Goal: Contribute content: Add original content to the website for others to see

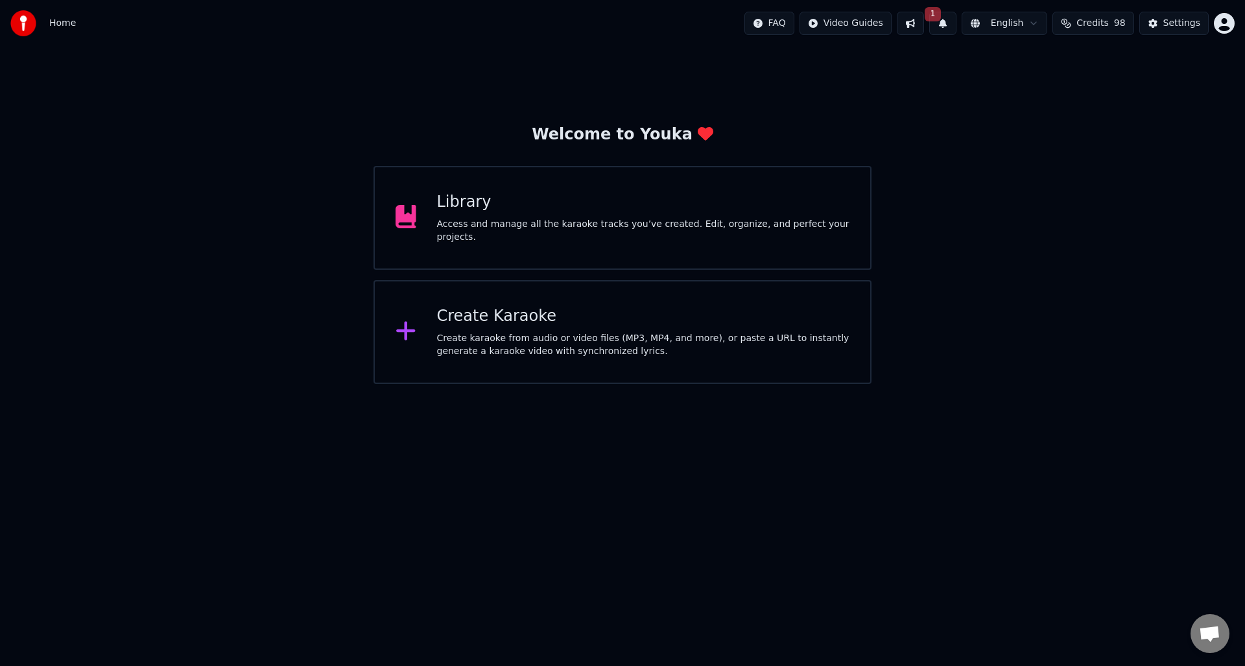
click at [457, 228] on div "Access and manage all the karaoke tracks you’ve created. Edit, organize, and pe…" at bounding box center [643, 231] width 413 height 26
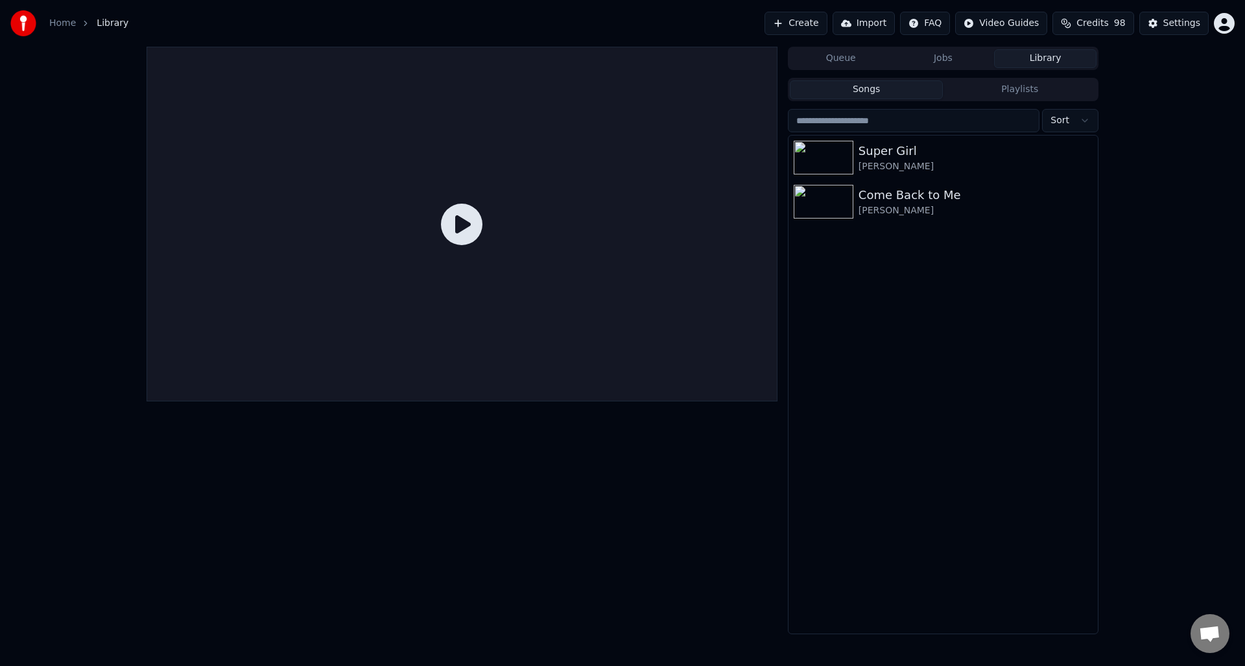
click at [802, 25] on button "Create" at bounding box center [796, 23] width 63 height 23
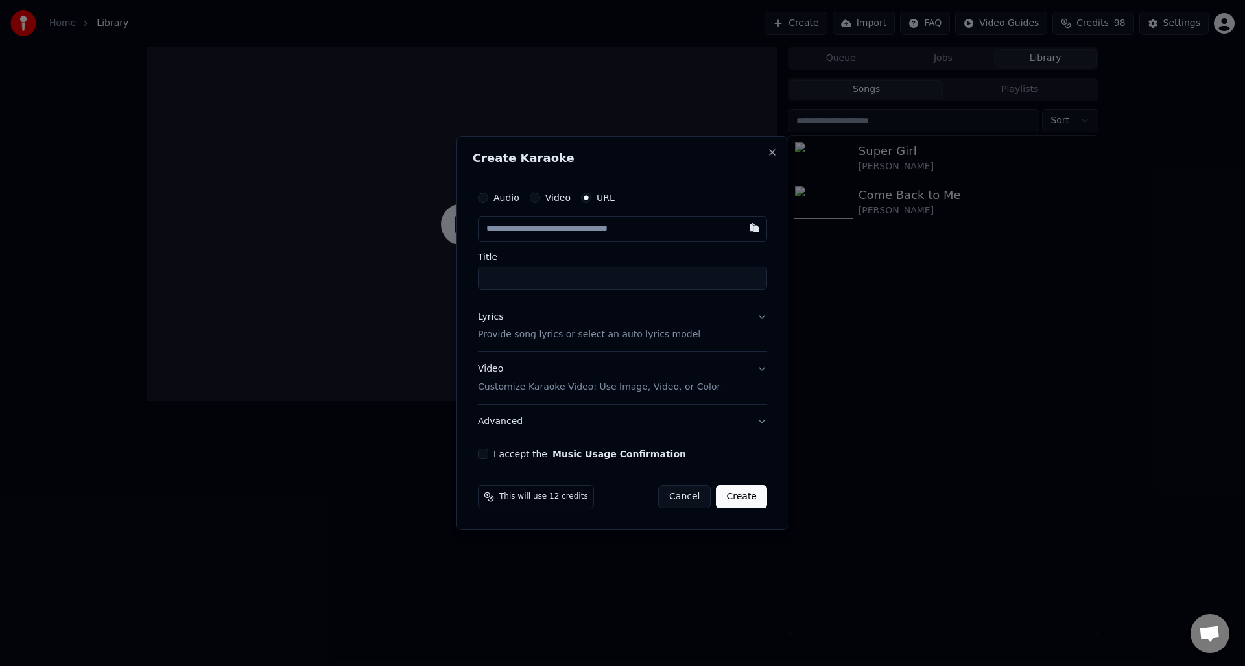
click at [485, 199] on button "Audio" at bounding box center [483, 198] width 10 height 10
click at [510, 229] on div "Choose File" at bounding box center [515, 228] width 73 height 23
click at [513, 279] on input "**********" at bounding box center [622, 277] width 294 height 23
drag, startPoint x: 523, startPoint y: 278, endPoint x: 470, endPoint y: 276, distance: 52.6
click at [473, 276] on div "**********" at bounding box center [622, 322] width 305 height 284
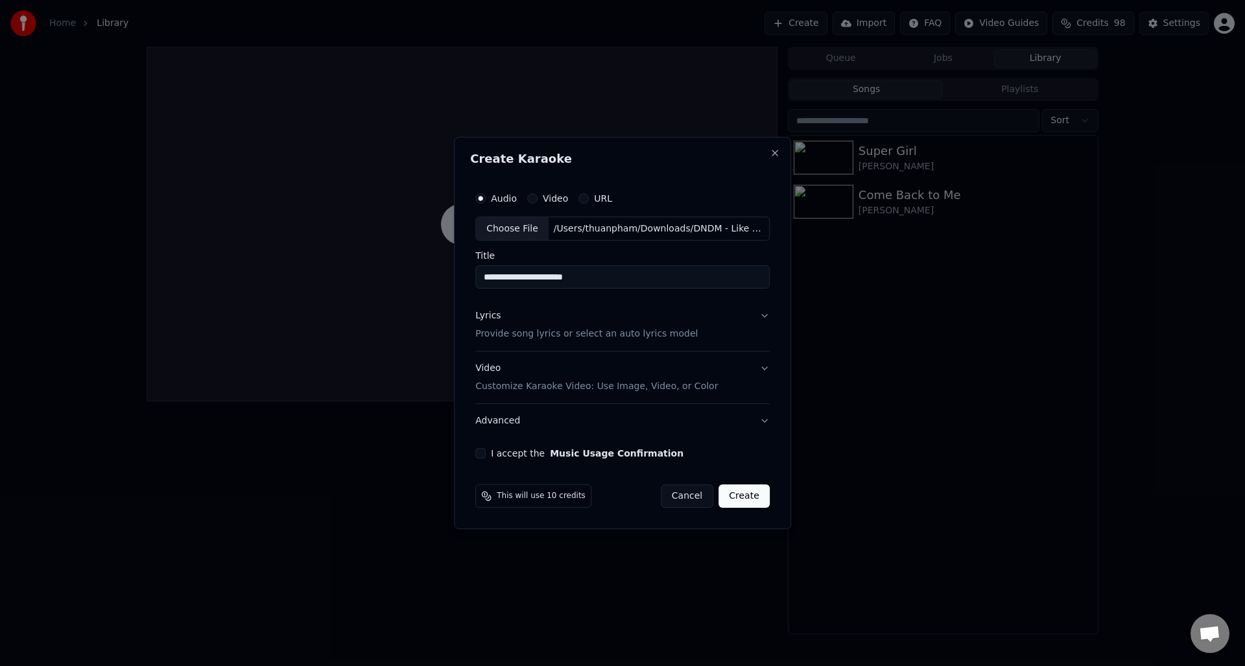
drag, startPoint x: 519, startPoint y: 278, endPoint x: 698, endPoint y: 280, distance: 179.0
click at [698, 279] on input "**********" at bounding box center [622, 277] width 294 height 23
paste input "*******"
type input "**********"
click at [568, 330] on p "Provide song lyrics or select an auto lyrics model" at bounding box center [586, 334] width 222 height 13
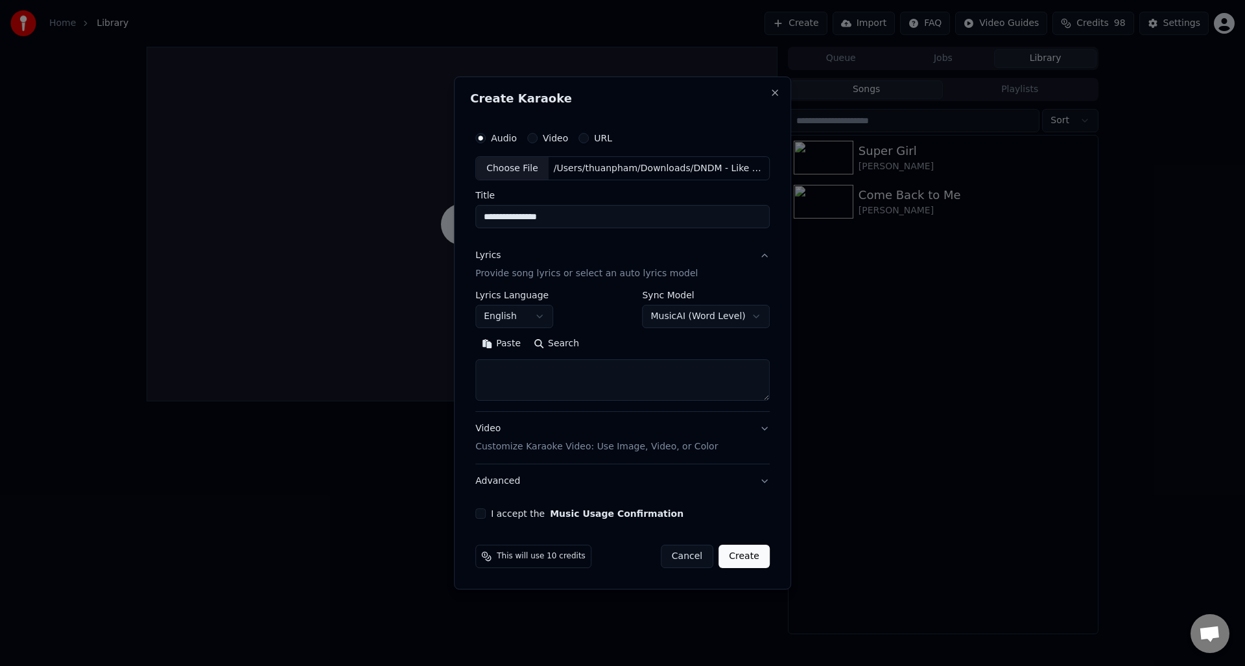
click at [551, 344] on button "Search" at bounding box center [556, 344] width 58 height 21
click at [613, 374] on textarea at bounding box center [622, 381] width 294 height 42
paste textarea "**********"
type textarea "**********"
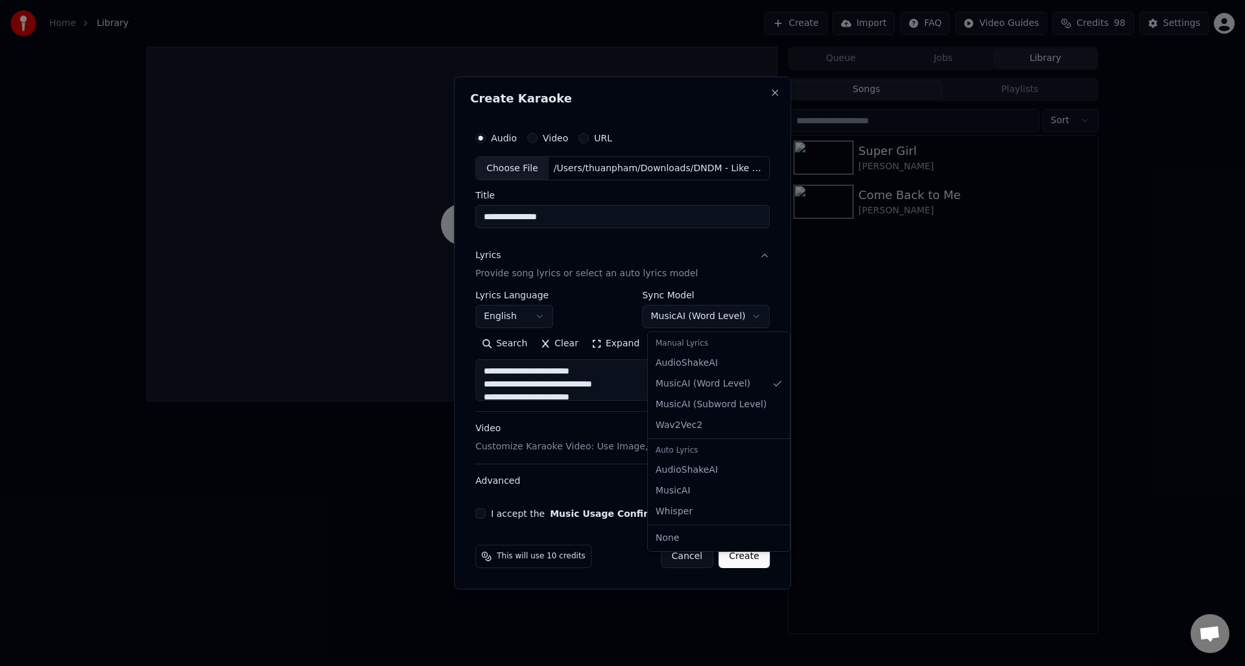
click at [663, 316] on body "**********" at bounding box center [622, 333] width 1245 height 666
click at [562, 447] on p "Customize Karaoke Video: Use Image, Video, or Color" at bounding box center [596, 446] width 243 height 13
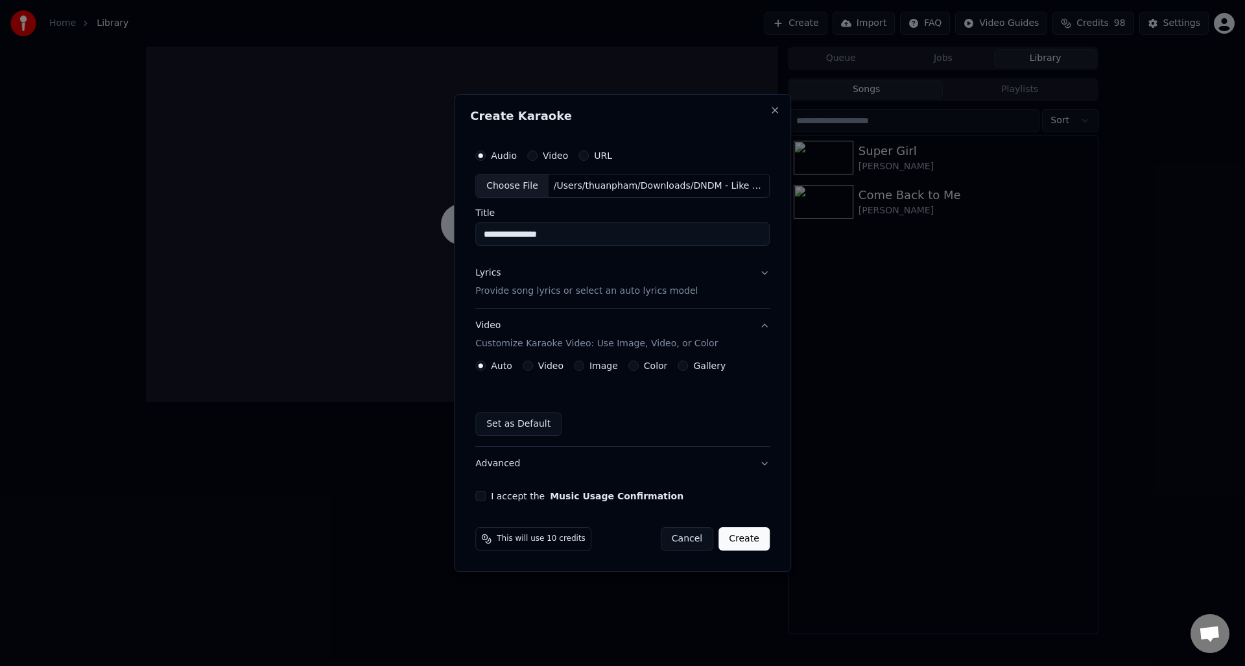
click at [530, 363] on button "Video" at bounding box center [528, 366] width 10 height 10
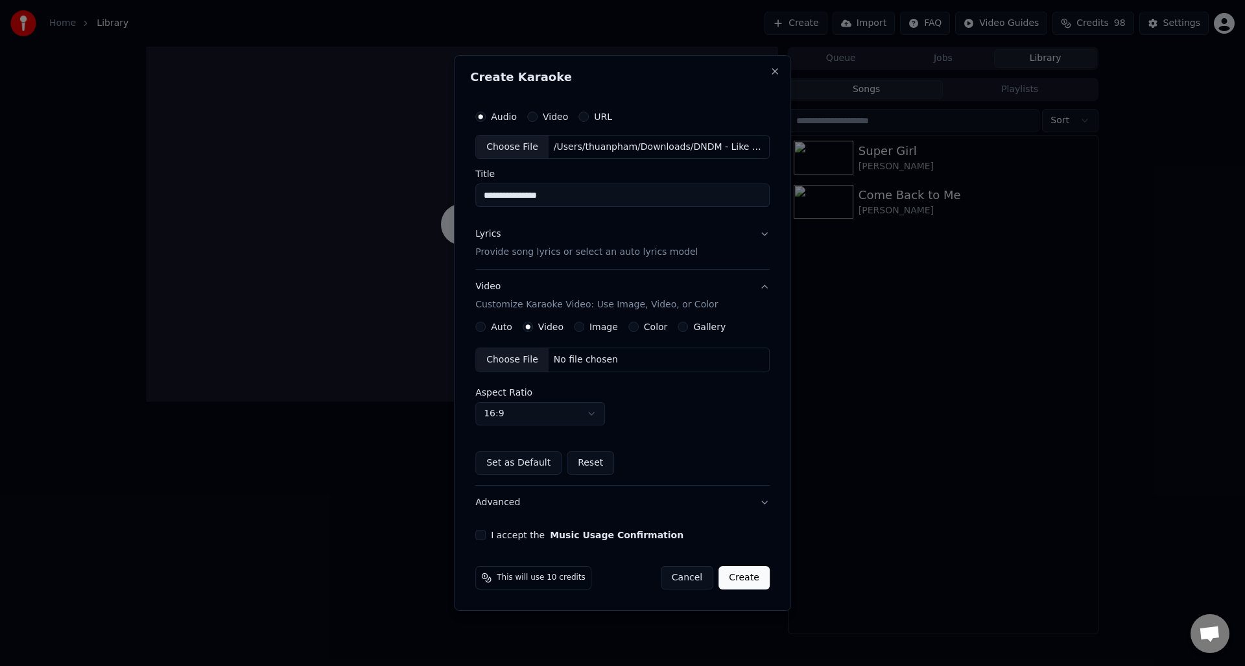
click at [585, 328] on div "Image" at bounding box center [596, 327] width 44 height 10
click at [581, 329] on button "Image" at bounding box center [579, 327] width 10 height 10
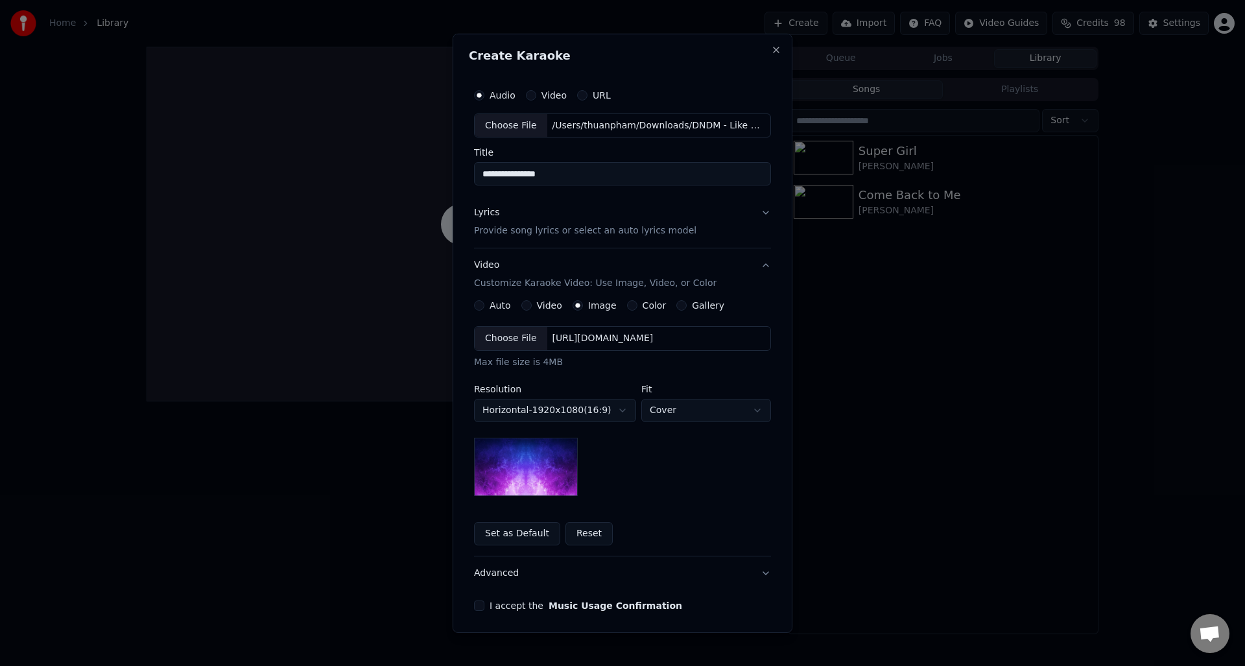
click at [632, 307] on button "Color" at bounding box center [632, 305] width 10 height 10
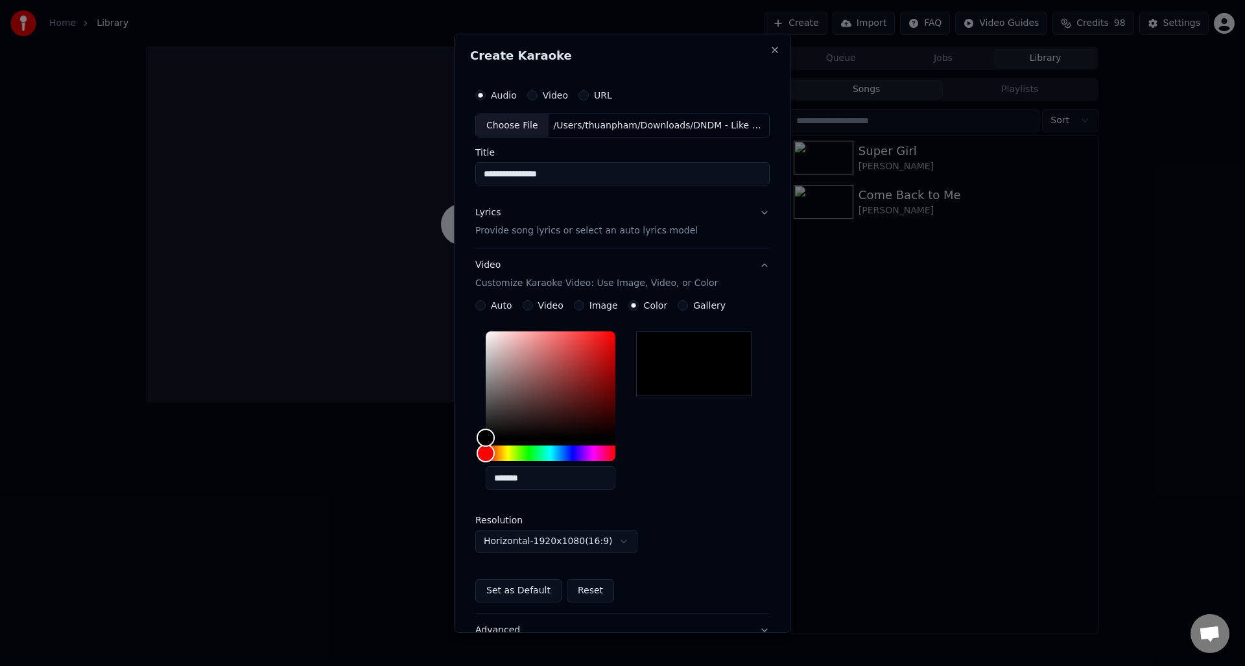
click at [679, 309] on button "Gallery" at bounding box center [683, 305] width 10 height 10
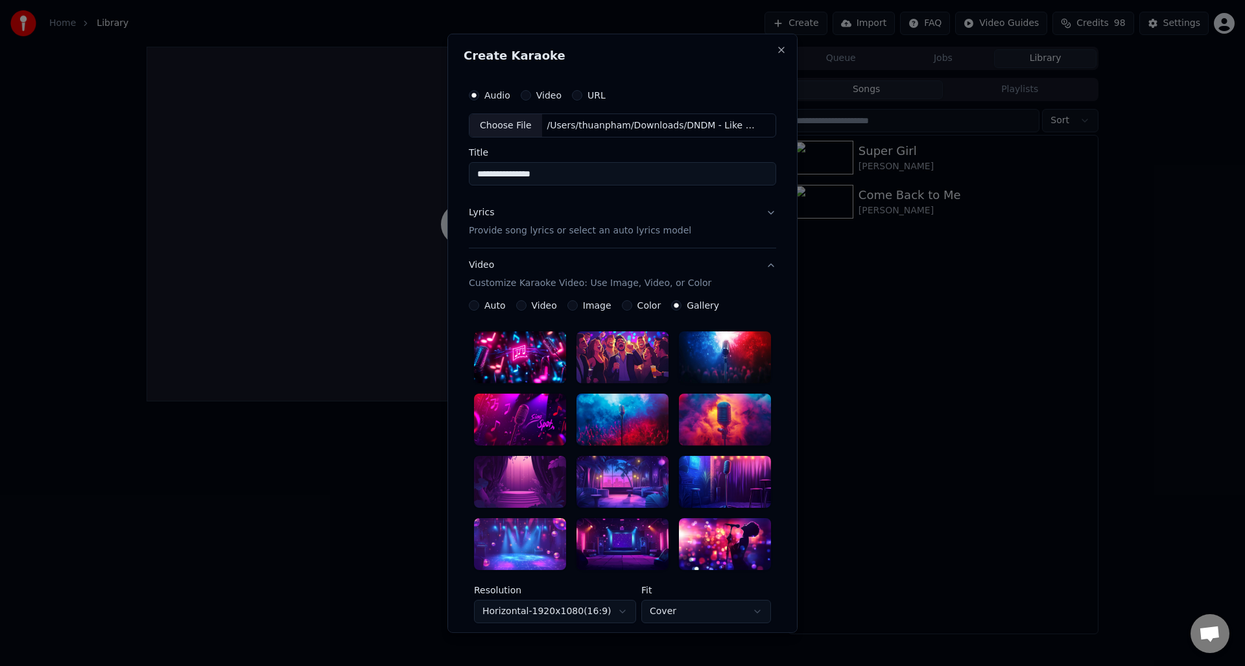
click at [633, 364] on div at bounding box center [623, 357] width 92 height 52
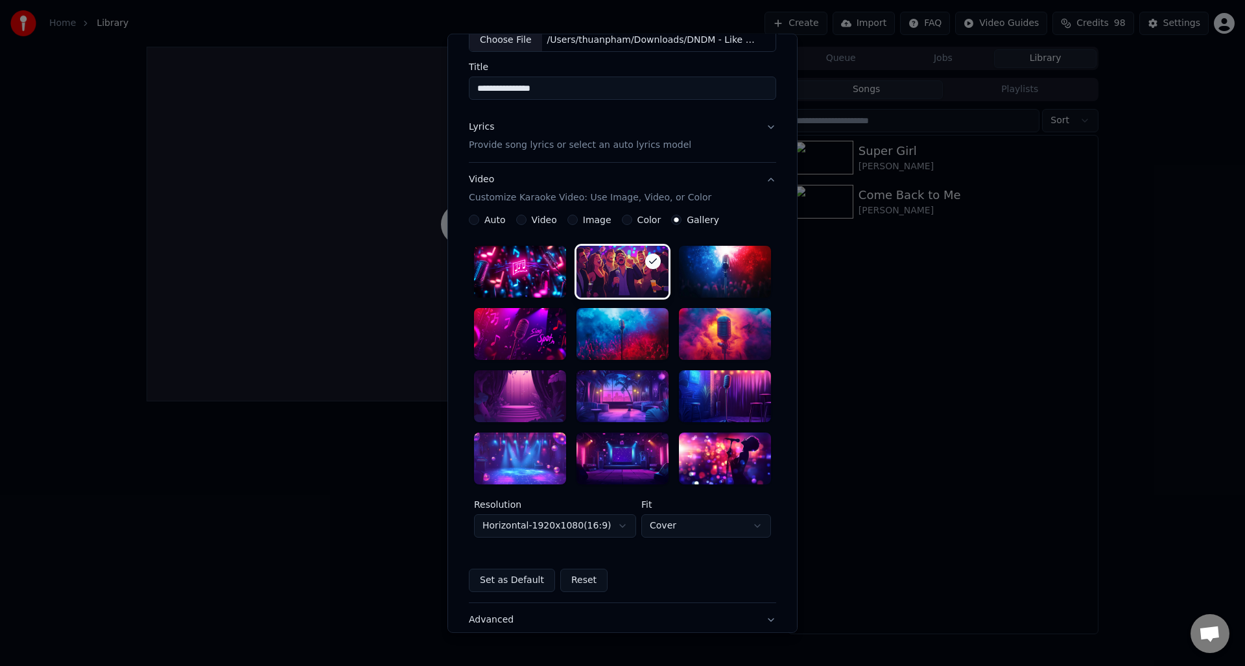
scroll to position [181, 0]
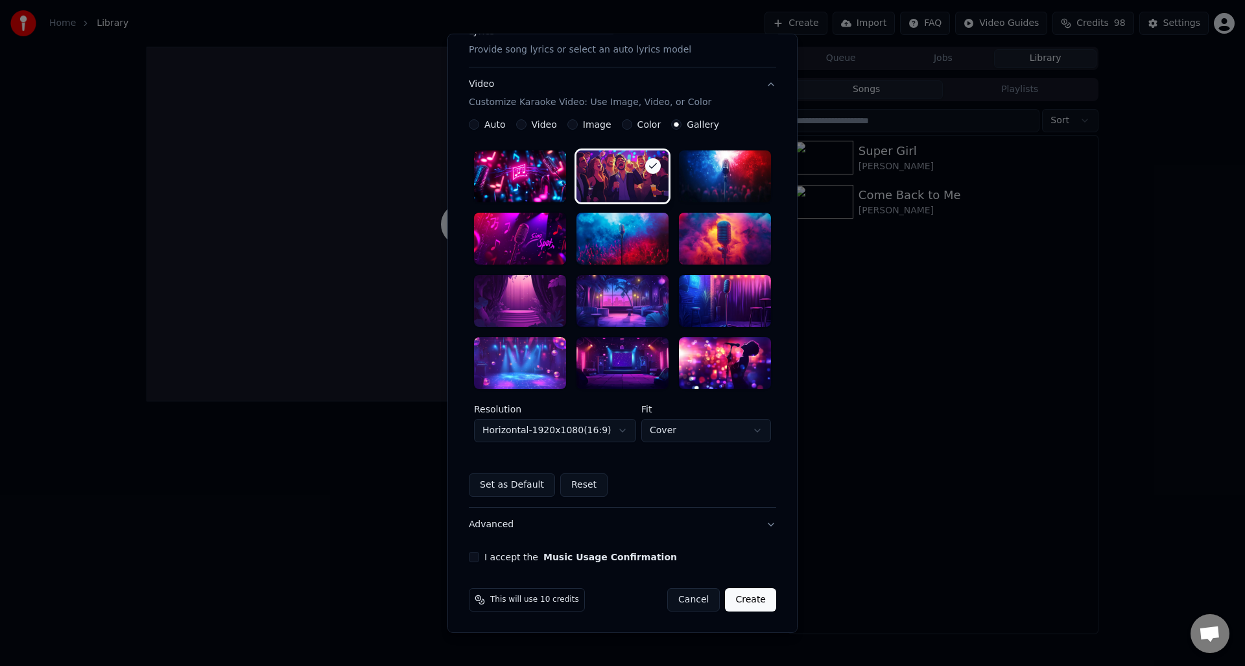
click at [467, 559] on div "**********" at bounding box center [623, 231] width 318 height 671
click at [474, 560] on button "I accept the Music Usage Confirmation" at bounding box center [474, 557] width 10 height 10
click at [747, 595] on button "Create" at bounding box center [750, 599] width 51 height 23
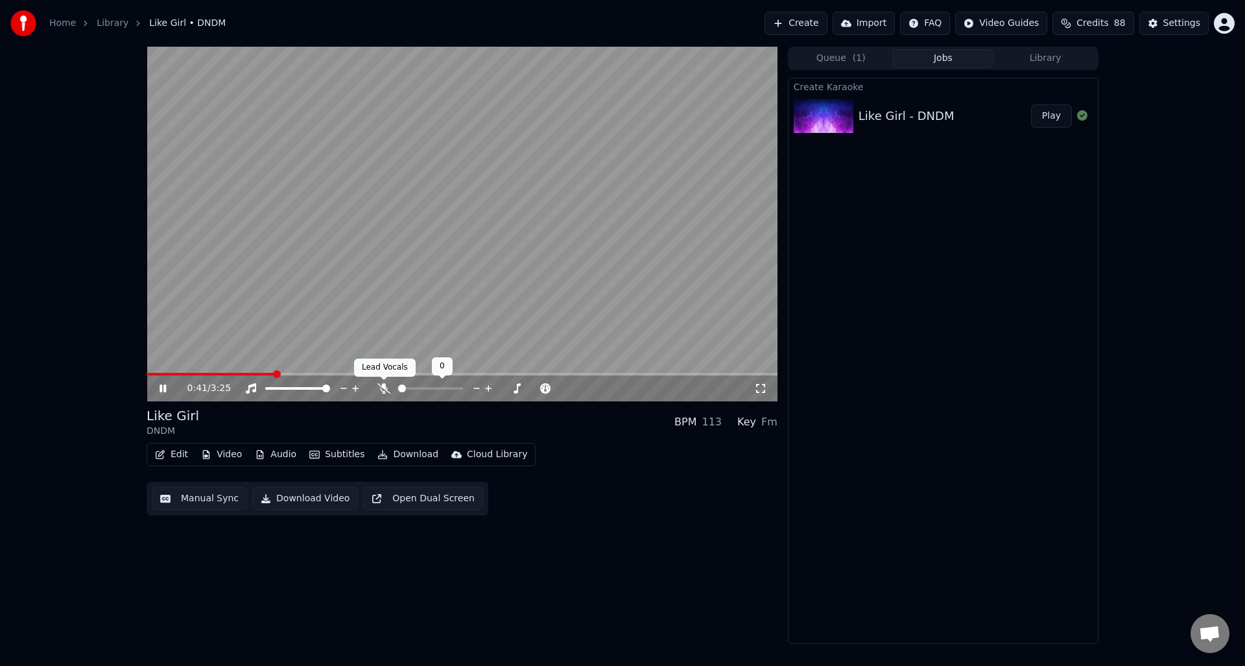
click at [384, 385] on icon at bounding box center [383, 388] width 13 height 10
click at [175, 452] on button "Edit" at bounding box center [171, 455] width 43 height 18
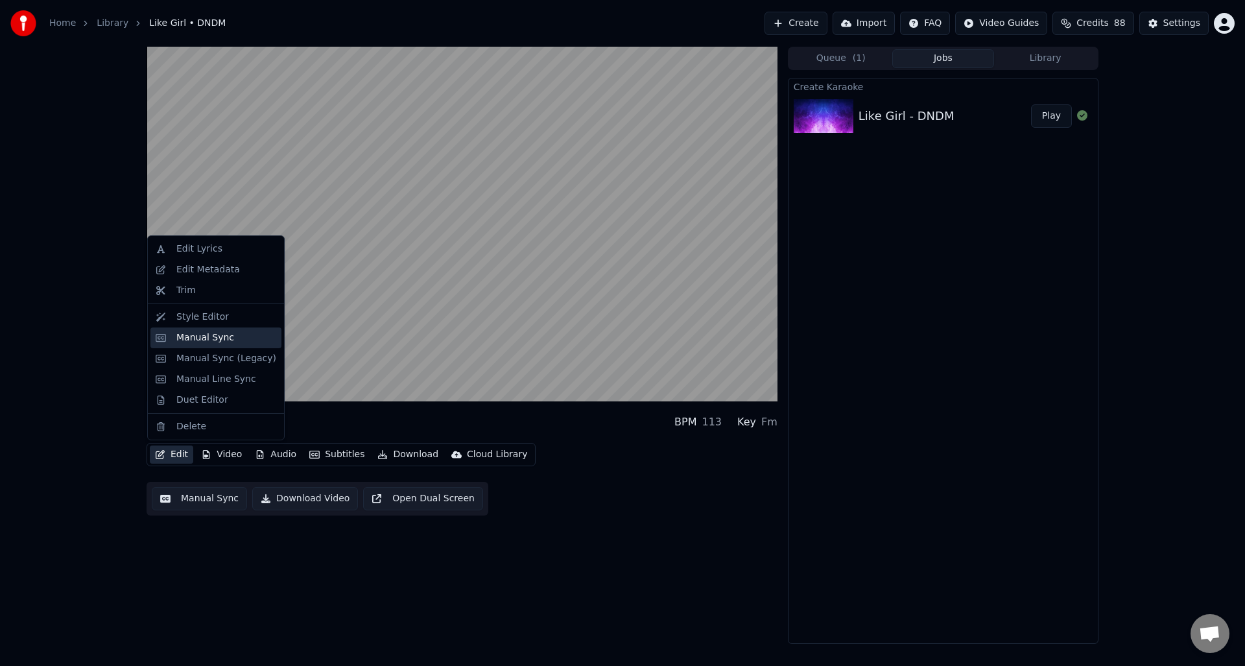
click at [191, 339] on div "Manual Sync" at bounding box center [205, 337] width 58 height 13
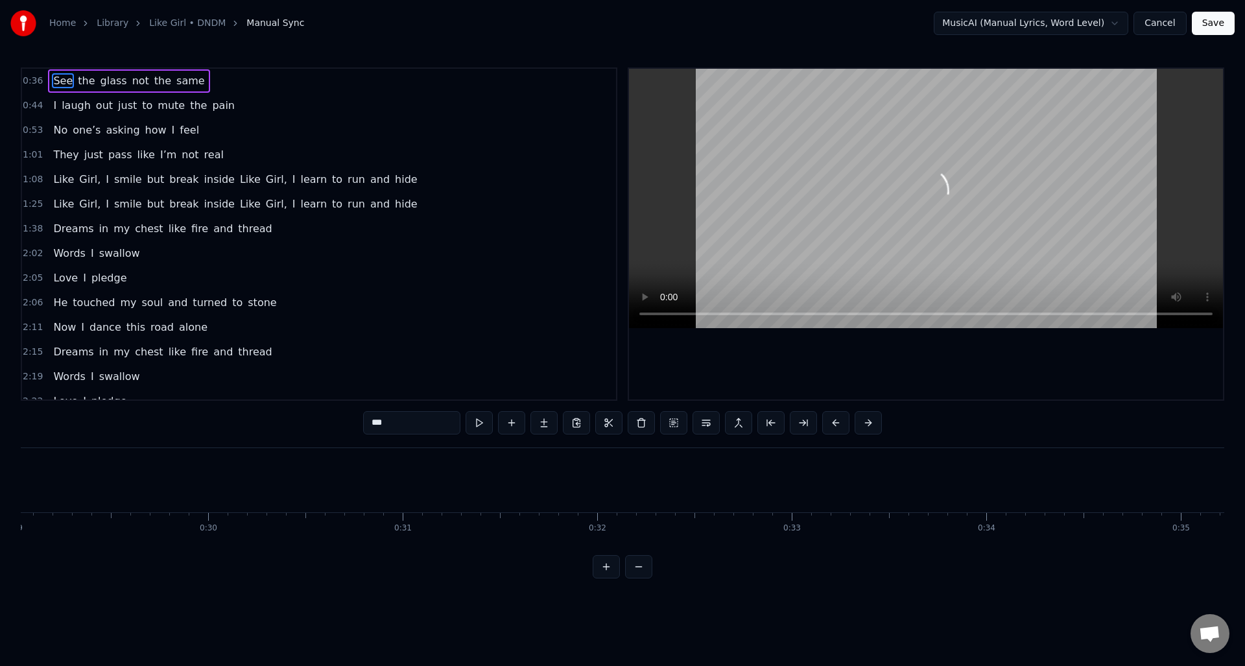
scroll to position [0, 7050]
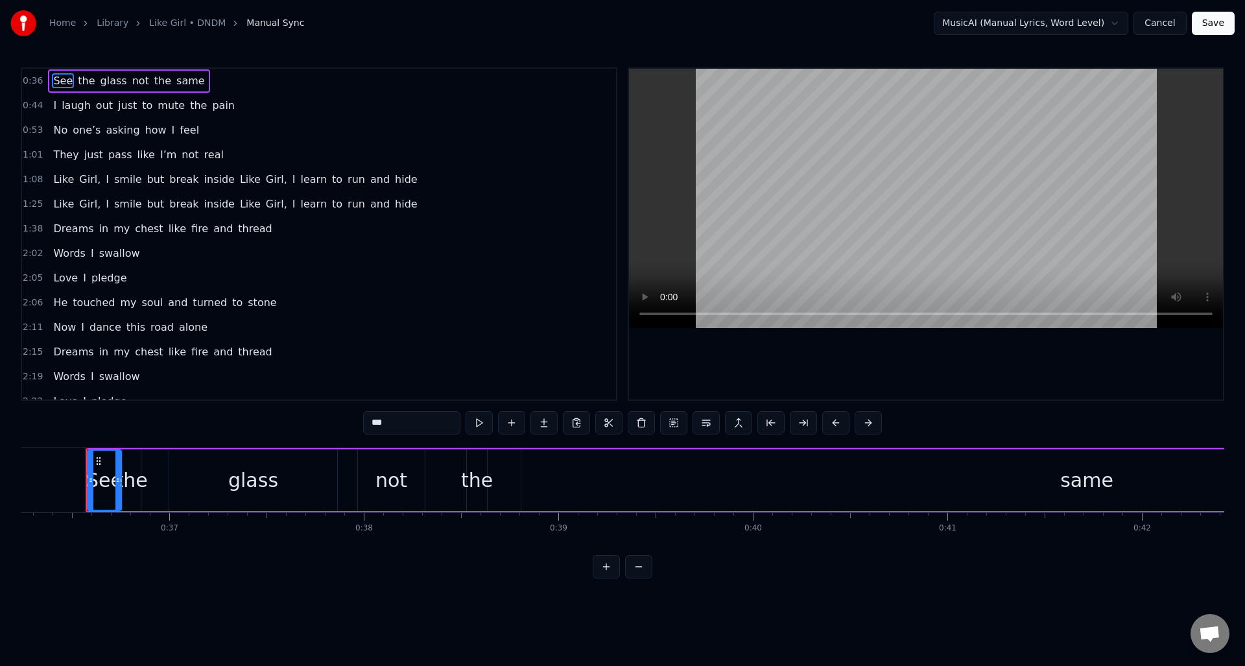
click at [38, 86] on span "0:36" at bounding box center [33, 81] width 20 height 13
click at [37, 82] on span "0:36" at bounding box center [33, 81] width 20 height 13
click at [37, 83] on span "0:36" at bounding box center [33, 81] width 20 height 13
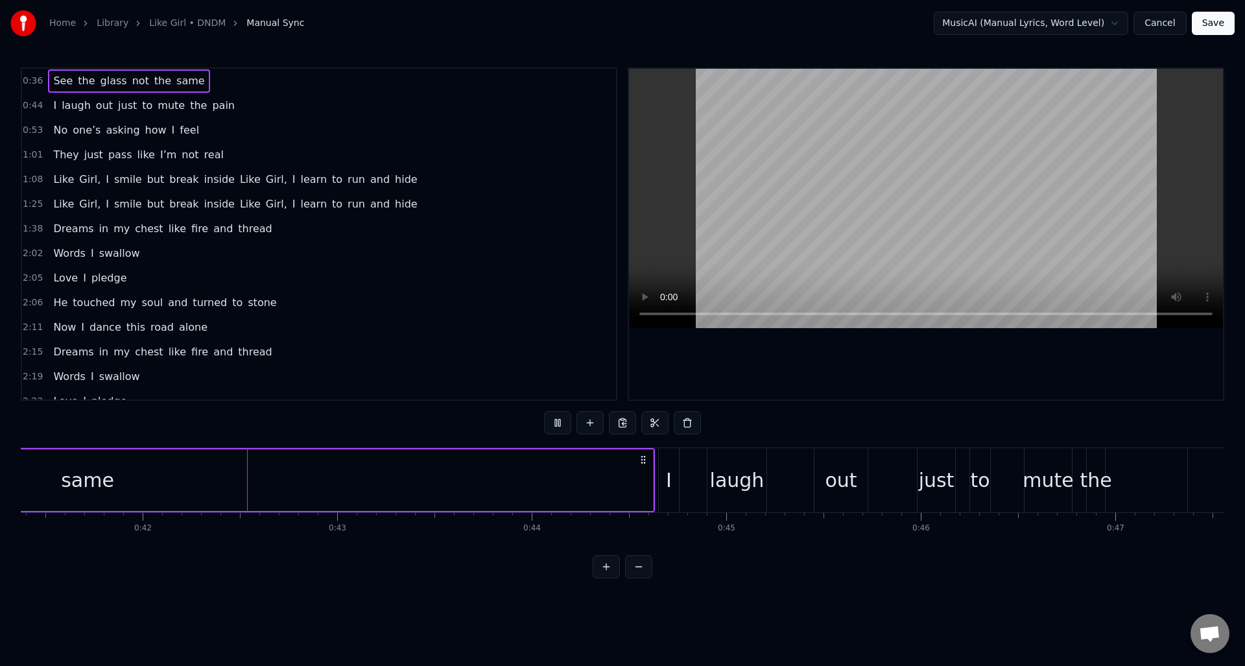
click at [33, 80] on span "0:36" at bounding box center [33, 81] width 20 height 13
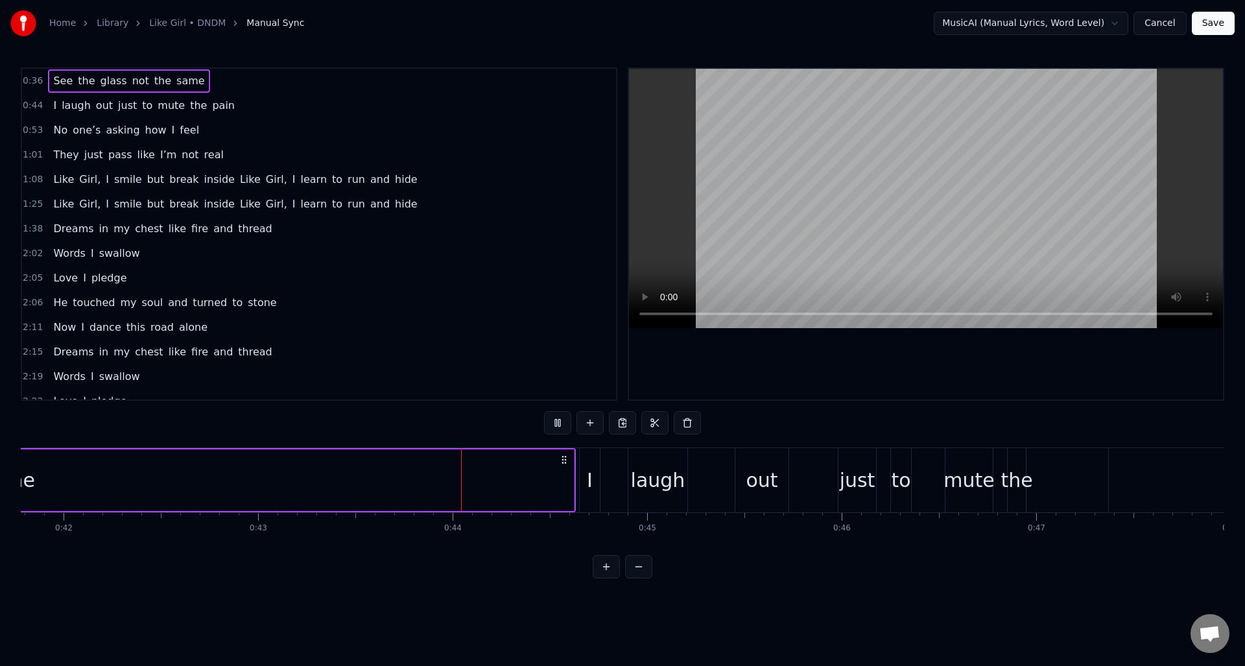
click at [135, 86] on span "not" at bounding box center [140, 80] width 19 height 15
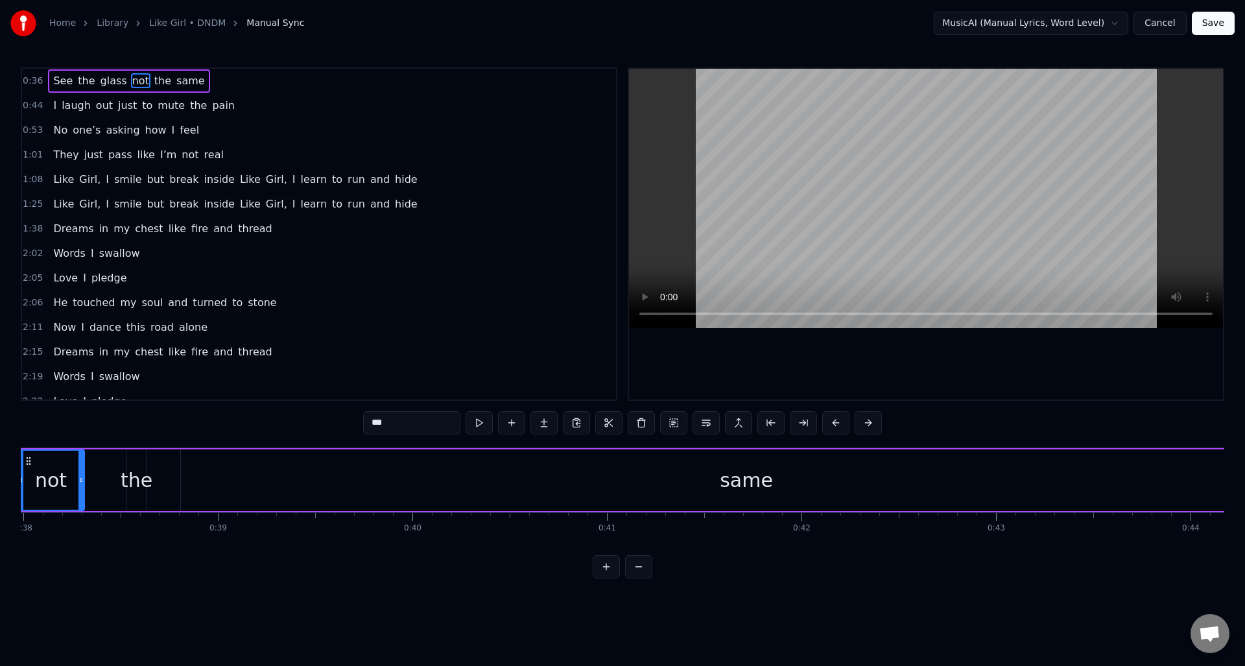
scroll to position [0, 7321]
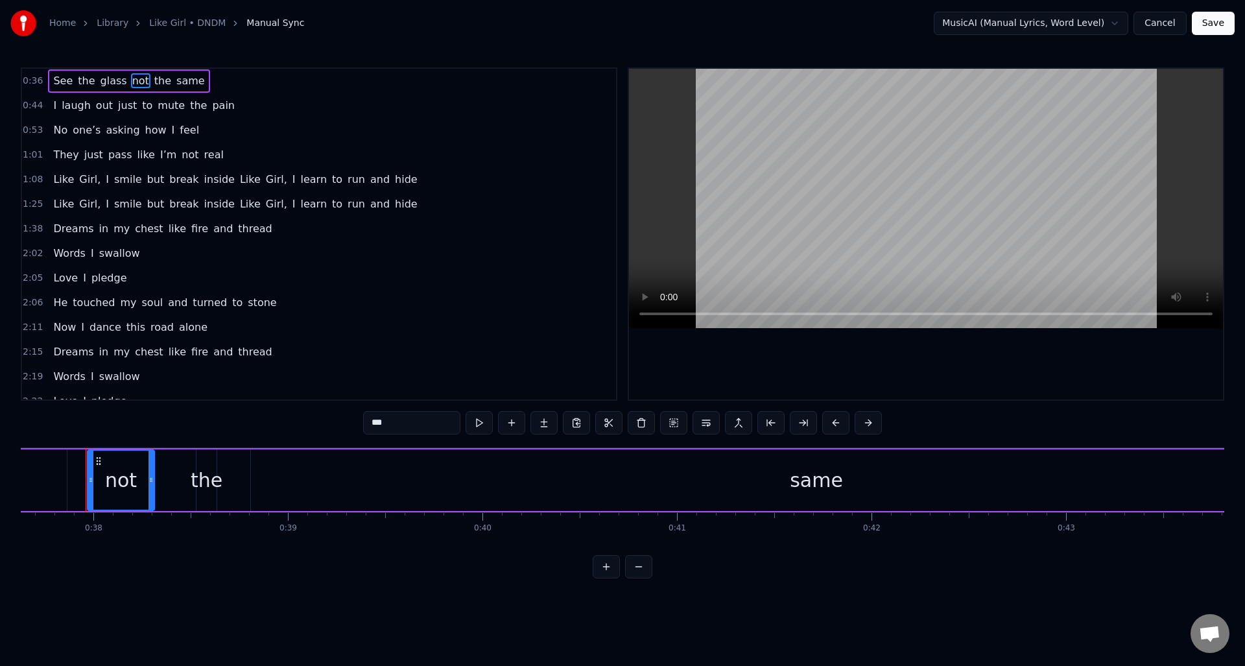
click at [177, 80] on span "same" at bounding box center [190, 80] width 31 height 15
type input "****"
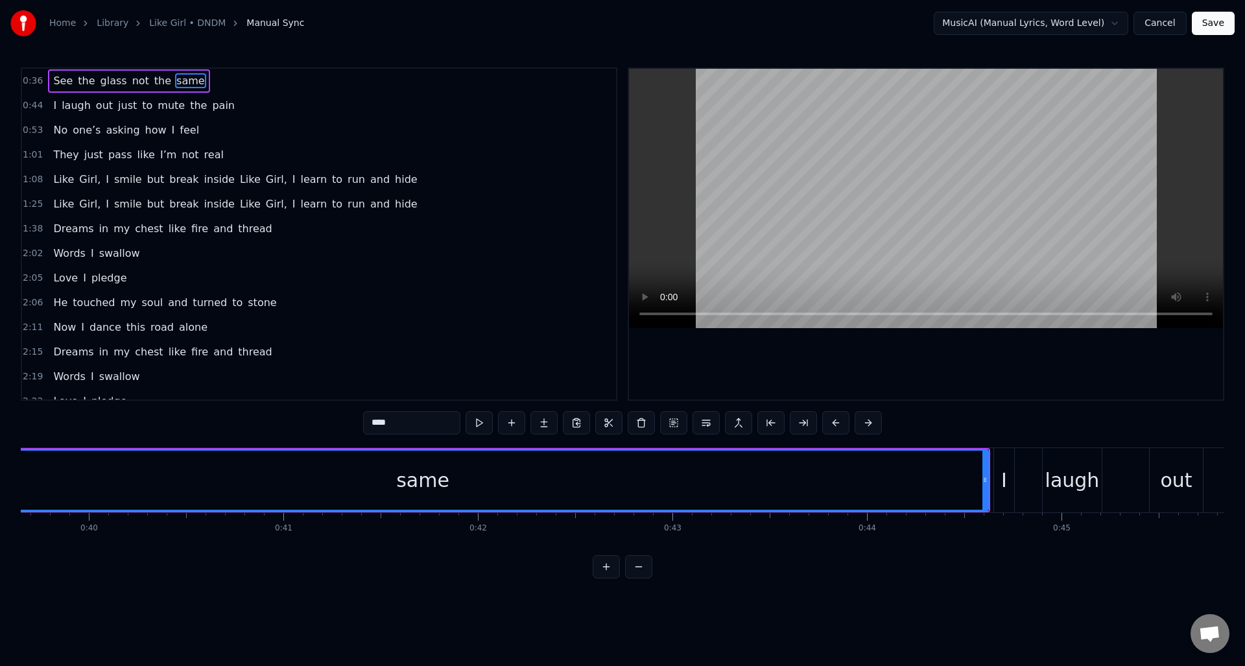
scroll to position [0, 7754]
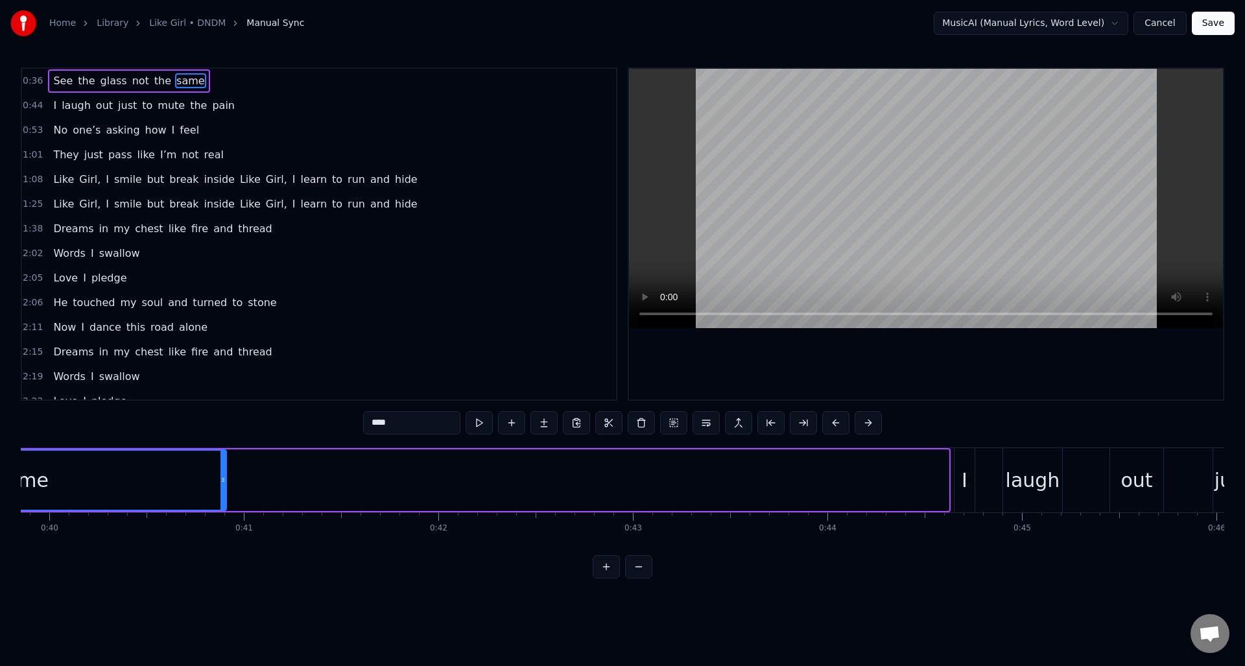
drag, startPoint x: 945, startPoint y: 486, endPoint x: 222, endPoint y: 483, distance: 722.5
click at [222, 483] on div at bounding box center [223, 480] width 5 height 59
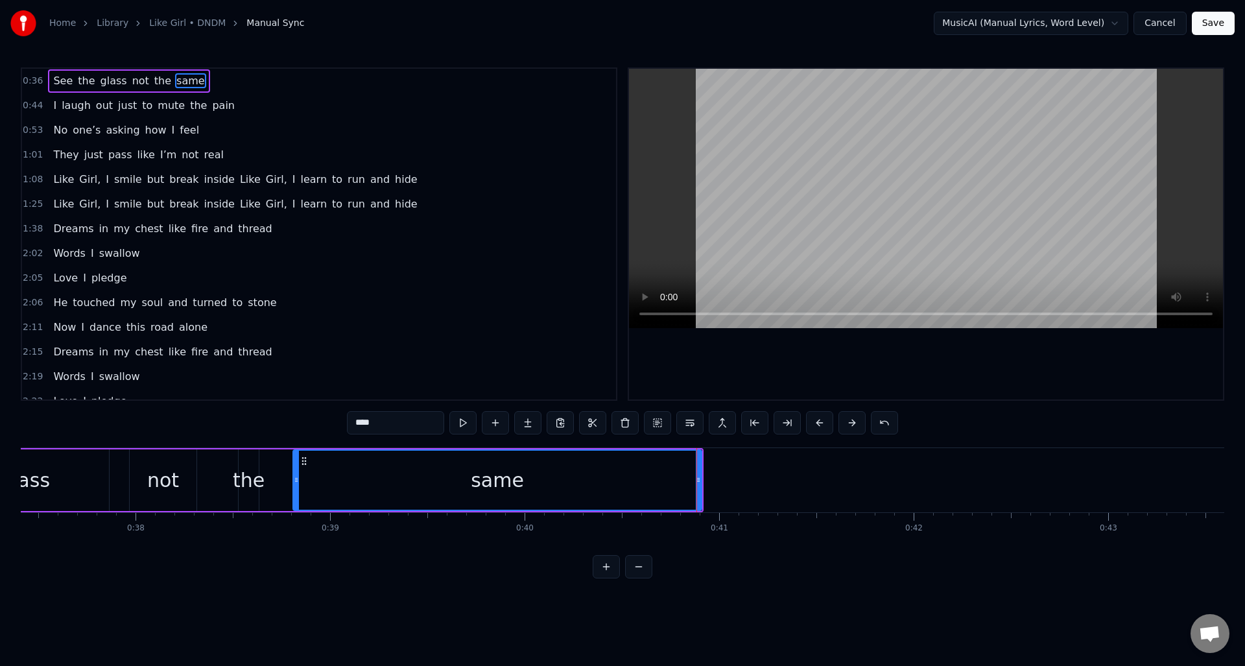
scroll to position [0, 7277]
drag, startPoint x: 698, startPoint y: 473, endPoint x: 717, endPoint y: 475, distance: 18.9
click at [717, 475] on div at bounding box center [718, 480] width 5 height 59
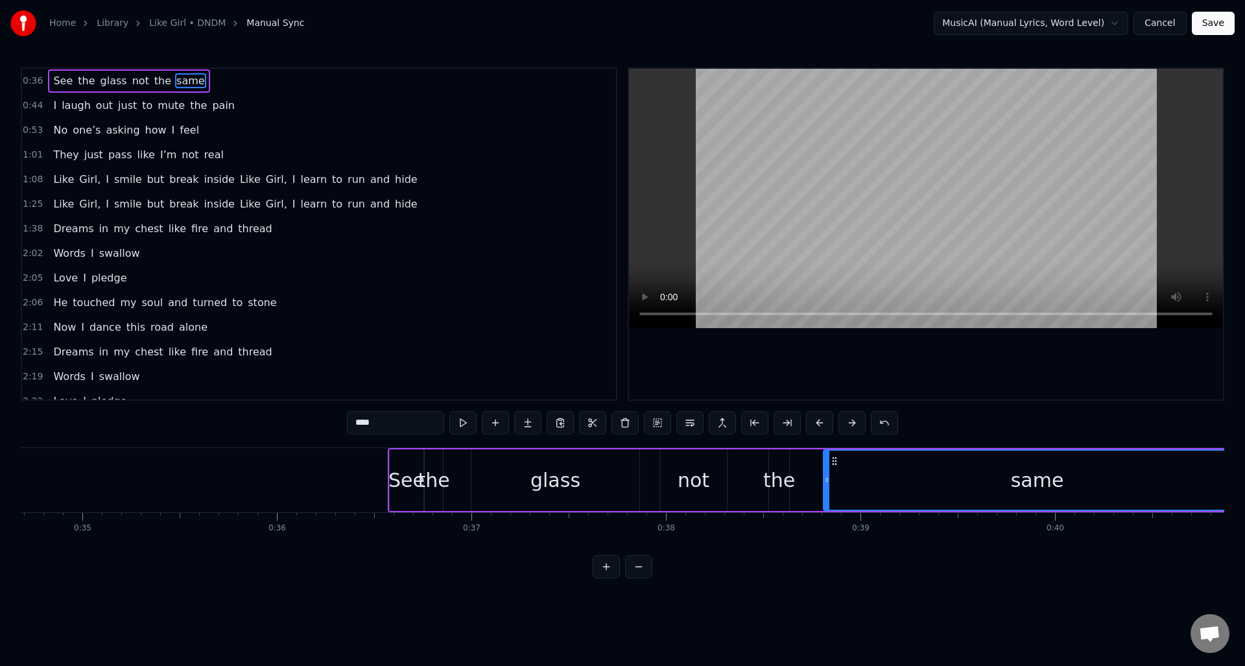
scroll to position [0, 6702]
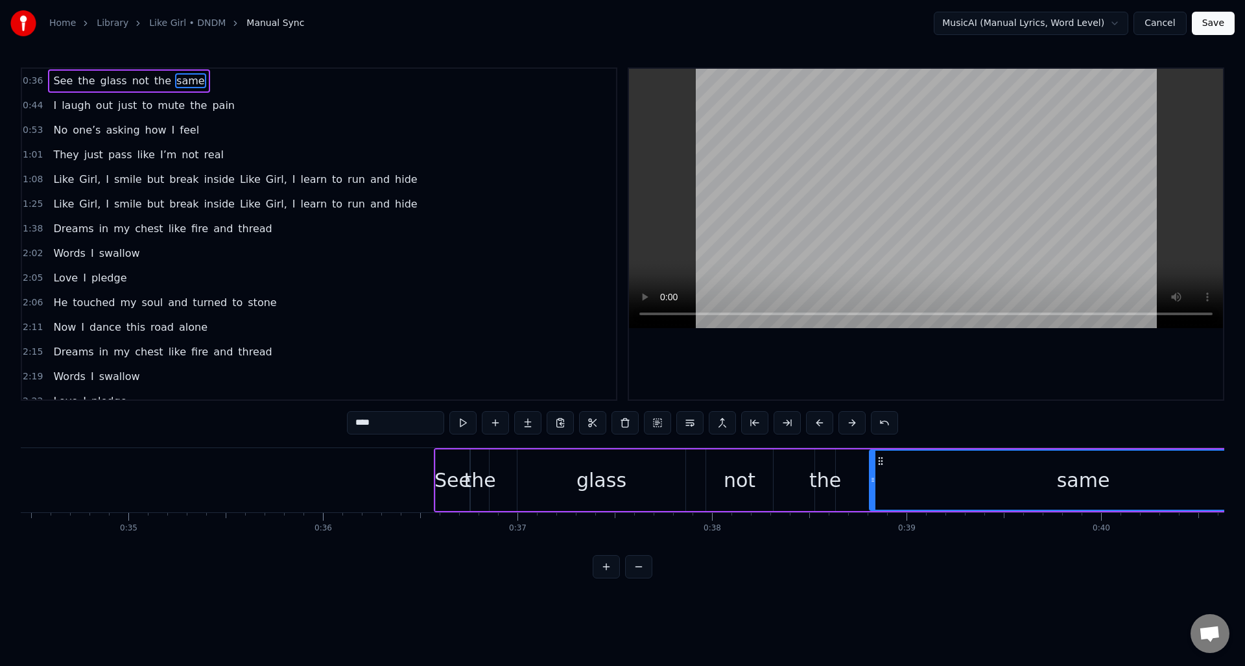
click at [34, 84] on span "0:36" at bounding box center [33, 81] width 20 height 13
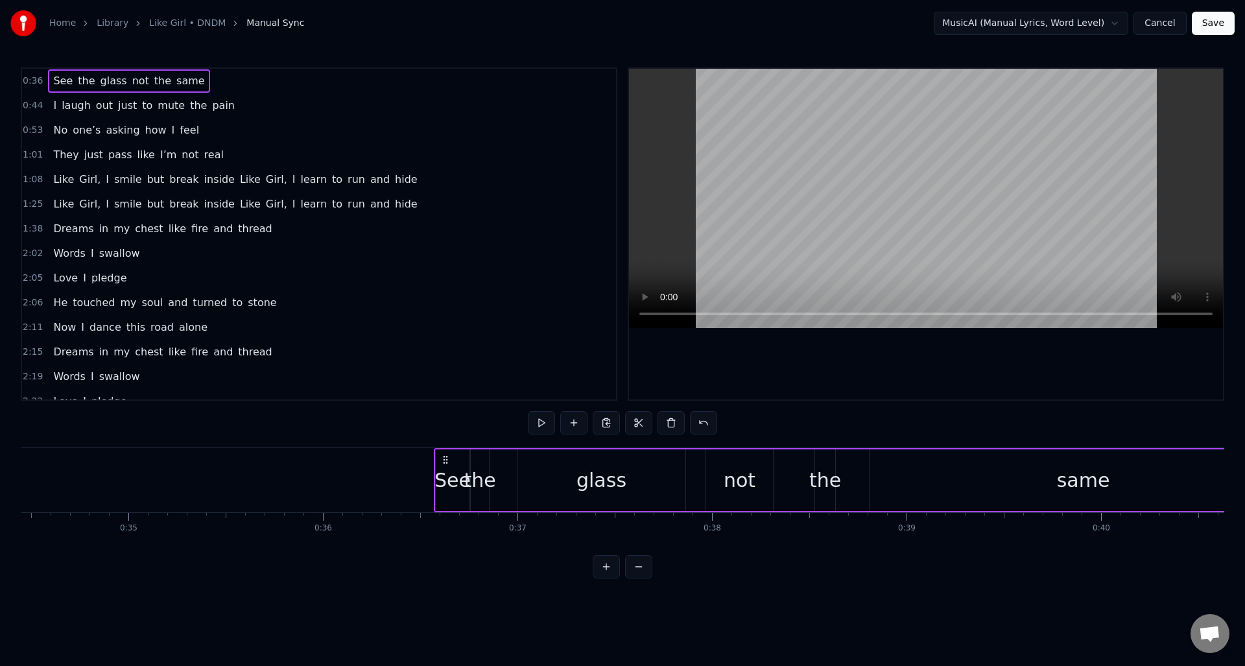
click at [34, 84] on span "0:36" at bounding box center [33, 81] width 20 height 13
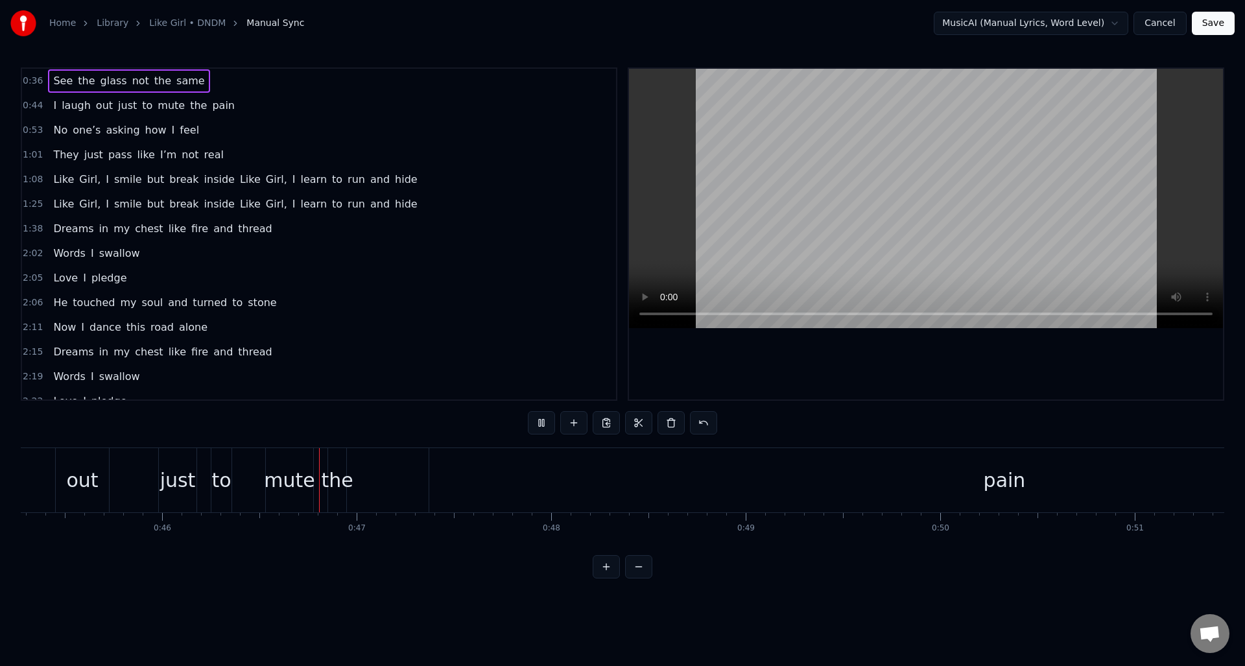
scroll to position [0, 8913]
click at [211, 106] on span "pain" at bounding box center [223, 105] width 25 height 15
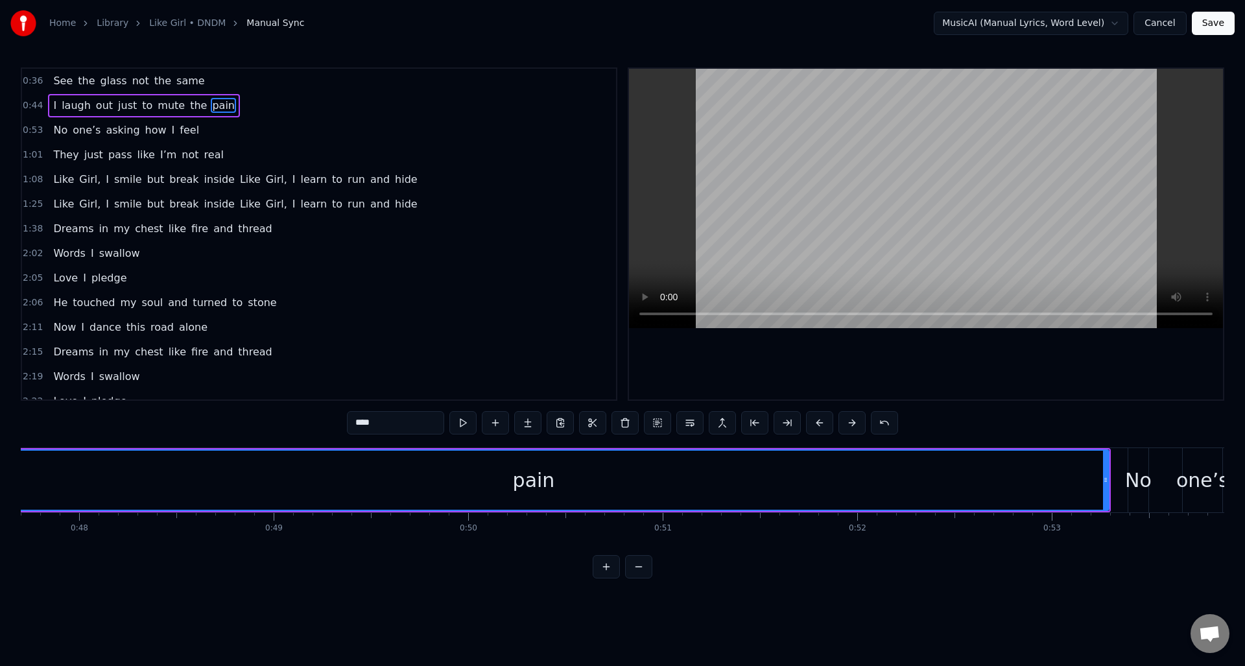
scroll to position [0, 9281]
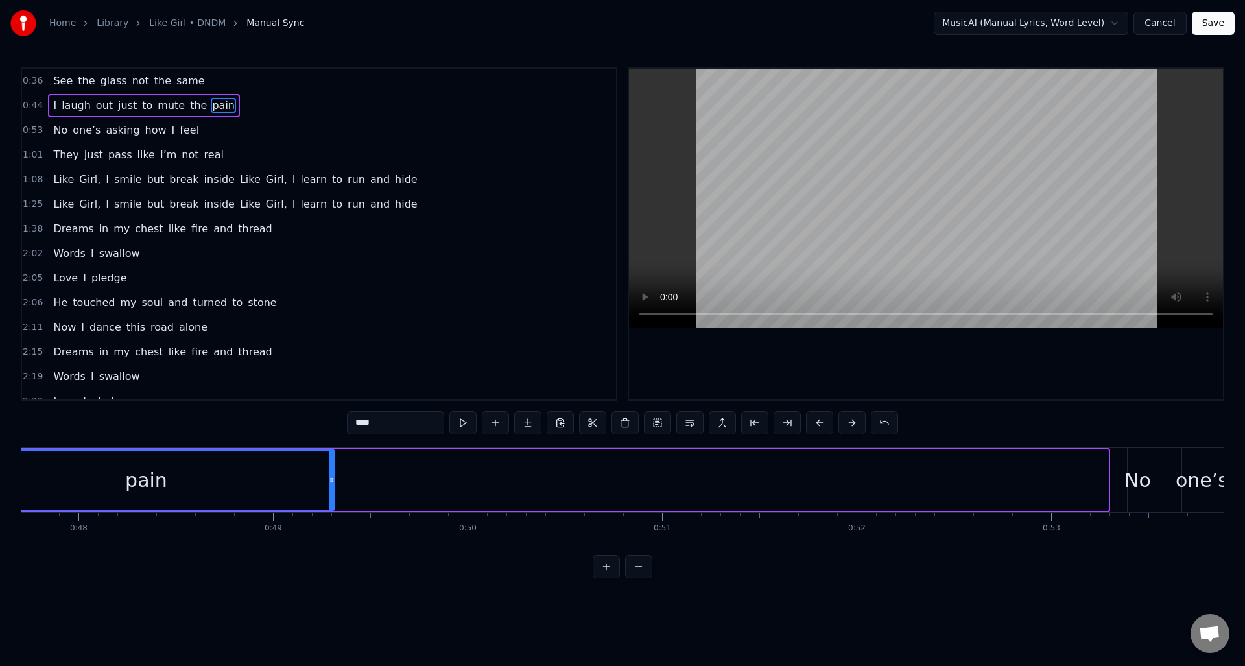
drag, startPoint x: 1091, startPoint y: 484, endPoint x: 329, endPoint y: 477, distance: 761.4
click at [329, 477] on icon at bounding box center [331, 480] width 5 height 10
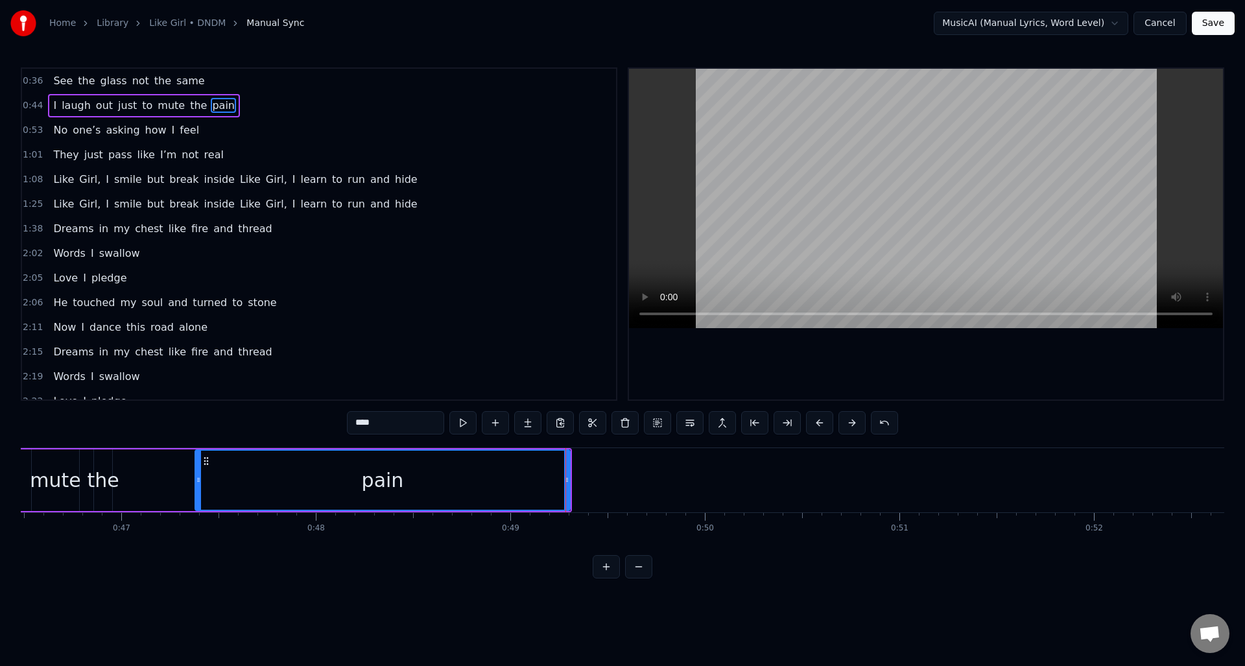
scroll to position [0, 9042]
drag, startPoint x: 569, startPoint y: 479, endPoint x: 414, endPoint y: 477, distance: 155.0
click at [413, 477] on icon at bounding box center [413, 480] width 5 height 10
click at [38, 107] on span "0:44" at bounding box center [33, 105] width 20 height 13
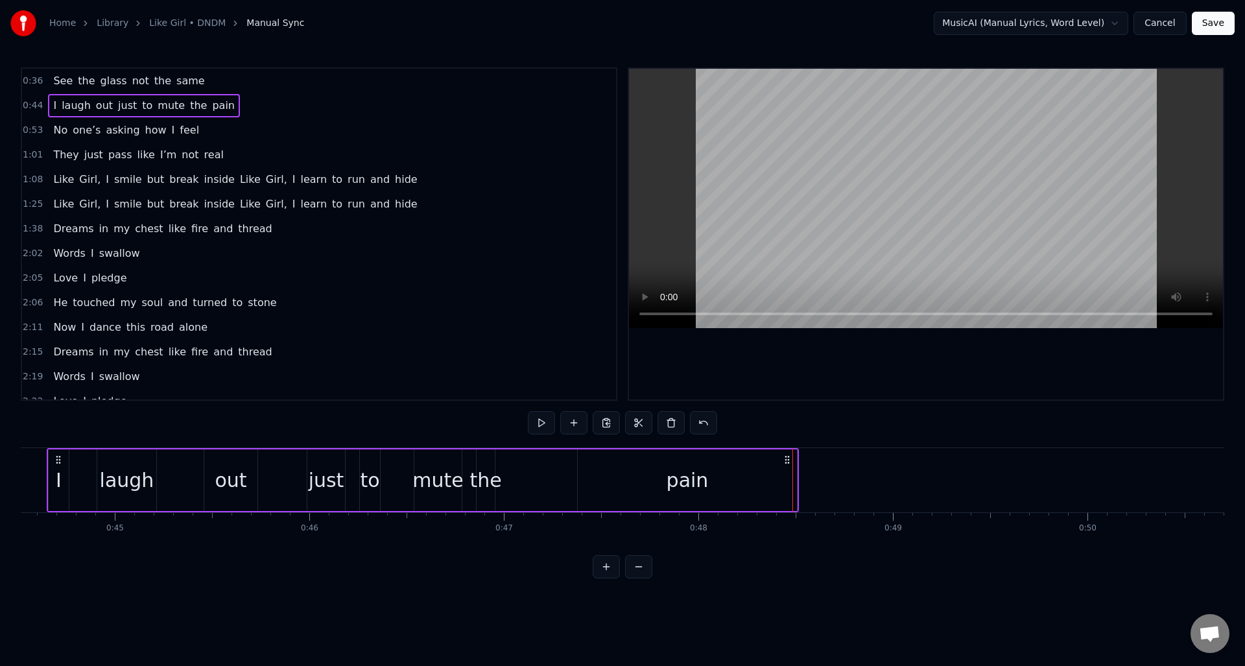
scroll to position [0, 8622]
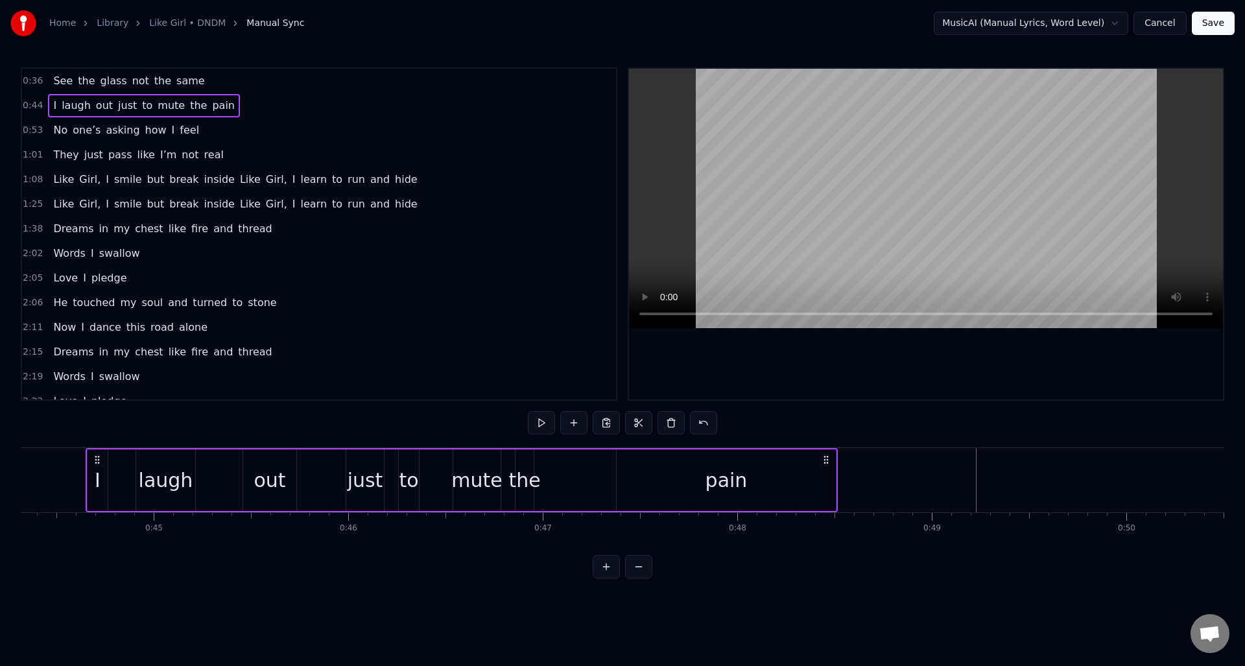
click at [189, 107] on span "the" at bounding box center [198, 105] width 19 height 15
drag, startPoint x: 383, startPoint y: 421, endPoint x: 321, endPoint y: 418, distance: 62.3
click at [322, 418] on div "0:36 See the glass not the same 0:44 I laugh out just to mute the pain 0:53 No …" at bounding box center [623, 322] width 1204 height 511
type input "**"
click at [283, 414] on div "0:36 See the glass not the same 0:44 I laugh out just to mute my pain 0:53 No o…" at bounding box center [623, 322] width 1204 height 511
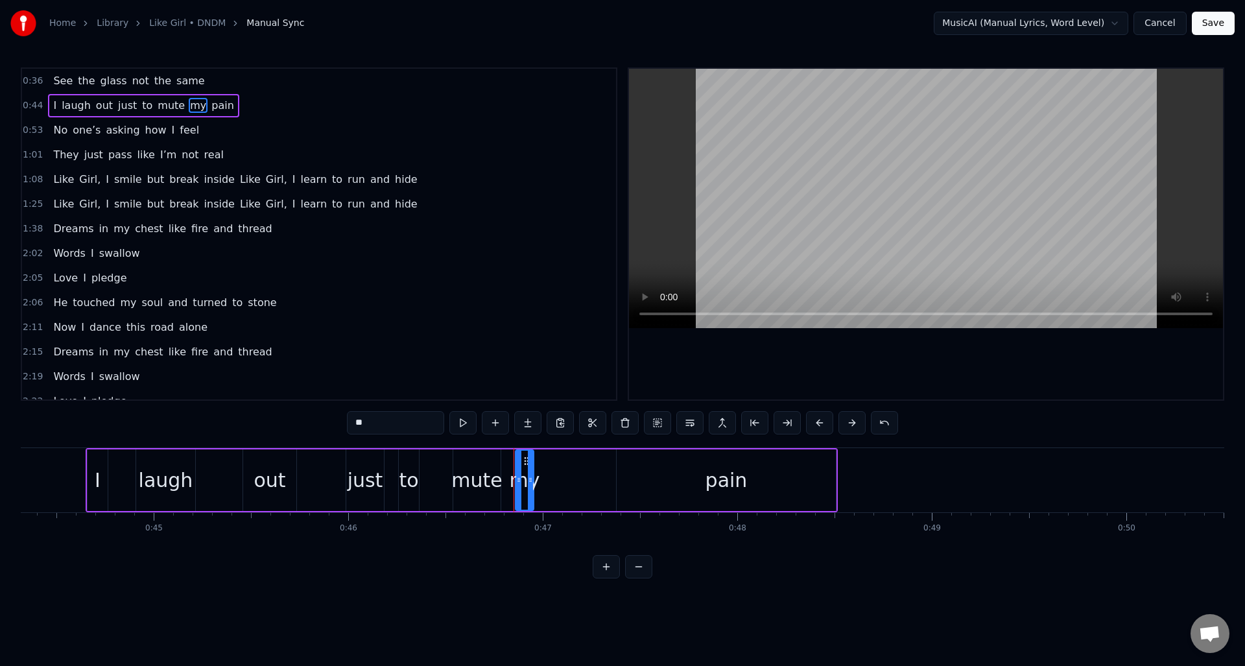
click at [32, 105] on span "0:44" at bounding box center [33, 105] width 20 height 13
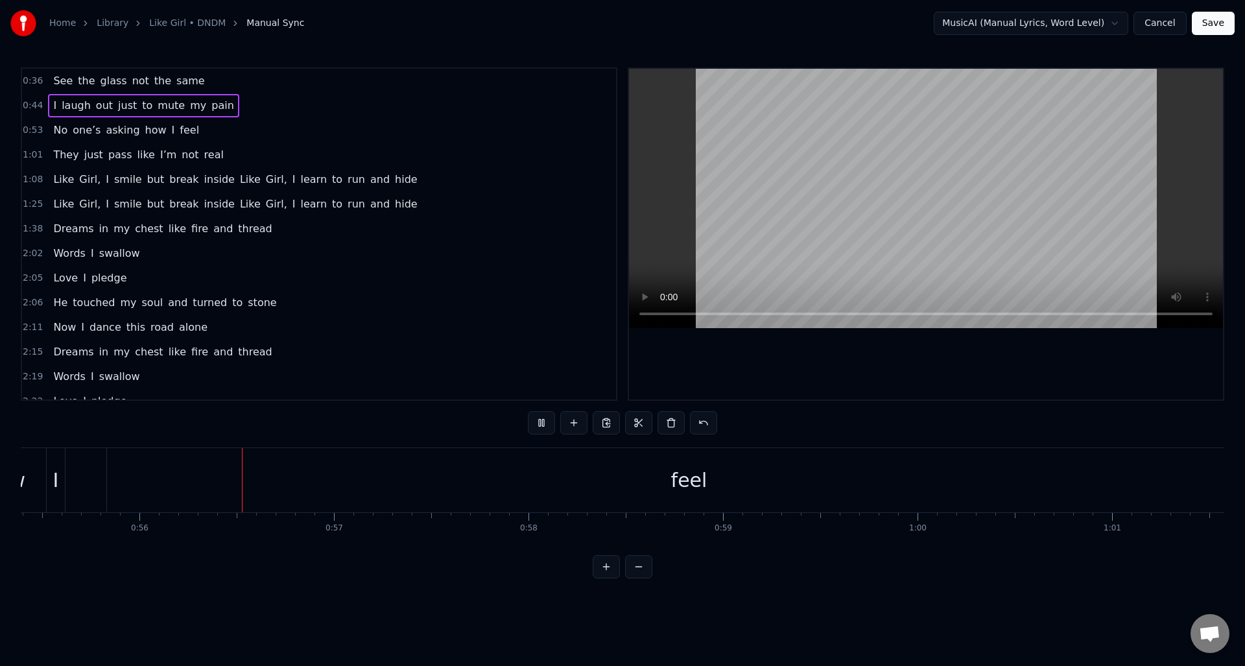
scroll to position [0, 10781]
click at [934, 462] on div "feel" at bounding box center [684, 480] width 1164 height 64
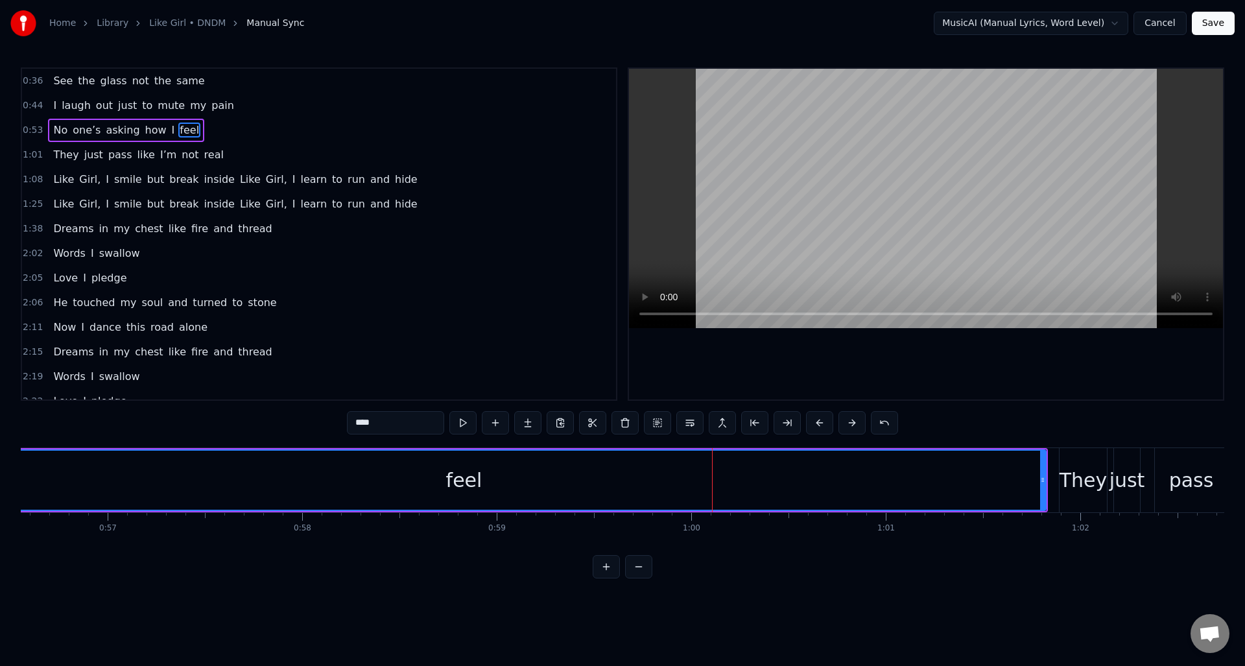
scroll to position [0, 11004]
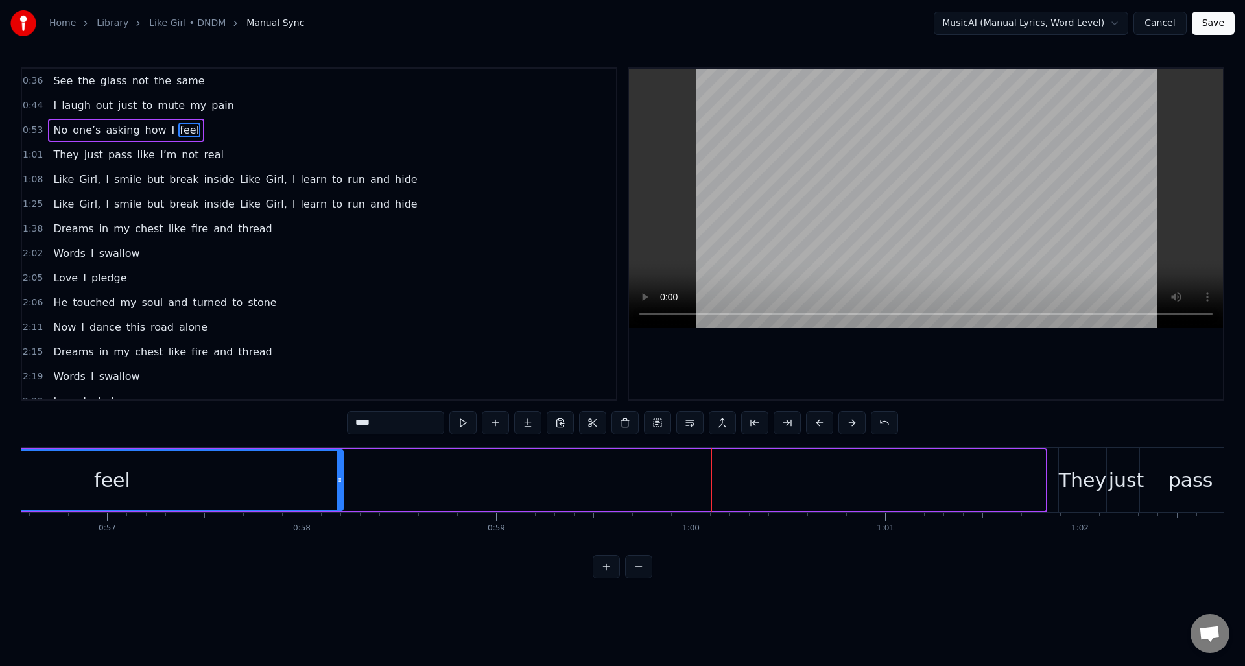
drag, startPoint x: 1036, startPoint y: 481, endPoint x: 321, endPoint y: 455, distance: 715.1
click at [337, 456] on div at bounding box center [339, 480] width 5 height 59
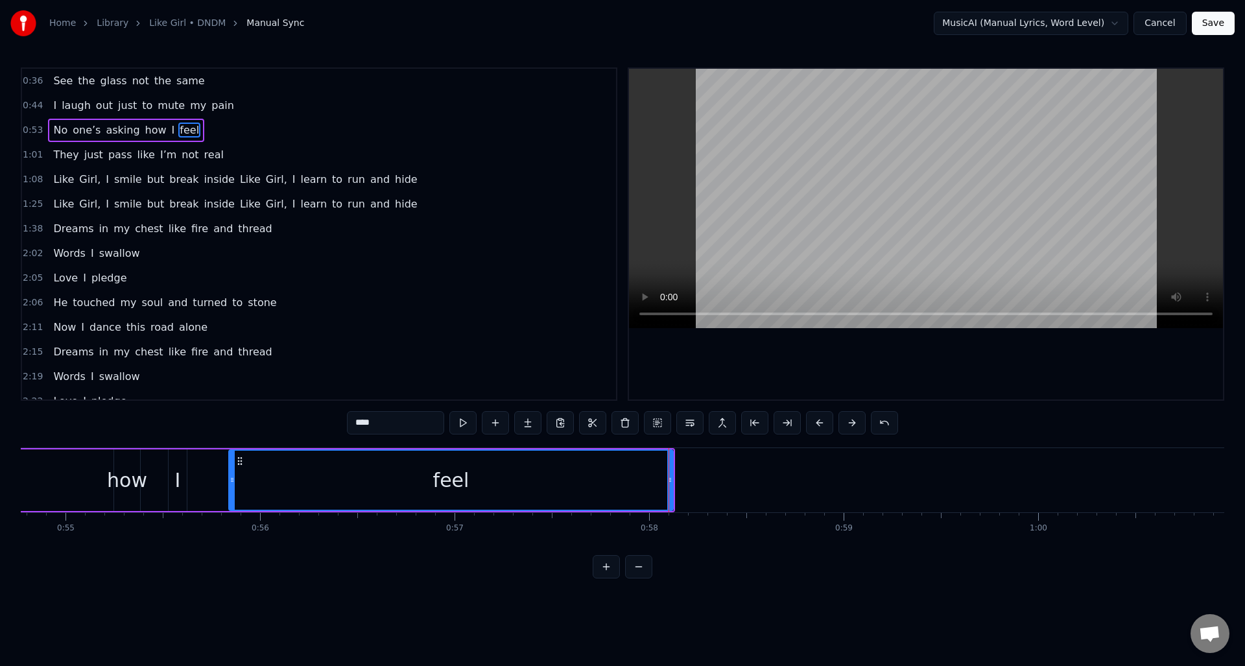
scroll to position [0, 10654]
drag, startPoint x: 671, startPoint y: 478, endPoint x: 606, endPoint y: 479, distance: 64.9
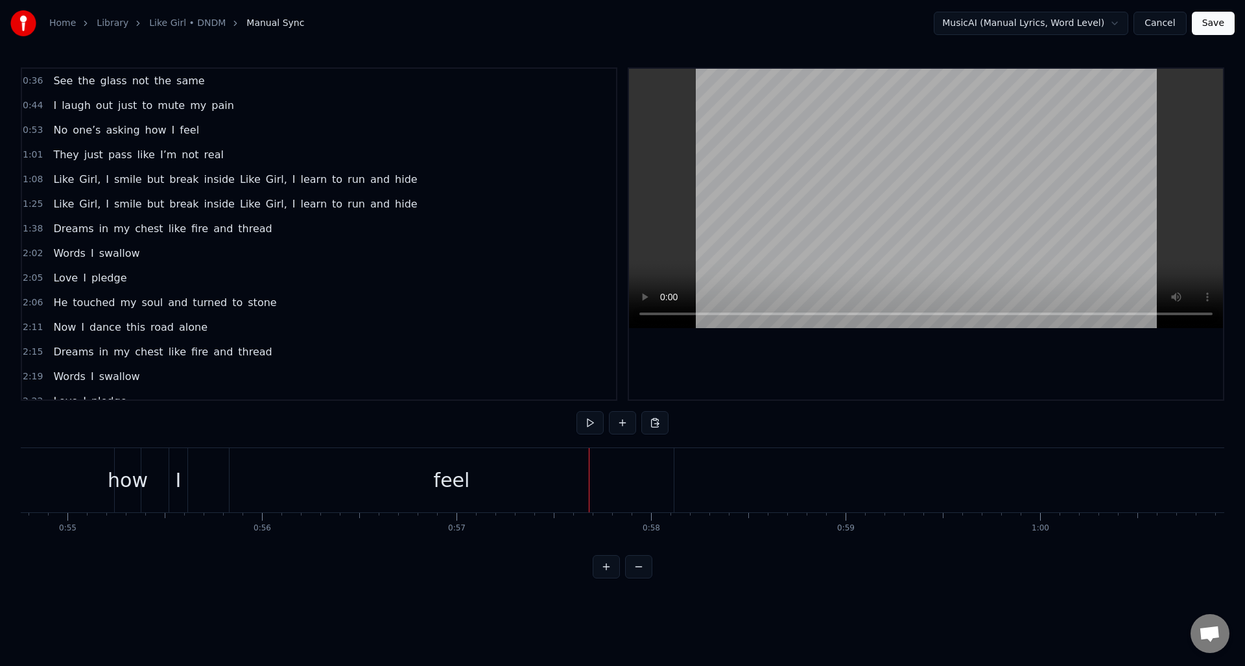
click at [361, 461] on div "feel" at bounding box center [452, 480] width 444 height 64
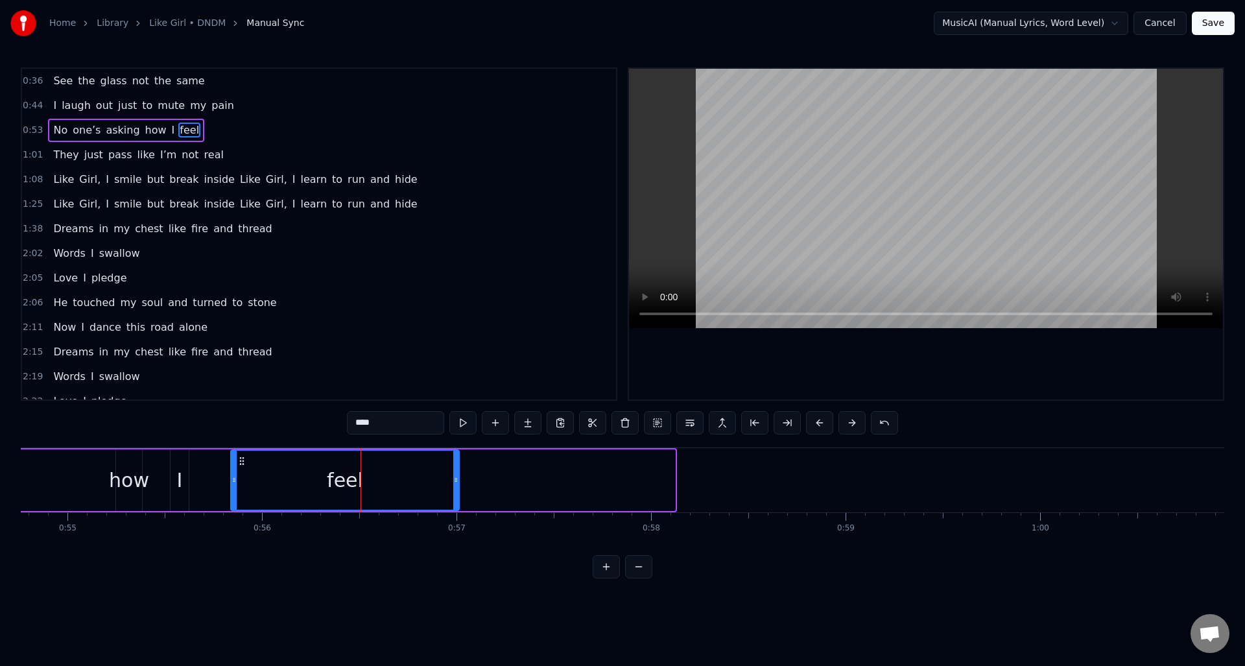
drag, startPoint x: 671, startPoint y: 479, endPoint x: 455, endPoint y: 487, distance: 216.7
click at [456, 488] on div at bounding box center [455, 480] width 5 height 59
click at [30, 137] on div "0:53 No one’s asking how I feel" at bounding box center [319, 130] width 594 height 25
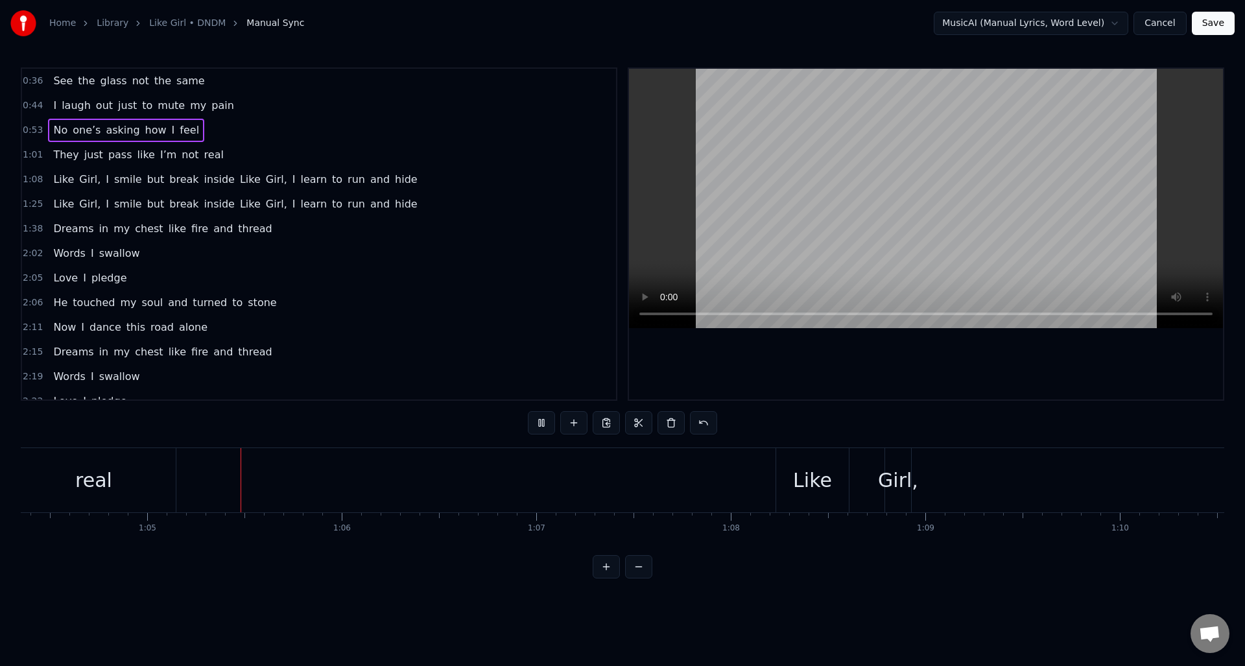
scroll to position [0, 12524]
click at [38, 131] on span "0:53" at bounding box center [33, 130] width 20 height 13
click at [58, 134] on span "No" at bounding box center [60, 130] width 17 height 15
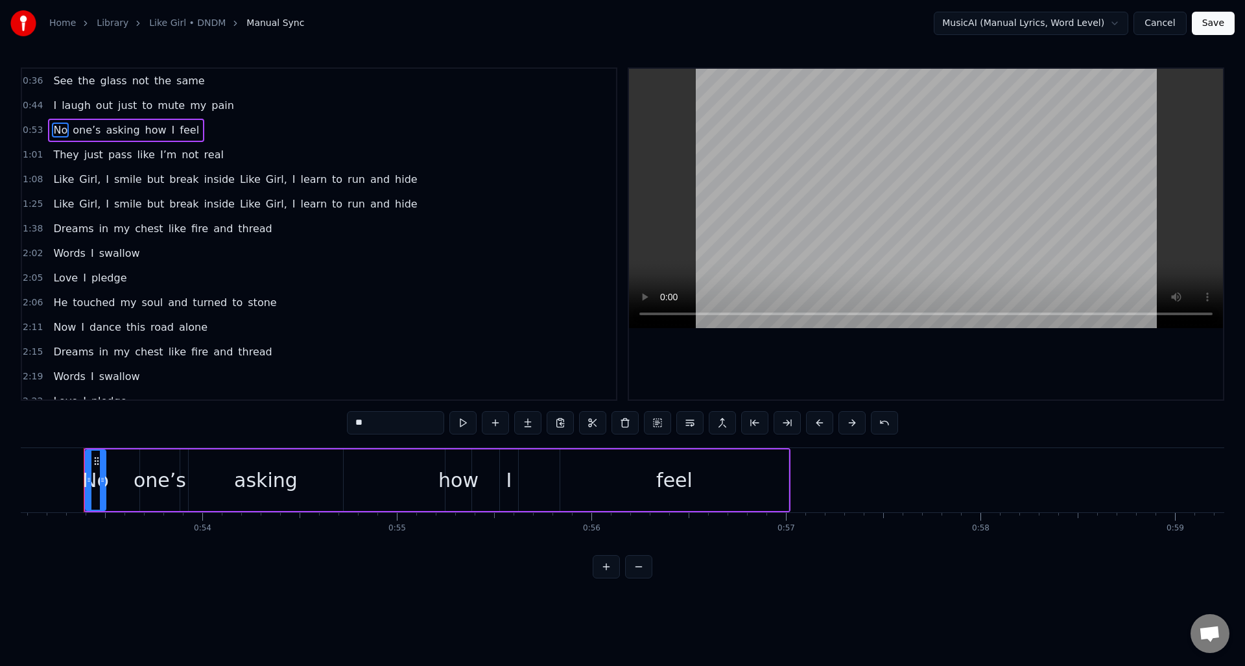
scroll to position [0, 10323]
click at [178, 136] on span "feel" at bounding box center [189, 130] width 22 height 15
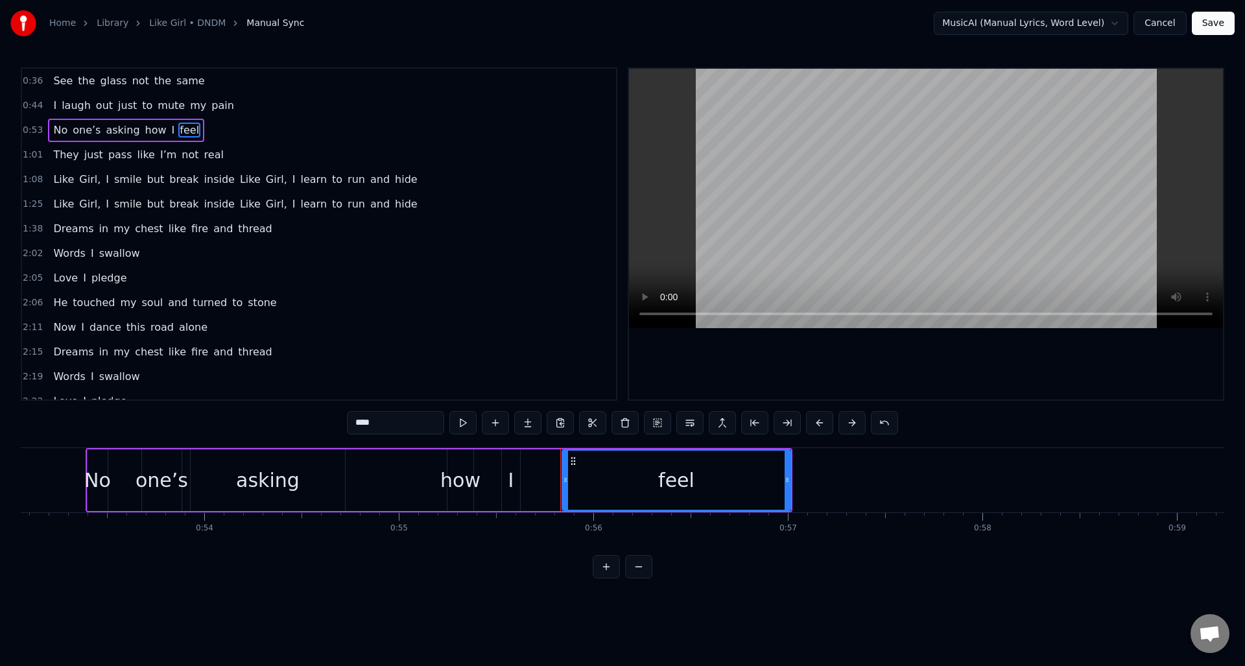
click at [203, 157] on span "real" at bounding box center [214, 154] width 22 height 15
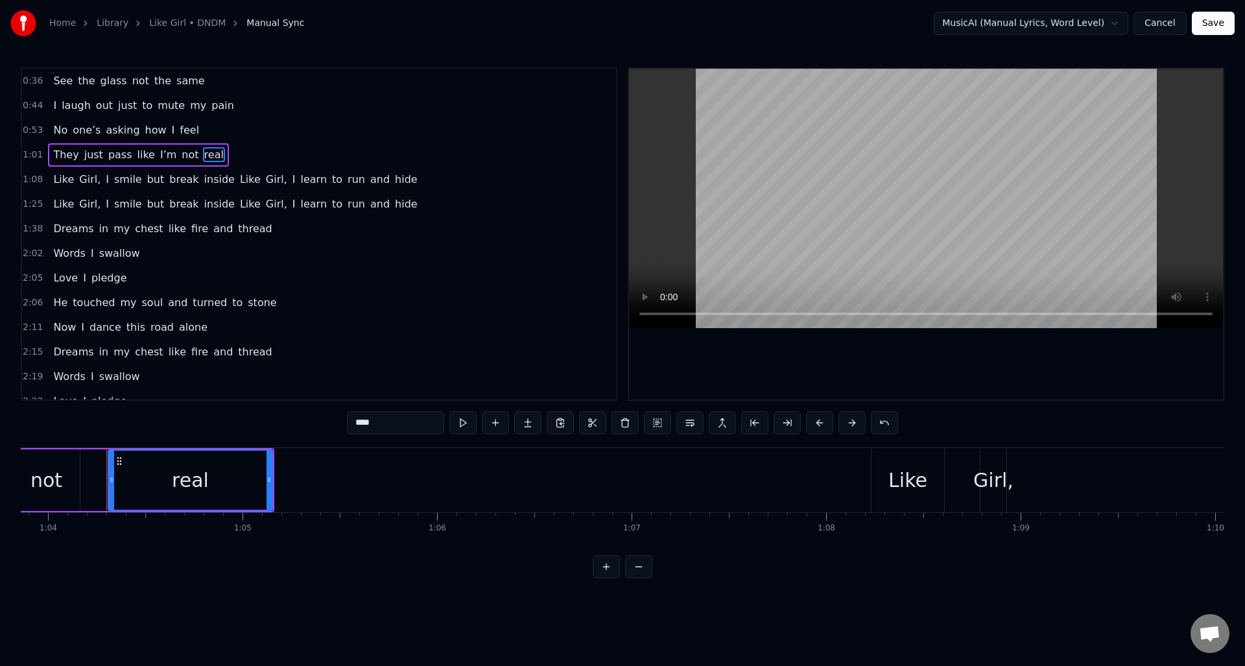
scroll to position [0, 12445]
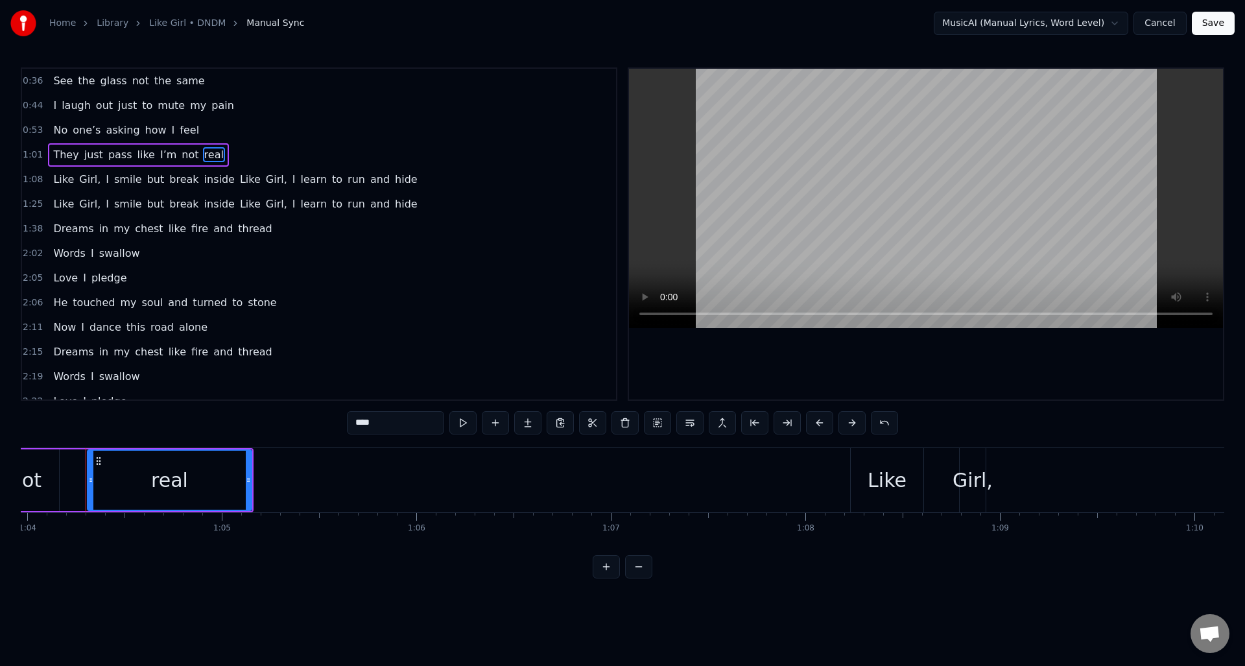
click at [182, 130] on span "feel" at bounding box center [189, 130] width 22 height 15
type input "****"
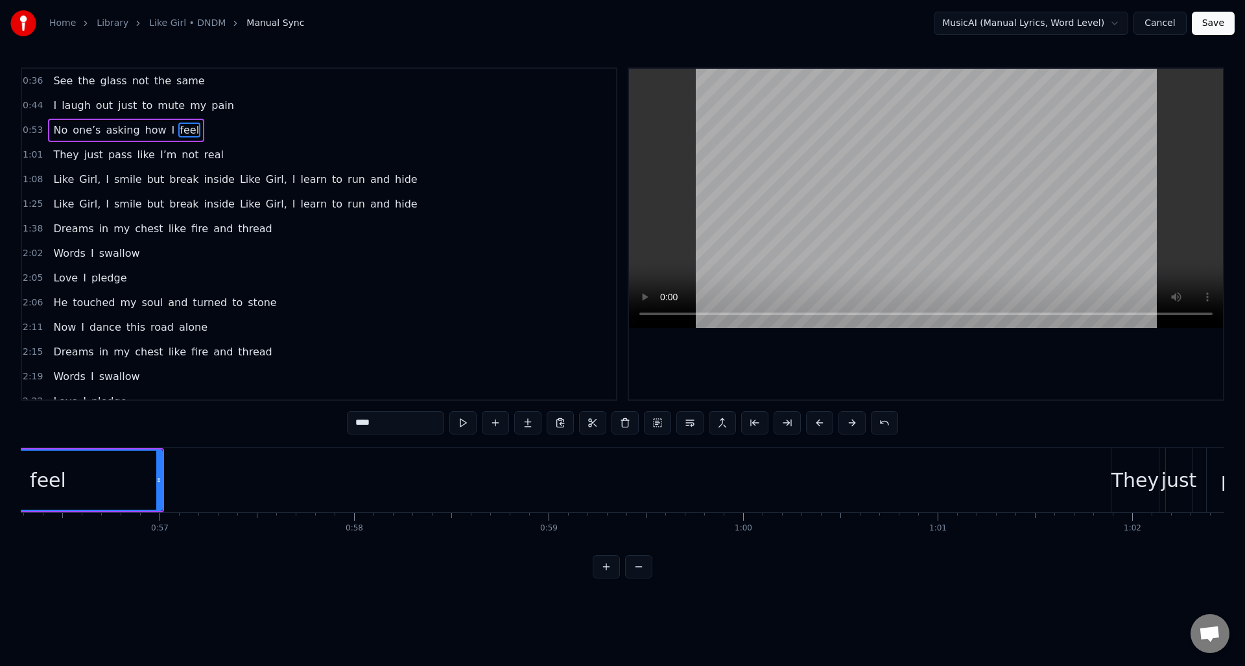
scroll to position [0, 10797]
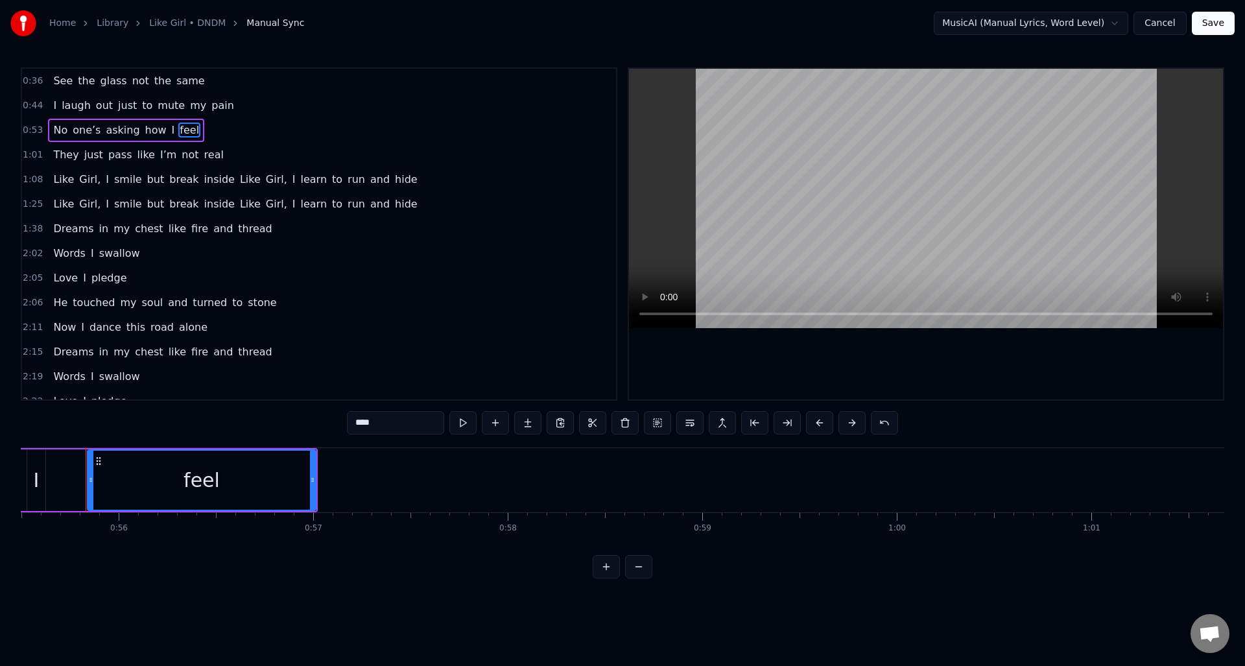
click at [35, 182] on span "1:08" at bounding box center [33, 179] width 20 height 13
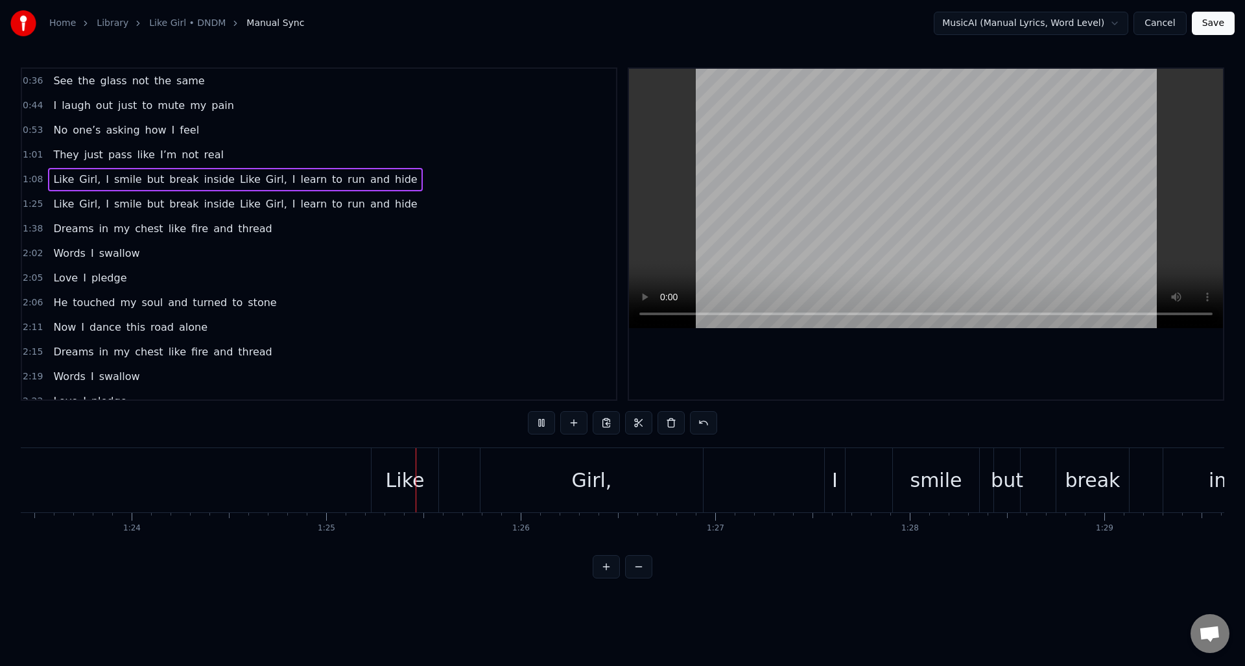
scroll to position [0, 16458]
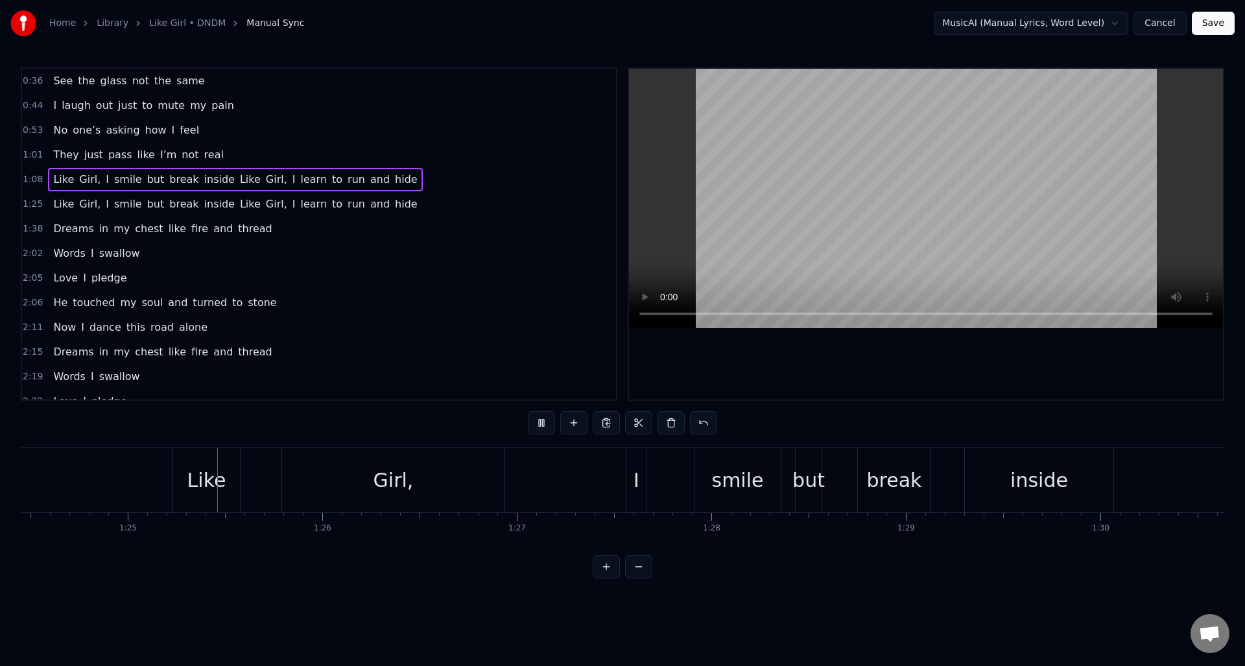
click at [33, 201] on span "1:25" at bounding box center [33, 204] width 20 height 13
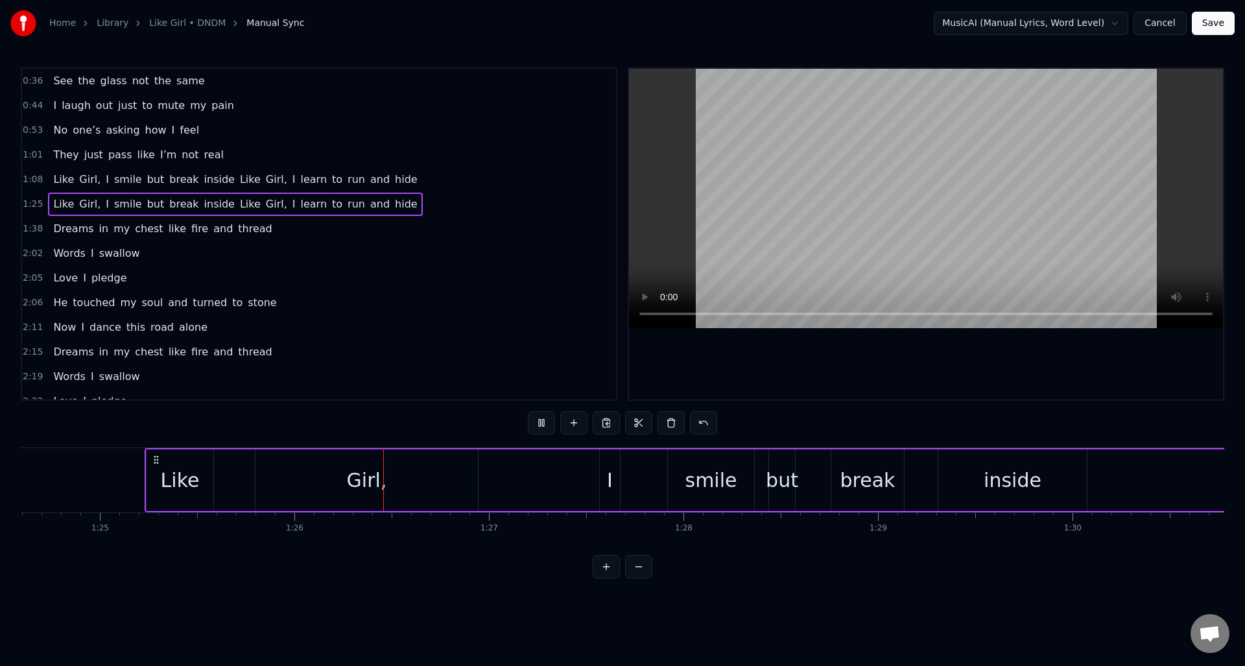
click at [52, 203] on span "Like" at bounding box center [63, 204] width 23 height 15
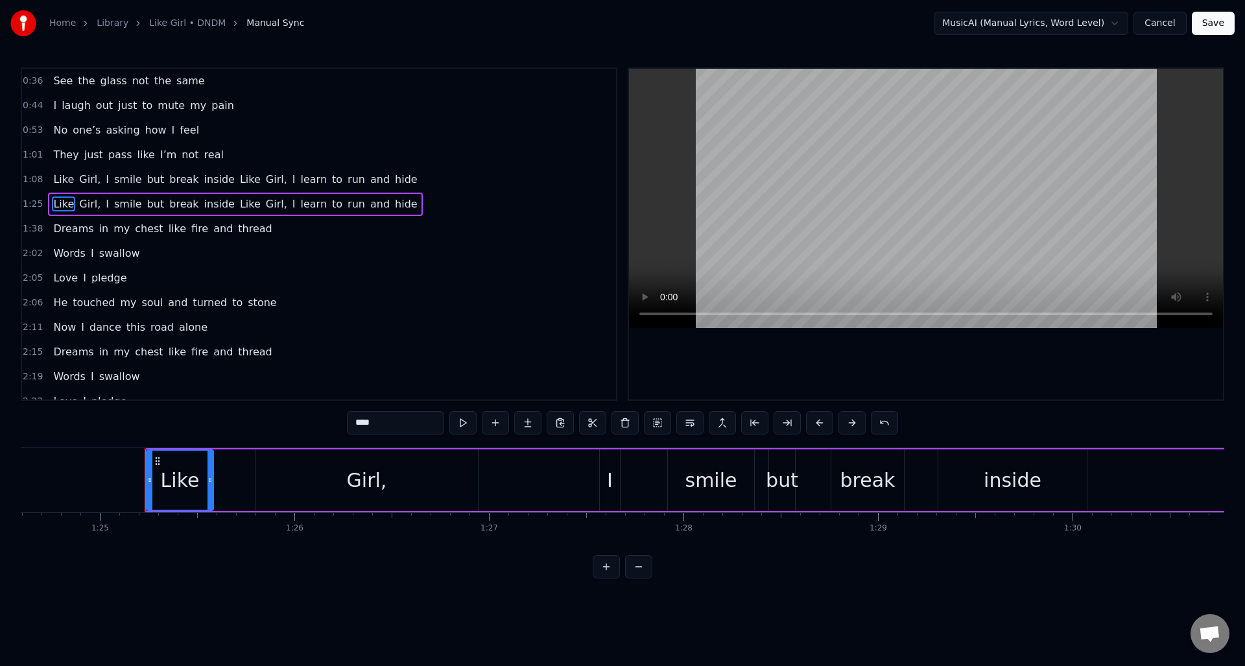
click at [394, 206] on span "hide" at bounding box center [406, 204] width 25 height 15
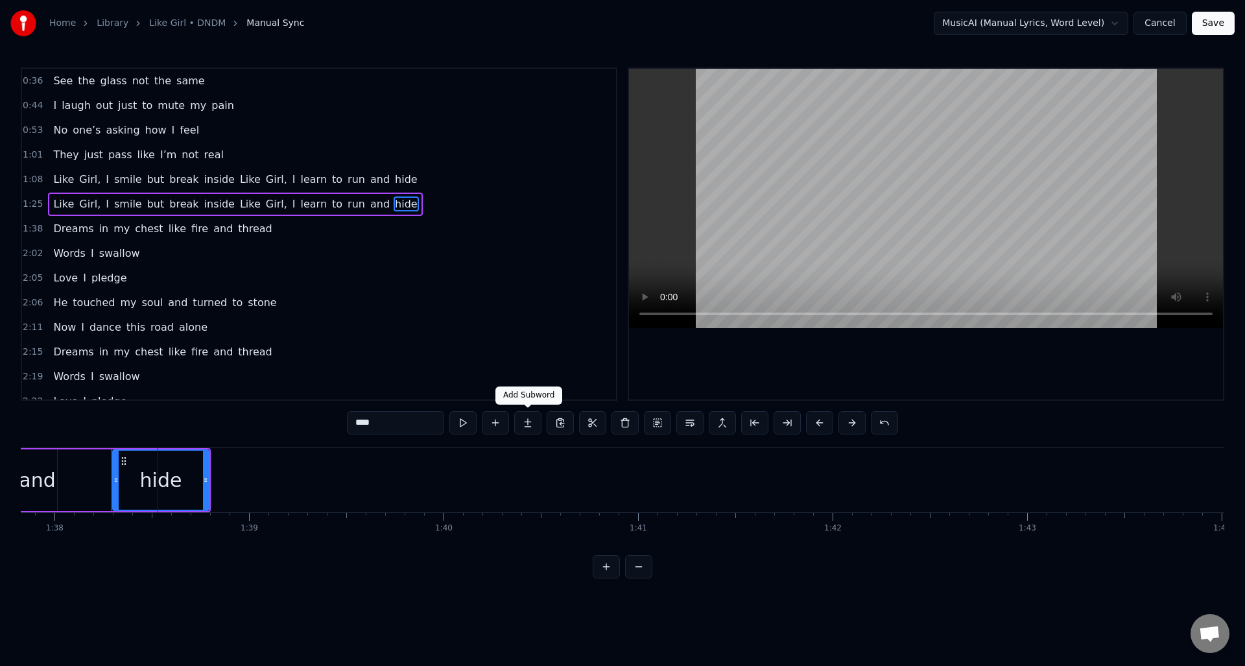
scroll to position [0, 19058]
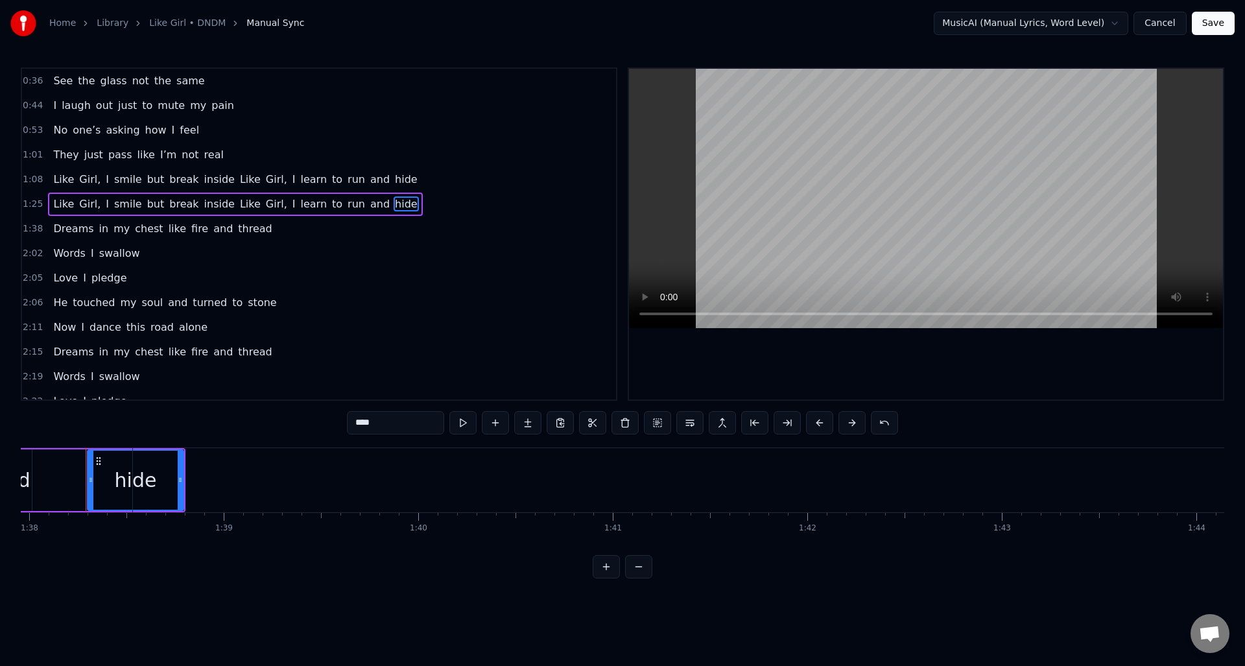
drag, startPoint x: 182, startPoint y: 481, endPoint x: 115, endPoint y: 471, distance: 66.9
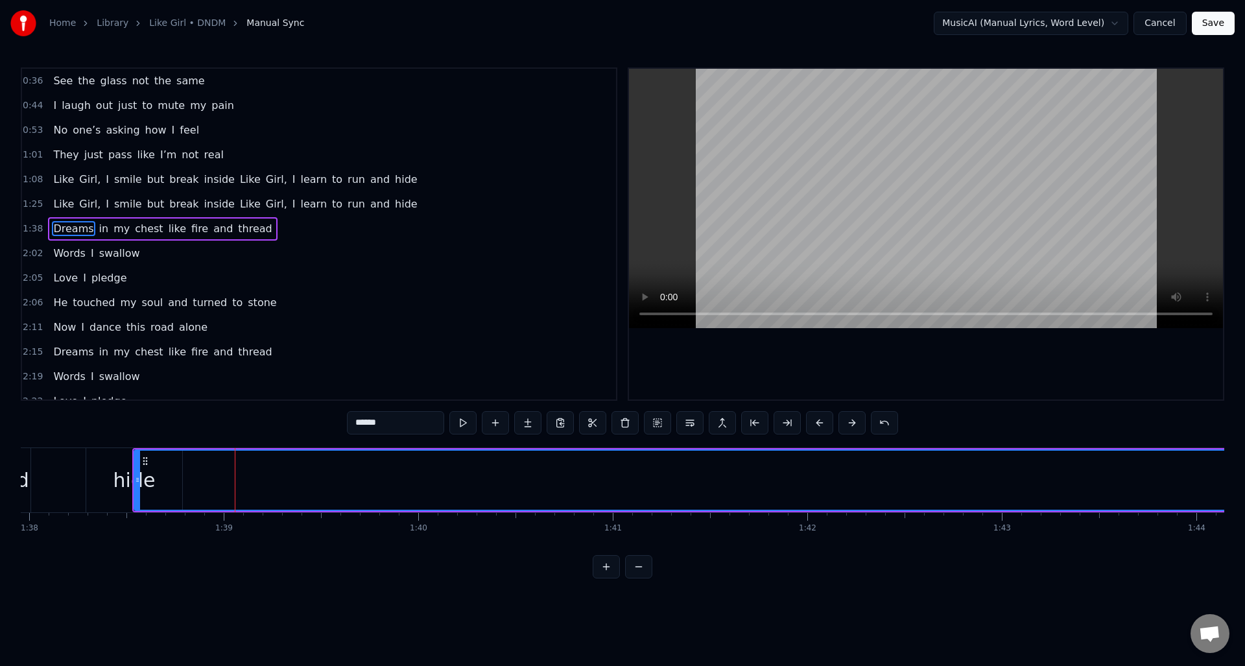
click at [128, 473] on div "hide" at bounding box center [134, 480] width 42 height 29
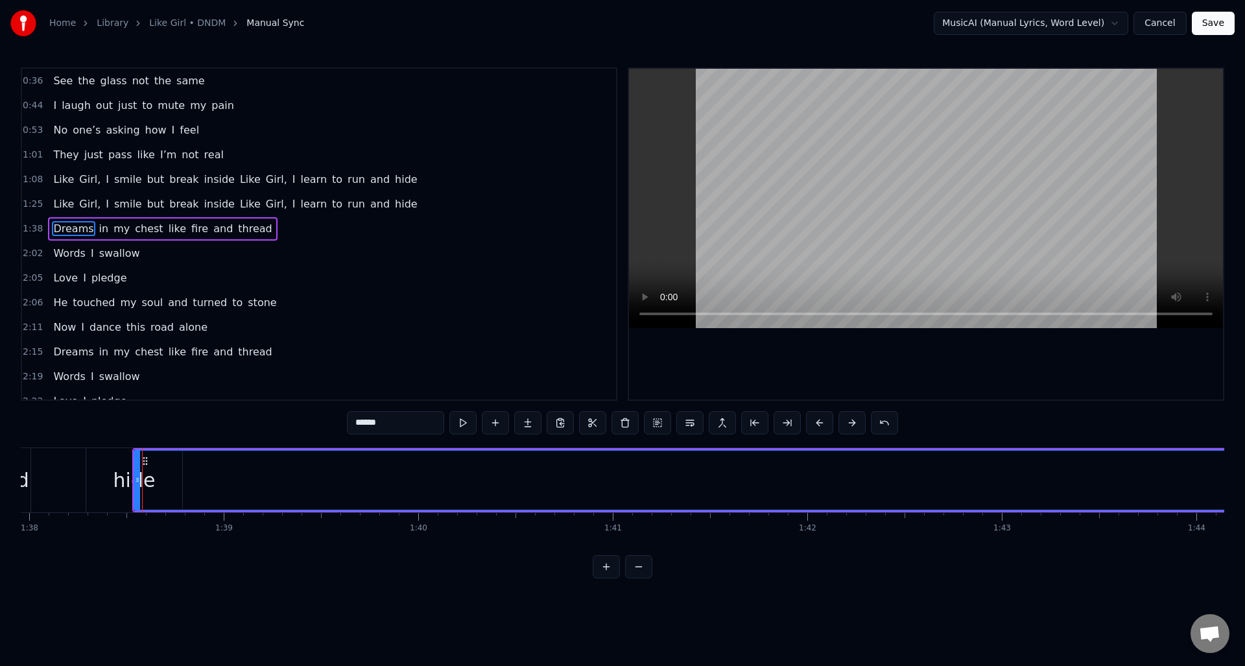
click at [126, 479] on div "hide" at bounding box center [134, 480] width 42 height 29
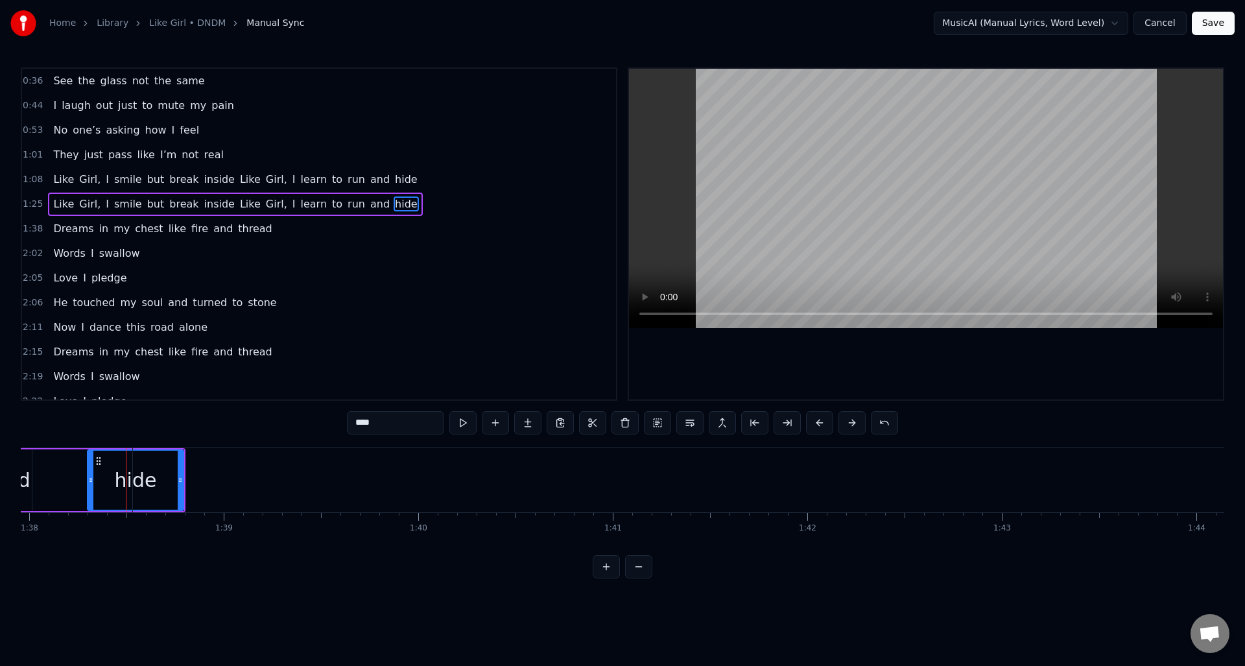
drag, startPoint x: 182, startPoint y: 475, endPoint x: 211, endPoint y: 486, distance: 31.2
type input "******"
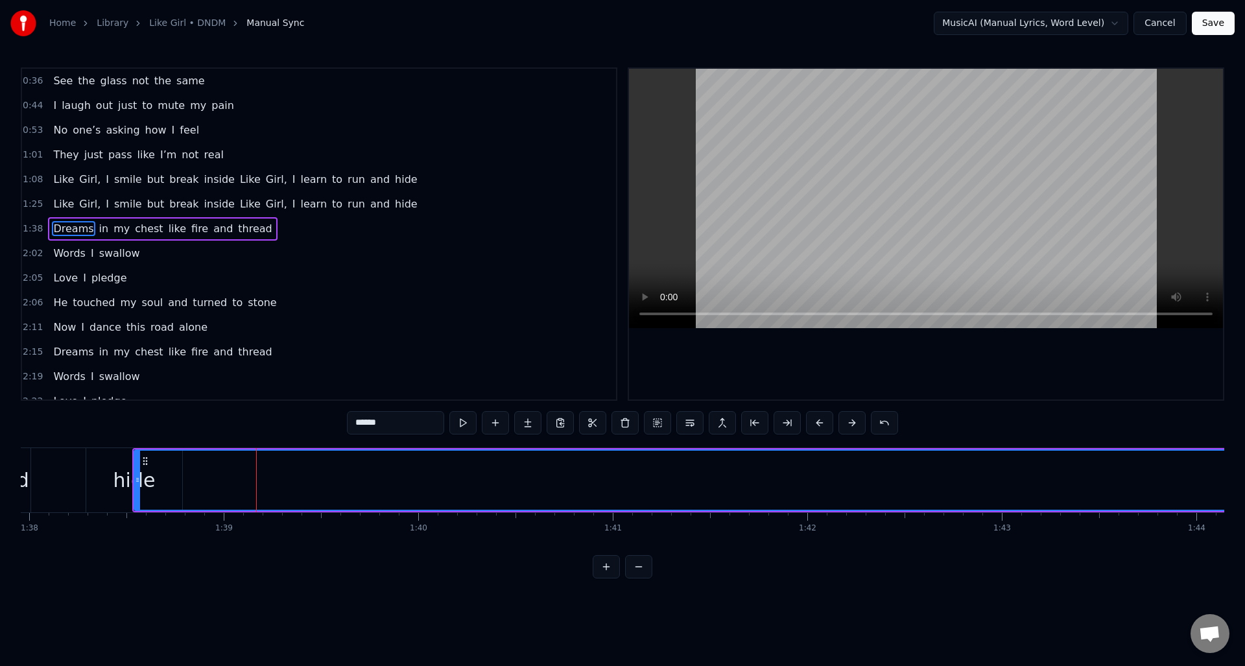
click at [256, 483] on div at bounding box center [256, 480] width 1 height 64
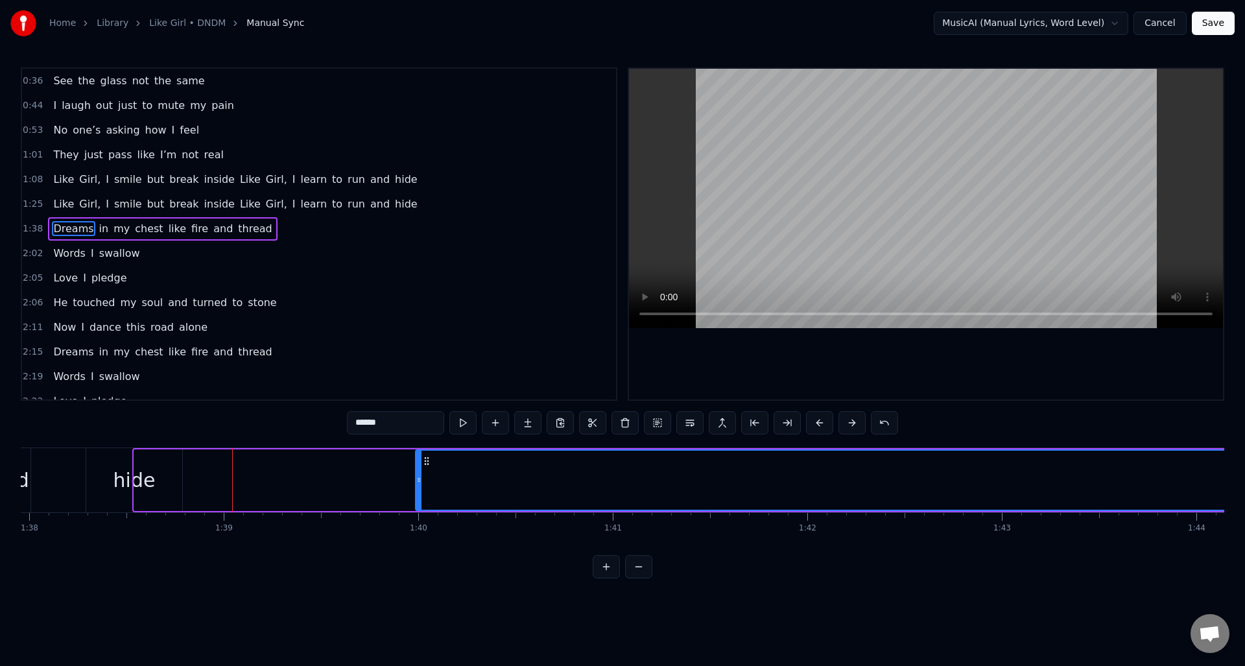
drag, startPoint x: 138, startPoint y: 478, endPoint x: 414, endPoint y: 496, distance: 276.9
click at [420, 497] on div at bounding box center [418, 480] width 5 height 59
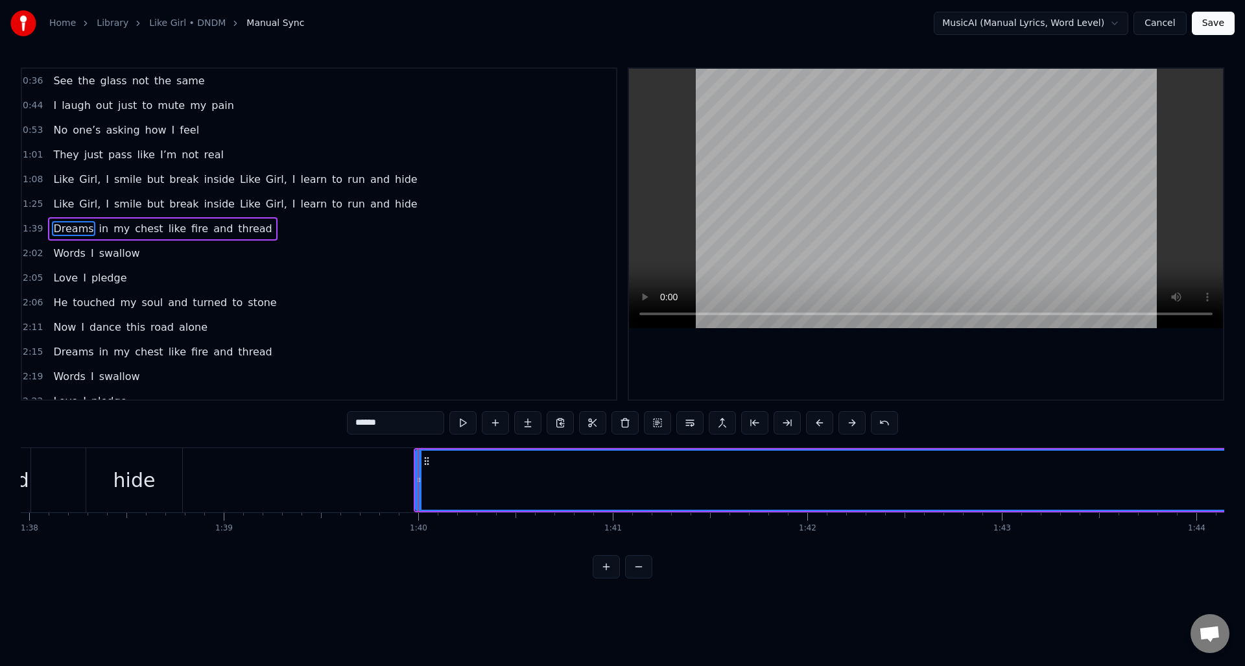
click at [153, 471] on div "hide" at bounding box center [134, 480] width 96 height 64
type input "****"
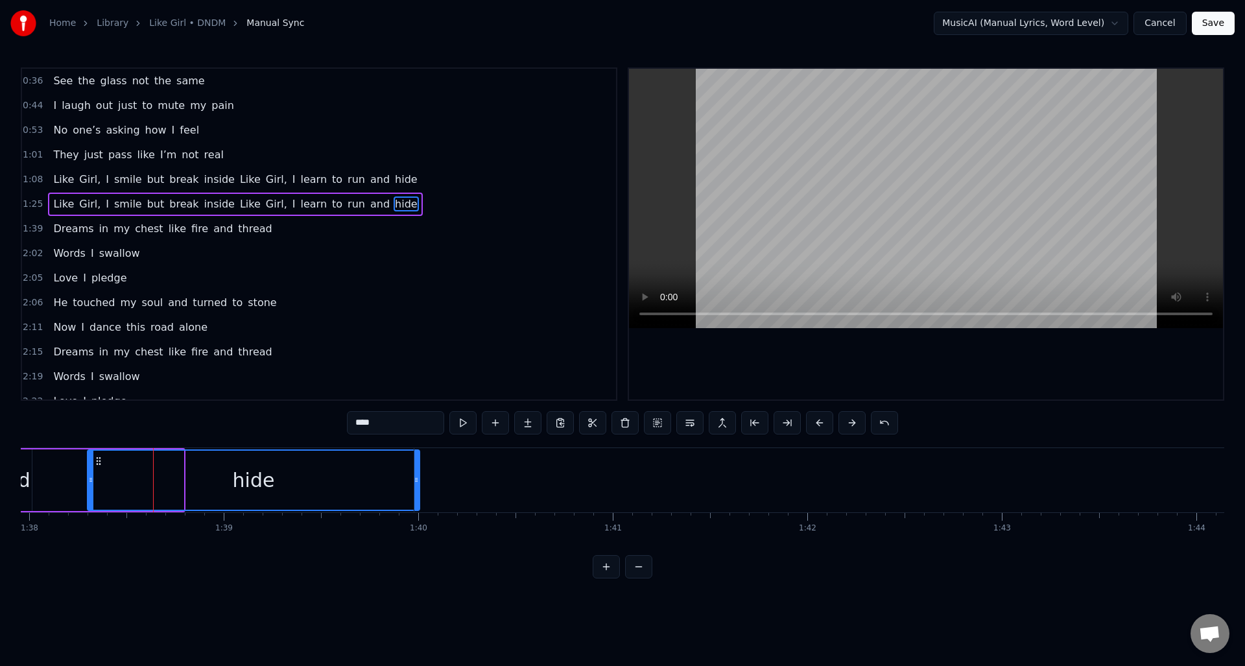
drag, startPoint x: 183, startPoint y: 475, endPoint x: 416, endPoint y: 510, distance: 236.1
click at [417, 508] on div "See the glass not the same I laugh out just to mute my pain No one’s asking how…" at bounding box center [907, 479] width 39891 height 65
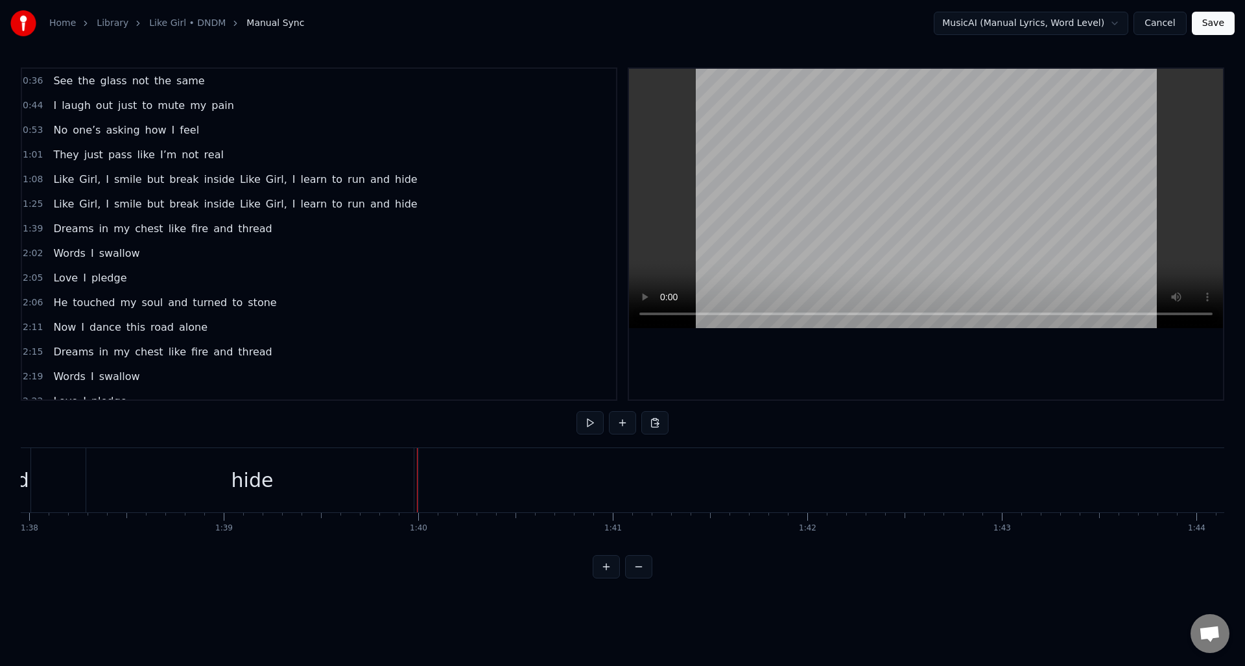
click at [448, 582] on html "Home Library Like Girl • DNDM Manual Sync MusicAI (Manual Lyrics, Word Level) C…" at bounding box center [622, 299] width 1245 height 599
click at [42, 209] on div "1:25 Like Girl, I smile but break inside Like Girl, I learn to run and hide" at bounding box center [319, 204] width 594 height 25
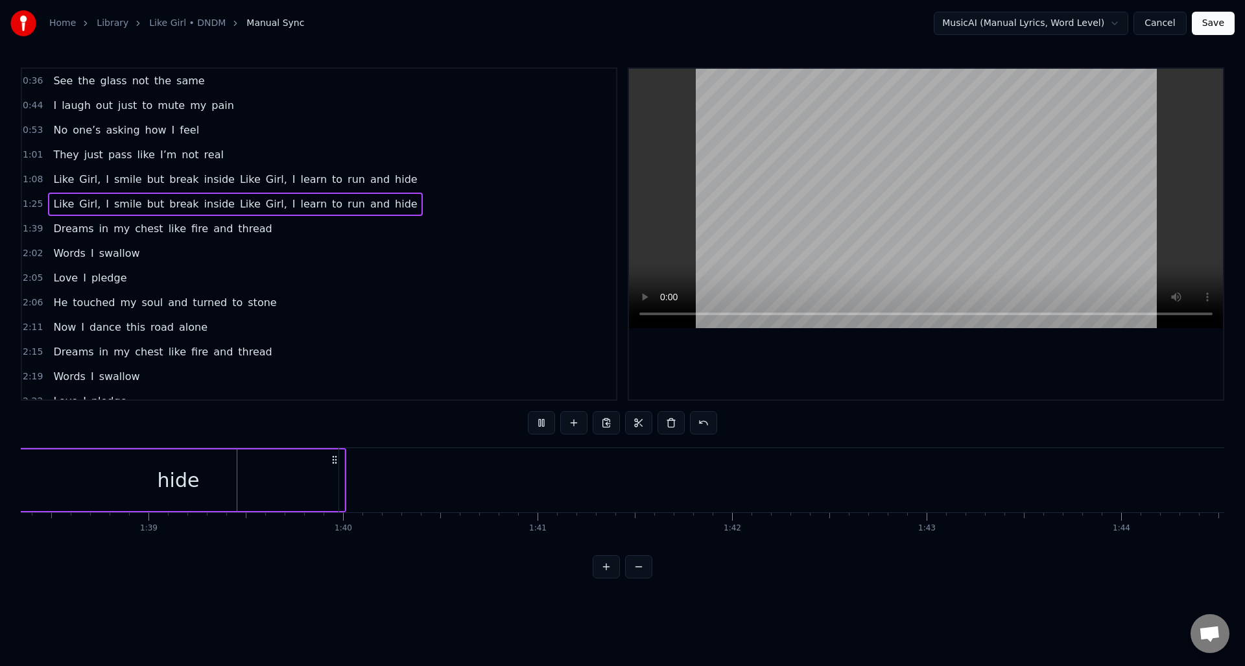
scroll to position [0, 19134]
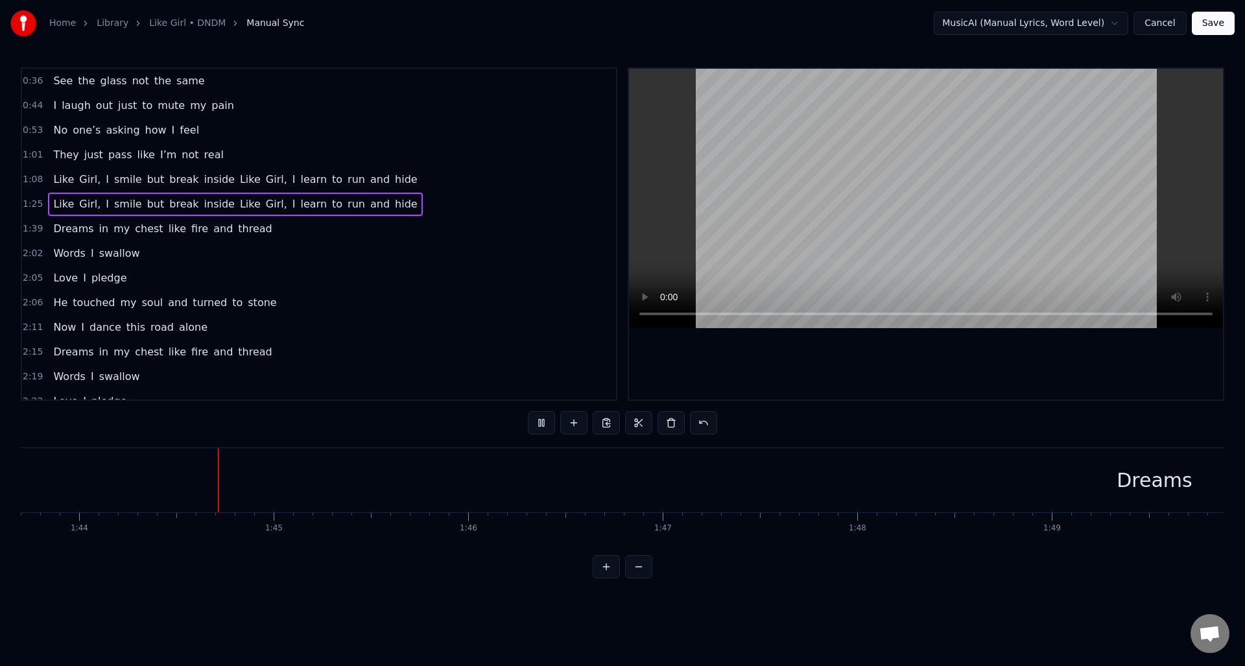
click at [33, 202] on span "1:25" at bounding box center [33, 204] width 20 height 13
click at [41, 185] on div "1:08 Like Girl, I smile but break inside Like Girl, I learn to run and hide" at bounding box center [319, 179] width 594 height 25
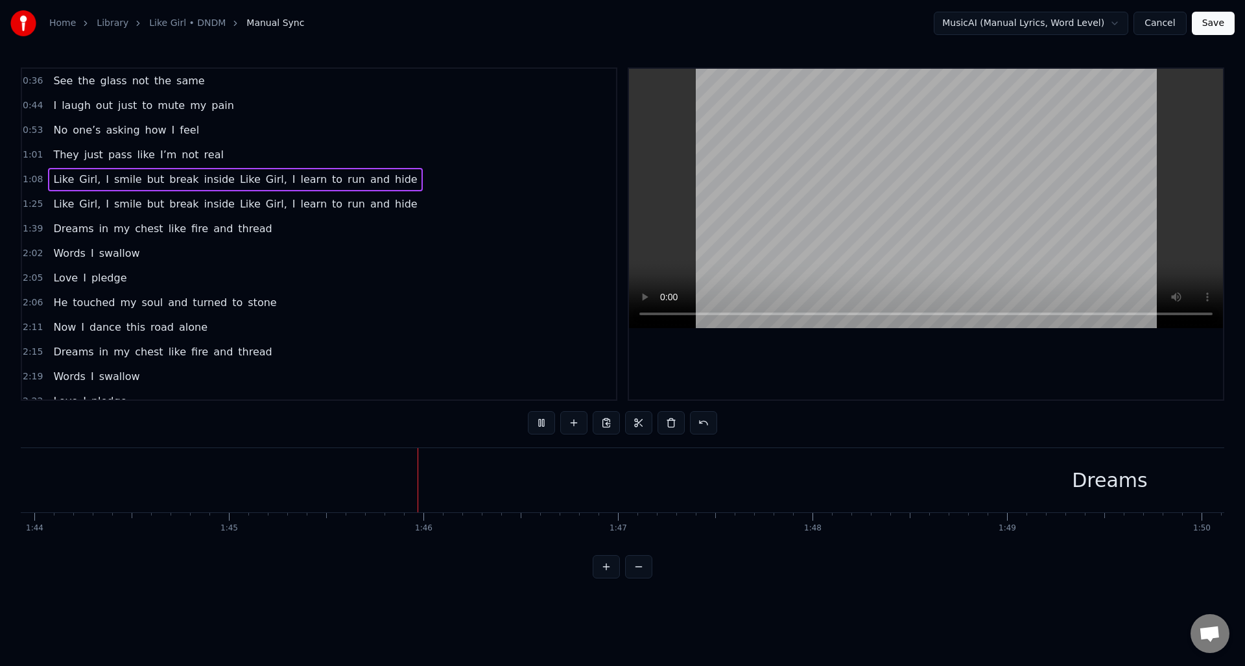
click at [37, 182] on span "1:08" at bounding box center [33, 179] width 20 height 13
click at [48, 181] on div "Like Girl, I smile but break inside Like Girl, I learn to run and hide" at bounding box center [235, 179] width 374 height 23
click at [54, 181] on span "Like" at bounding box center [63, 179] width 23 height 15
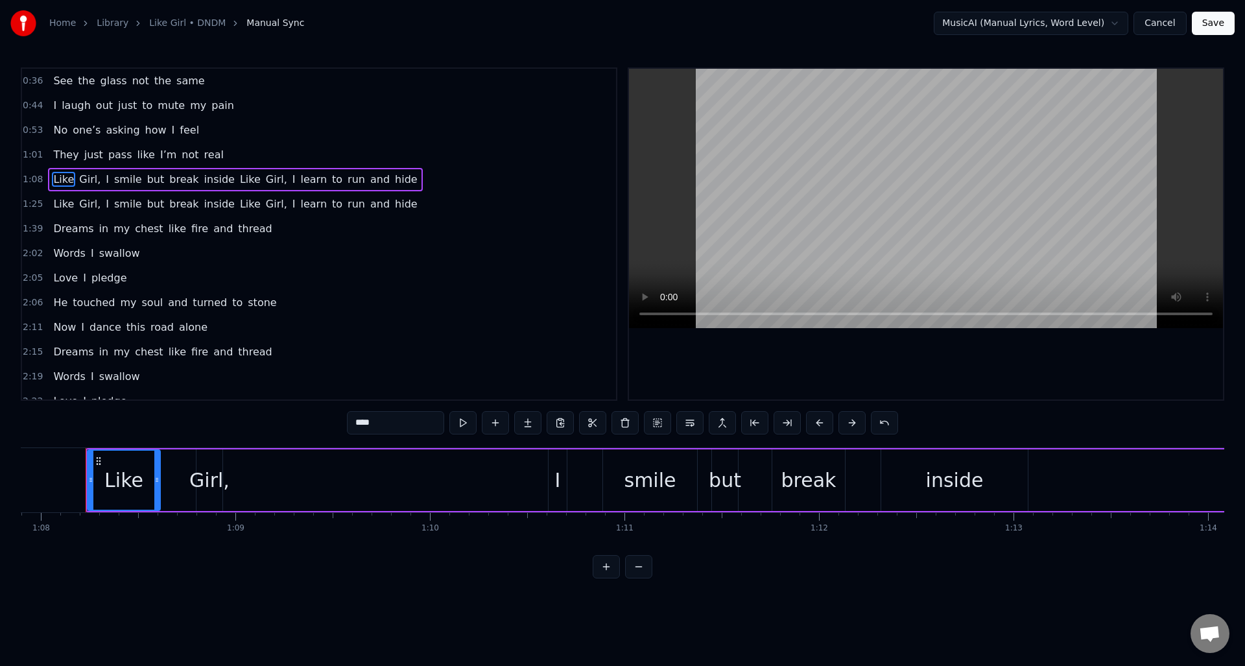
click at [209, 212] on div "Like Girl, I smile but break inside Like Girl, I learn to run and hide" at bounding box center [235, 204] width 374 height 23
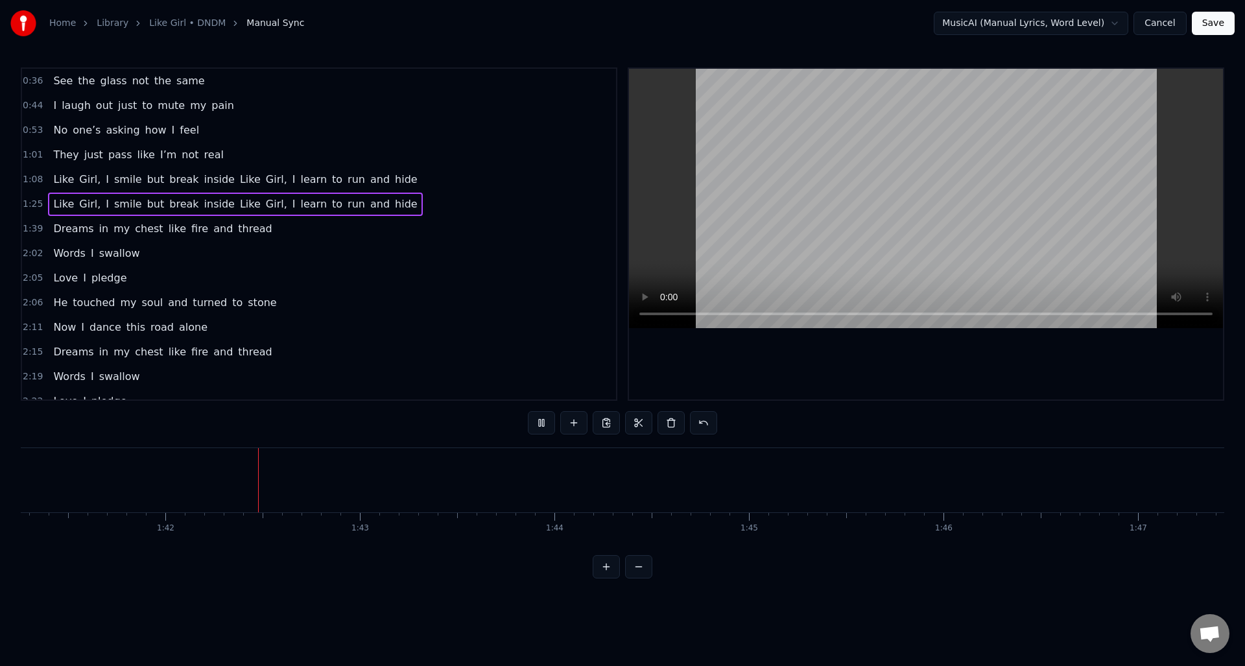
scroll to position [0, 19763]
click at [285, 213] on div "Like Girl, I smile but break inside Like Girl, I learn to run and hide" at bounding box center [235, 204] width 374 height 23
click at [394, 209] on span "hide" at bounding box center [406, 204] width 25 height 15
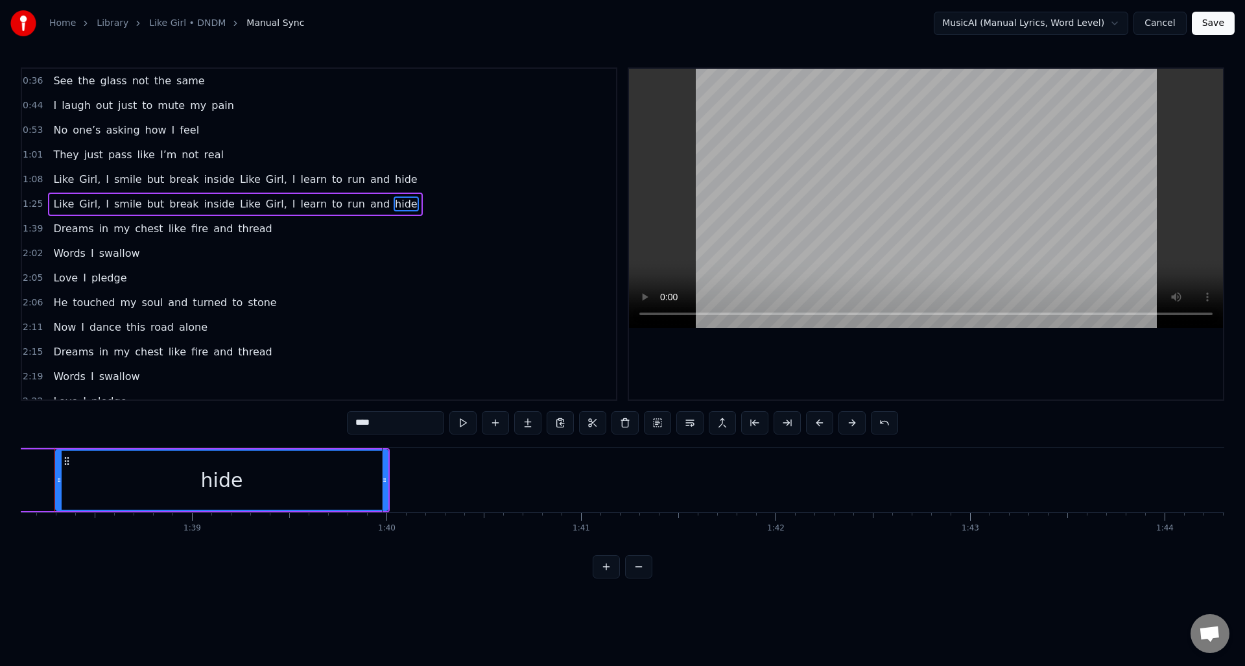
scroll to position [0, 19058]
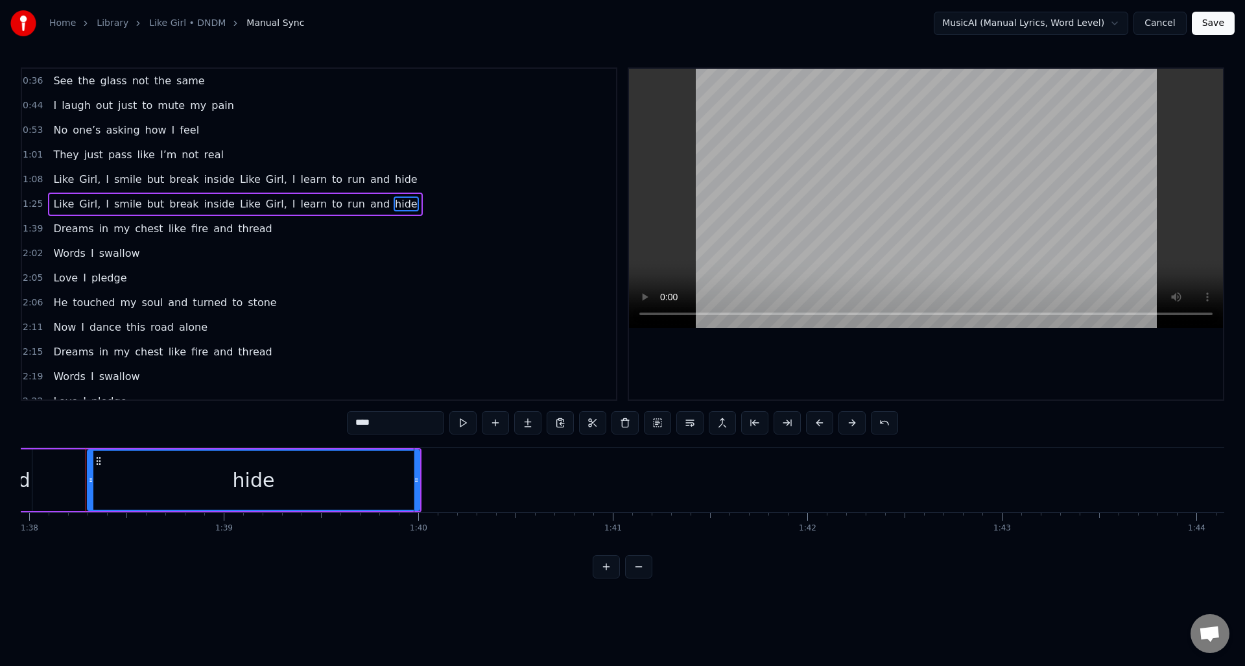
drag, startPoint x: 417, startPoint y: 479, endPoint x: 408, endPoint y: 480, distance: 9.1
click at [407, 480] on div "See the glass not the same I laugh out just to mute my pain No one’s asking how…" at bounding box center [907, 479] width 39891 height 65
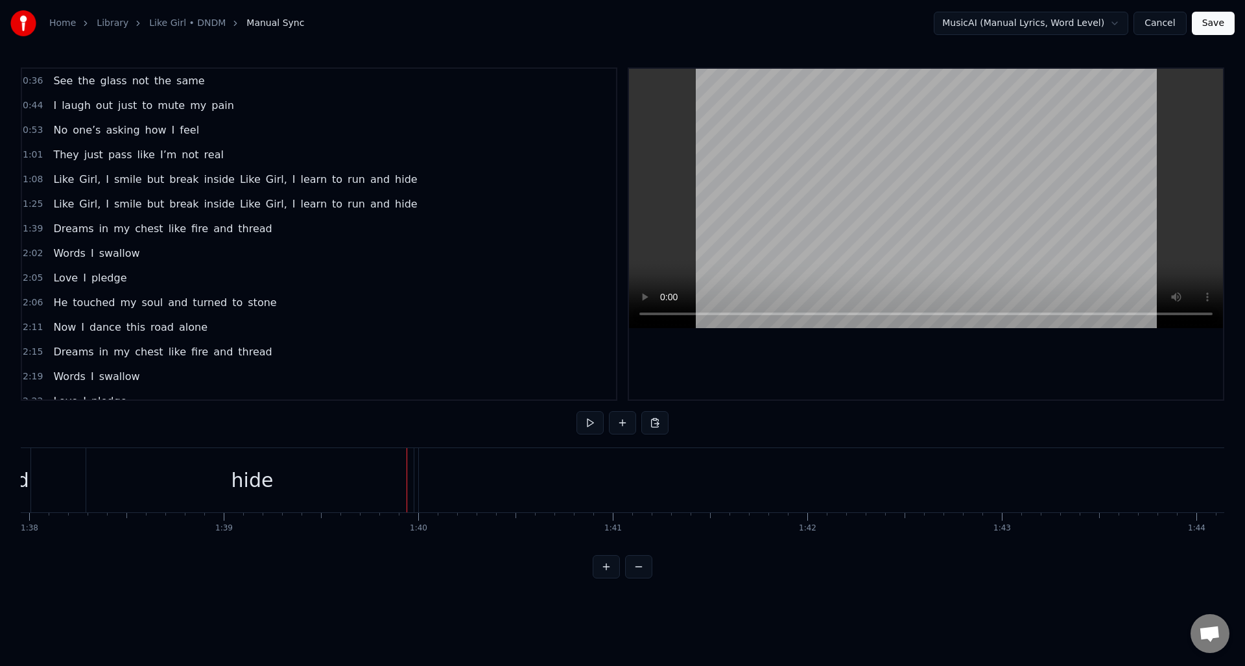
click at [288, 481] on div "hide" at bounding box center [252, 480] width 332 height 64
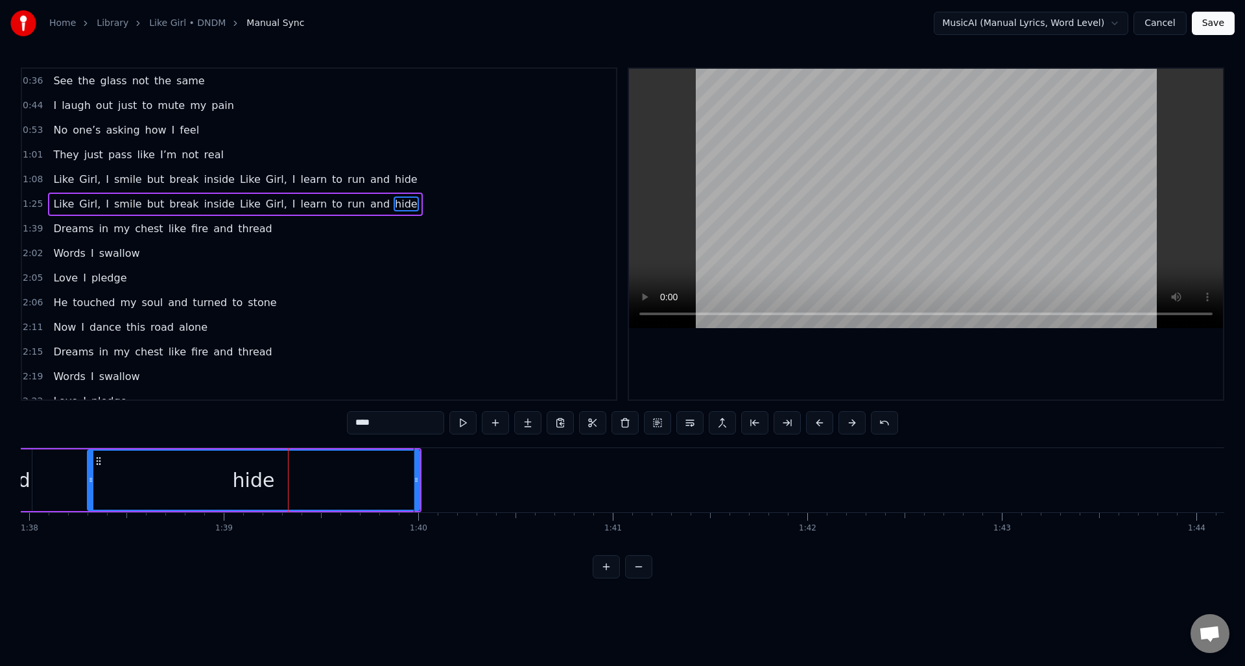
drag, startPoint x: 418, startPoint y: 481, endPoint x: 434, endPoint y: 483, distance: 16.3
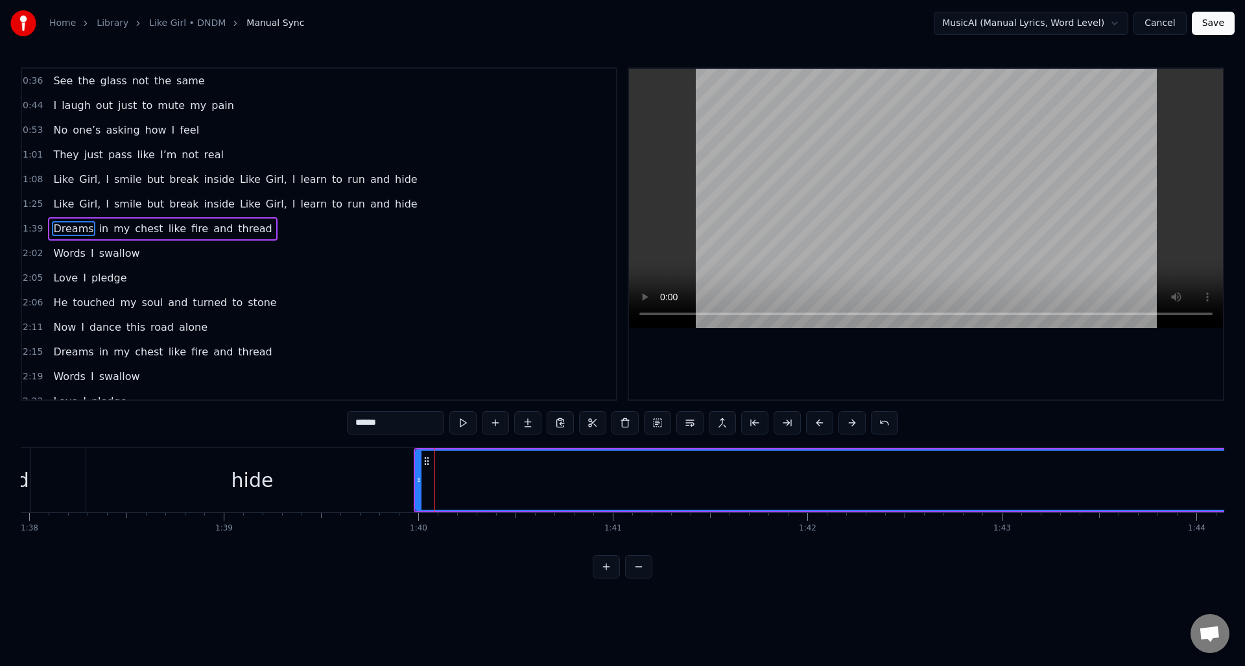
drag, startPoint x: 419, startPoint y: 480, endPoint x: 425, endPoint y: 483, distance: 7.0
click at [425, 483] on icon at bounding box center [425, 480] width 5 height 10
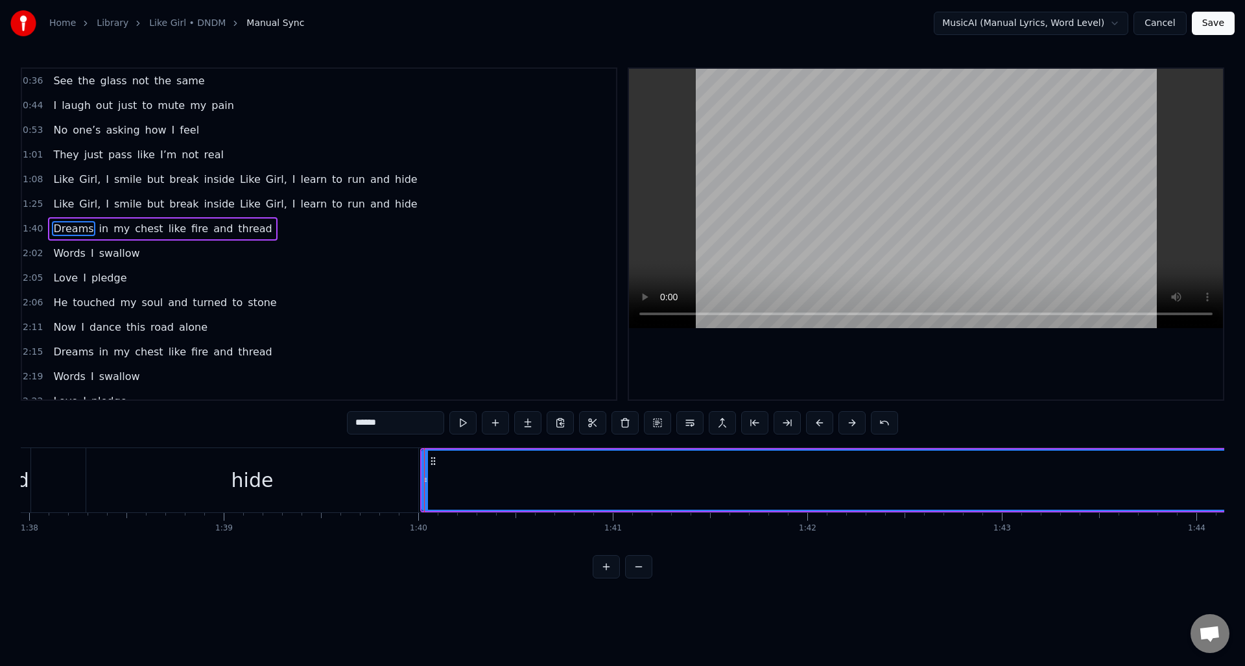
click at [390, 485] on div "hide" at bounding box center [252, 480] width 332 height 64
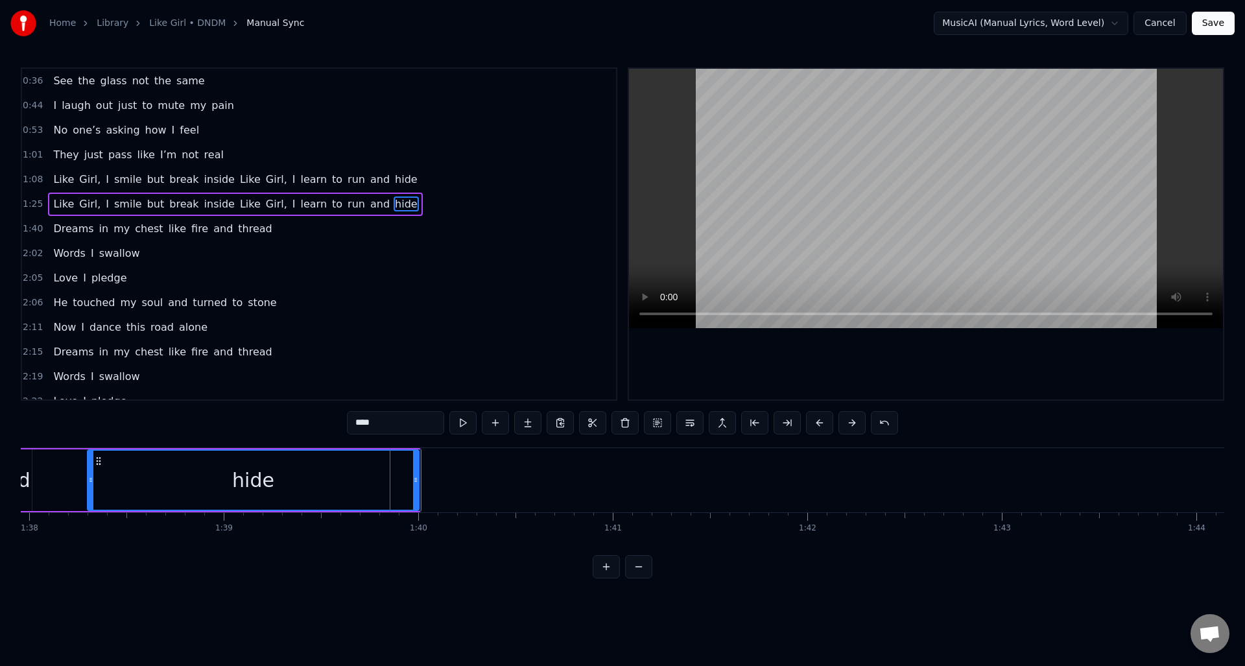
click at [417, 485] on div at bounding box center [415, 480] width 5 height 59
type input "******"
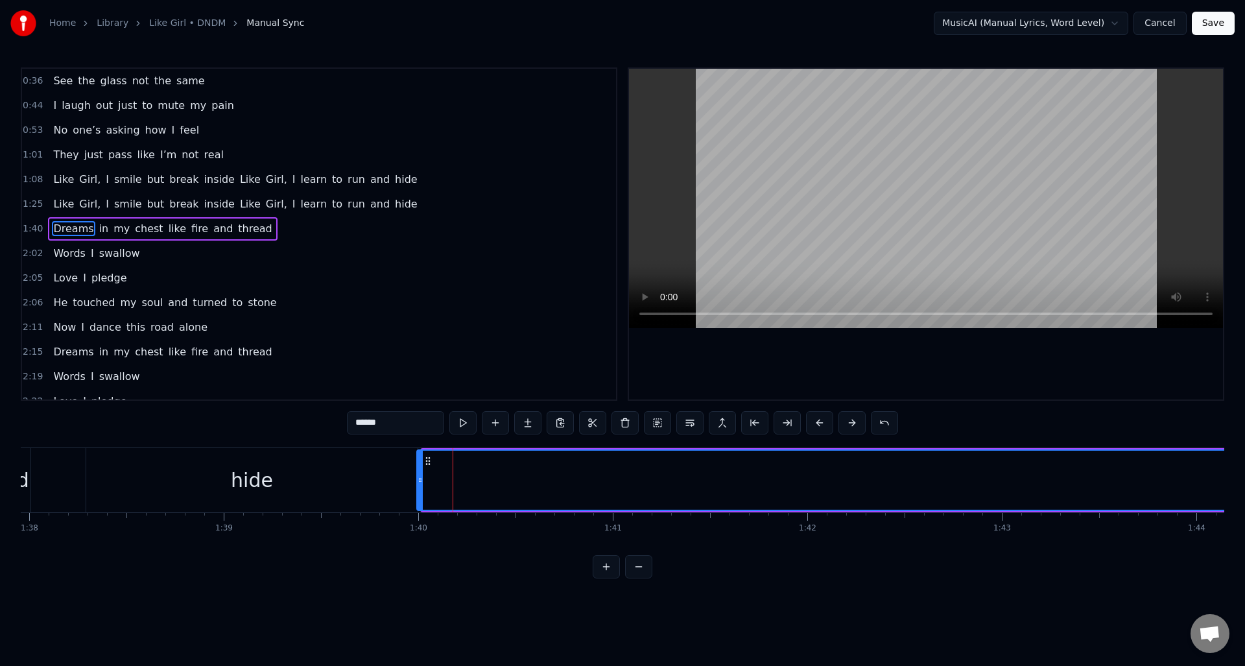
click at [419, 479] on icon at bounding box center [420, 480] width 5 height 10
drag, startPoint x: 364, startPoint y: 383, endPoint x: 377, endPoint y: 410, distance: 29.6
click at [364, 383] on div "2:19 Words I swallow" at bounding box center [319, 376] width 594 height 25
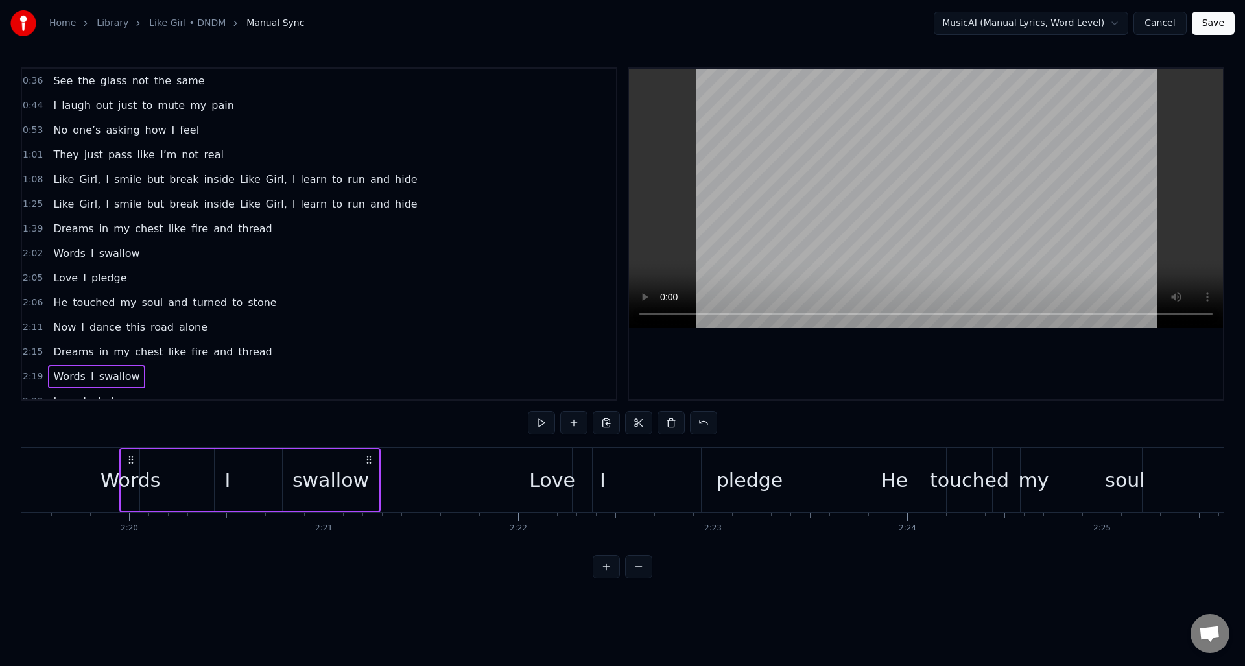
scroll to position [0, 27164]
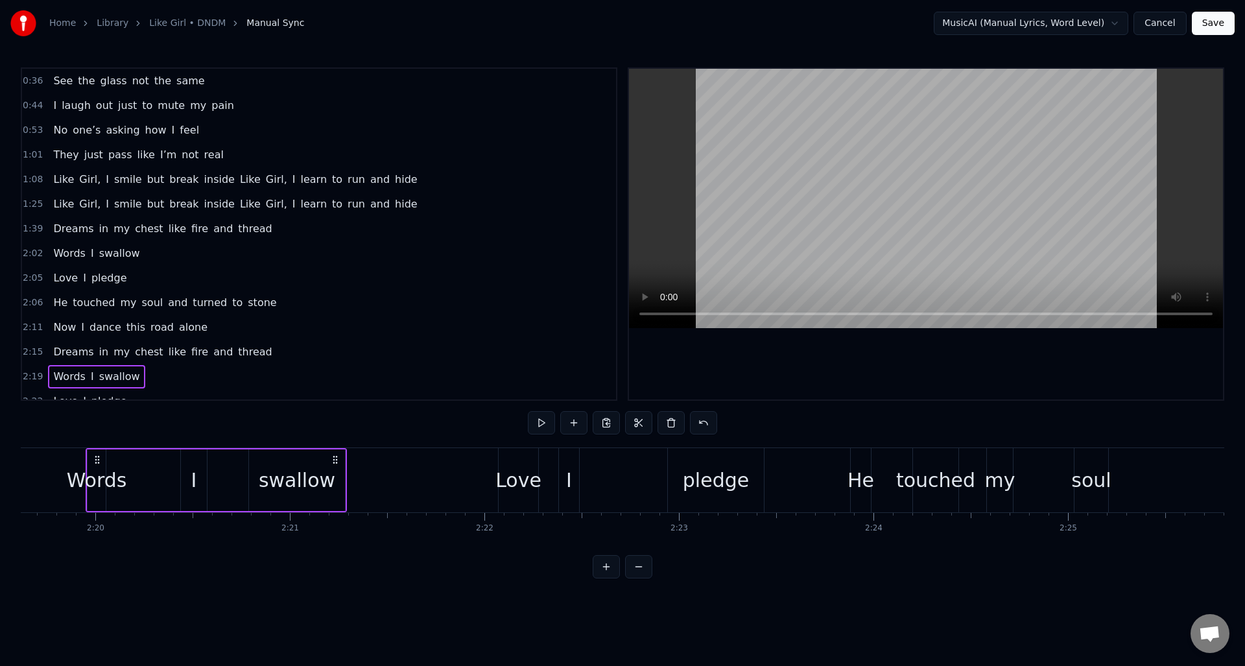
click at [73, 224] on span "Dreams" at bounding box center [73, 228] width 43 height 15
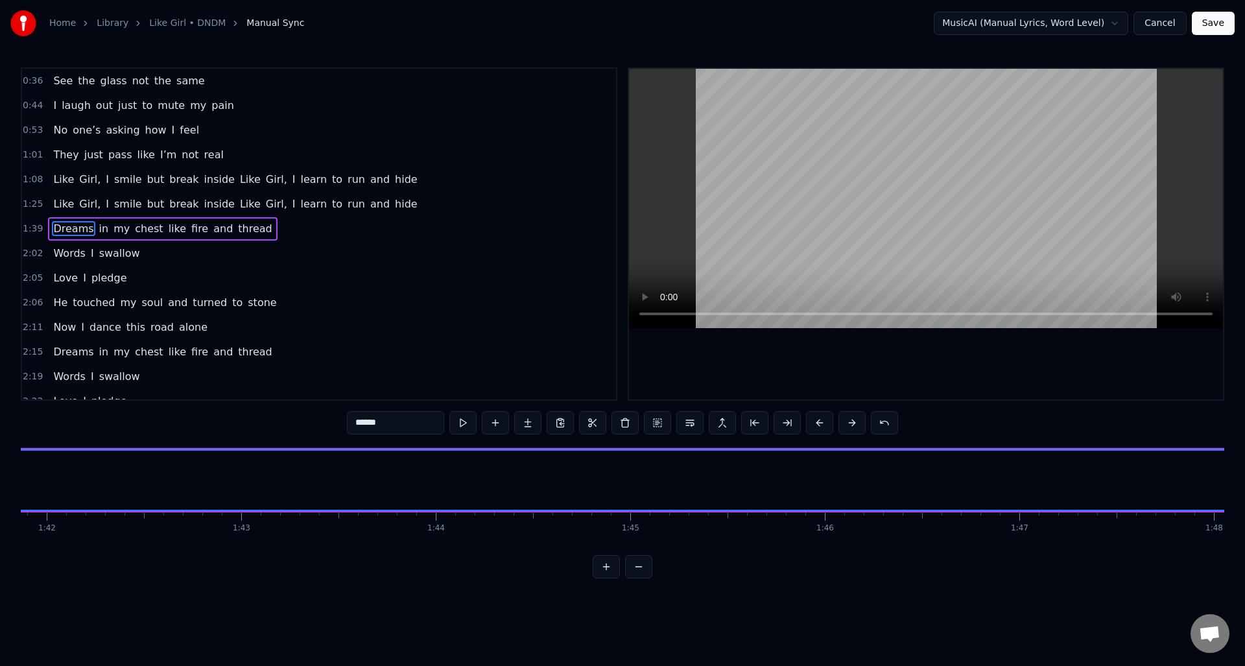
scroll to position [0, 19388]
click at [44, 235] on div "1:39 Dreams in my chest like fire and thread" at bounding box center [319, 229] width 594 height 25
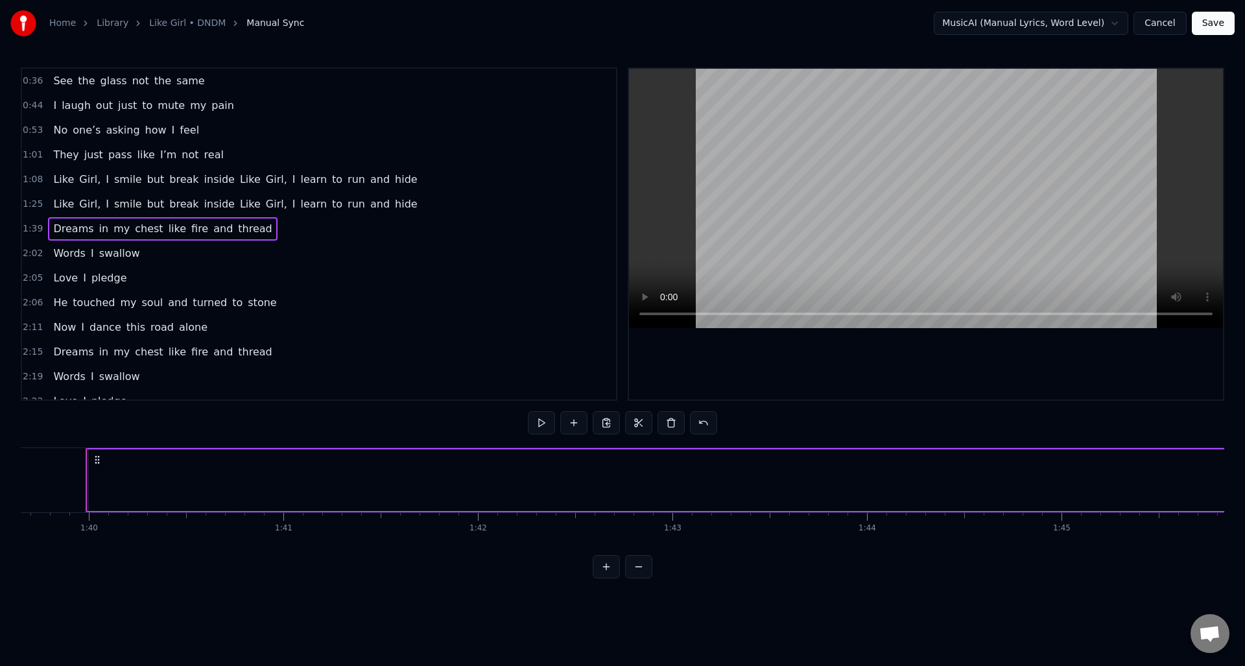
click at [52, 234] on span "Dreams" at bounding box center [73, 228] width 43 height 15
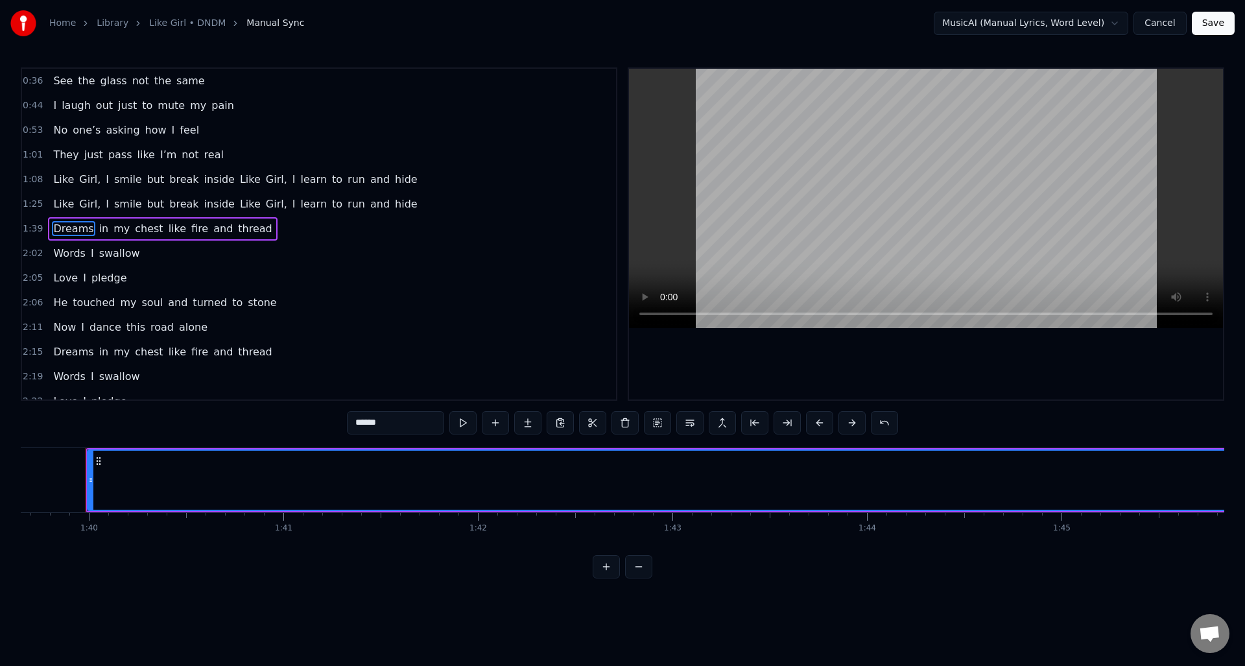
click at [49, 237] on div "Dreams in my chest like fire and thread" at bounding box center [162, 228] width 229 height 23
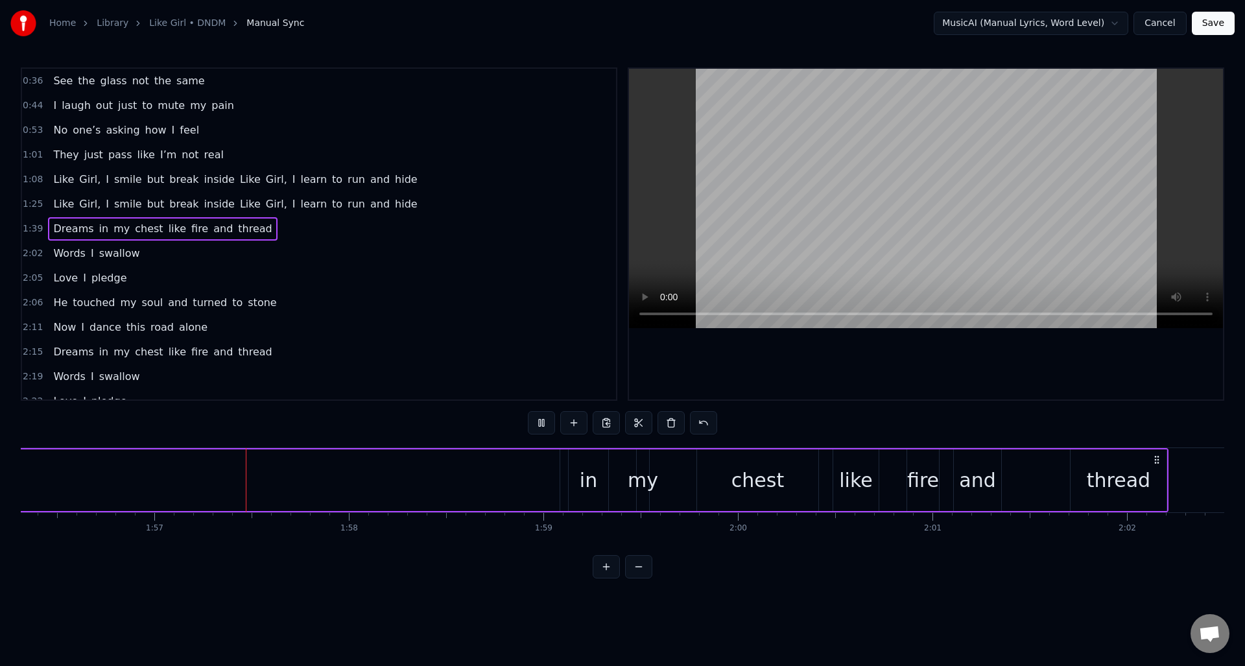
scroll to position [0, 22675]
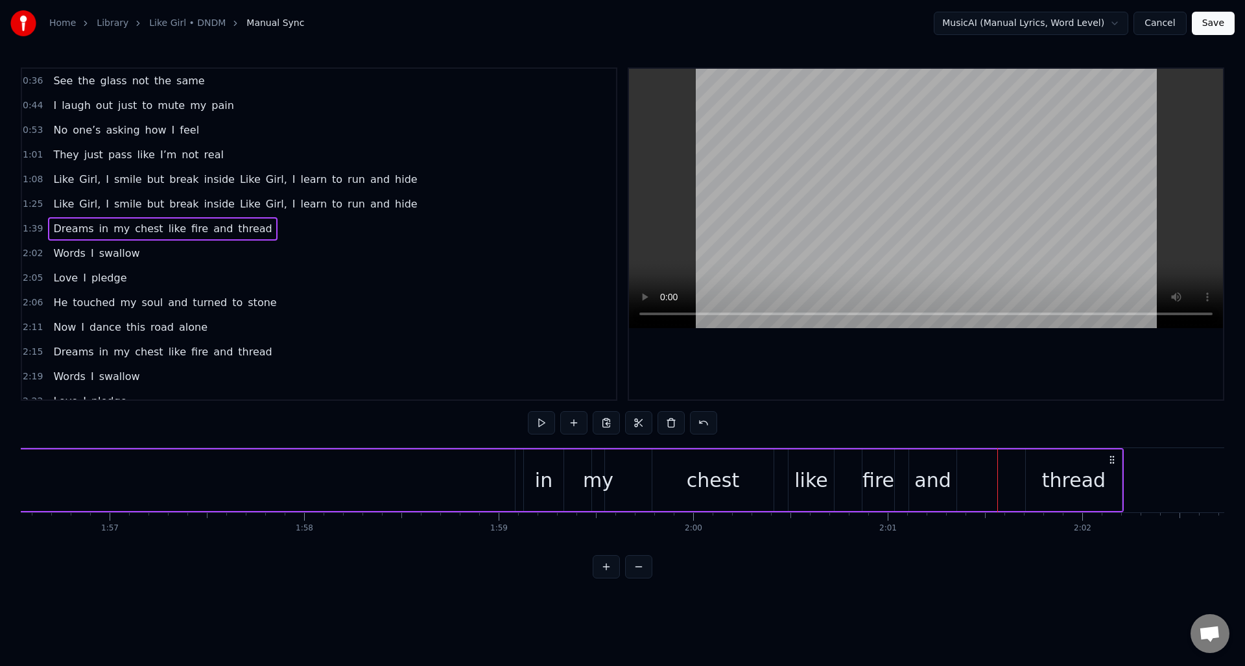
click at [75, 233] on span "Dreams" at bounding box center [73, 228] width 43 height 15
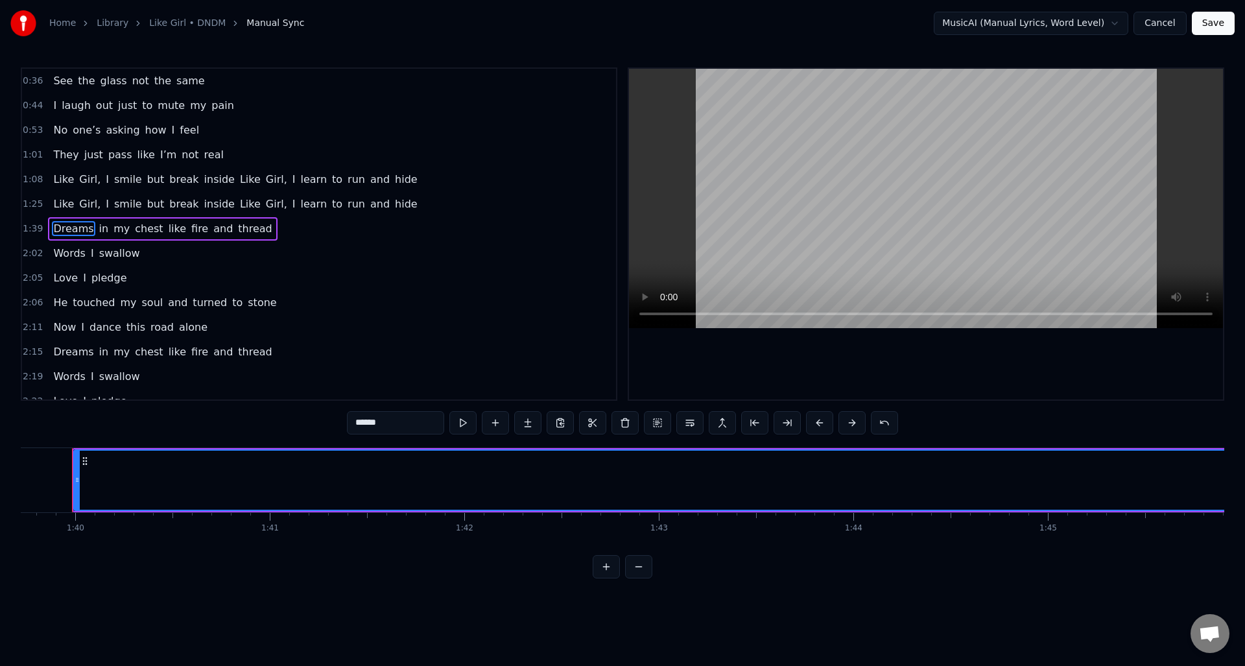
scroll to position [0, 19388]
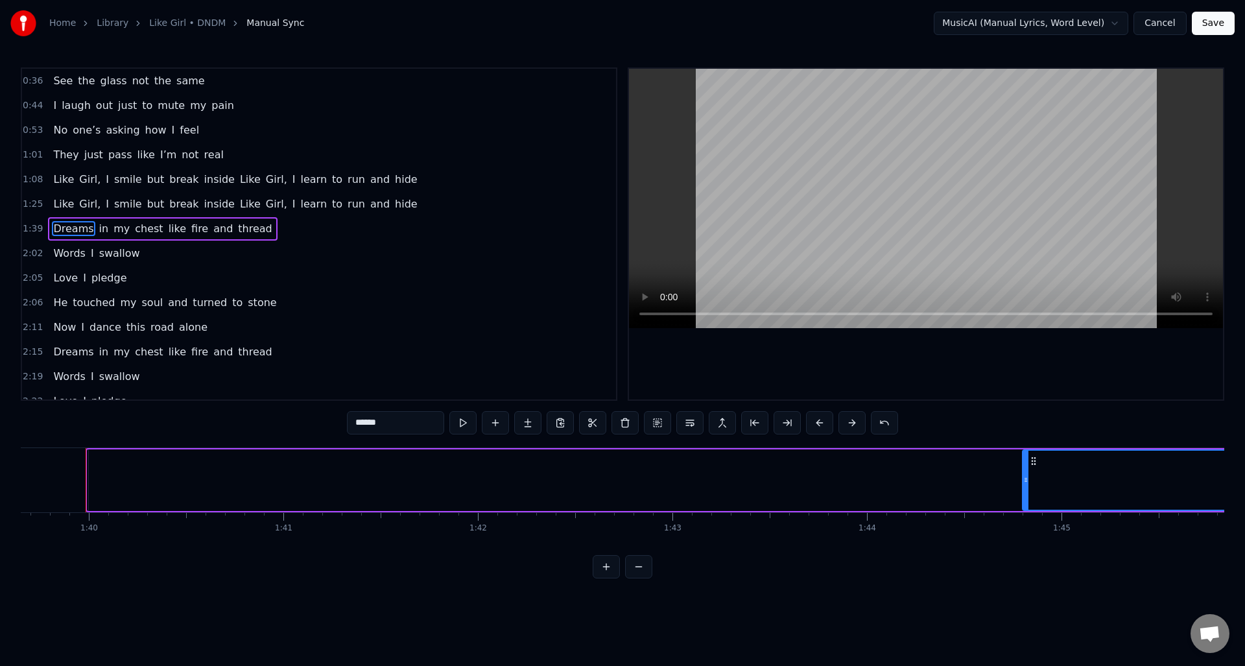
drag, startPoint x: 90, startPoint y: 480, endPoint x: 1025, endPoint y: 500, distance: 935.4
click at [1025, 500] on div at bounding box center [1025, 480] width 5 height 59
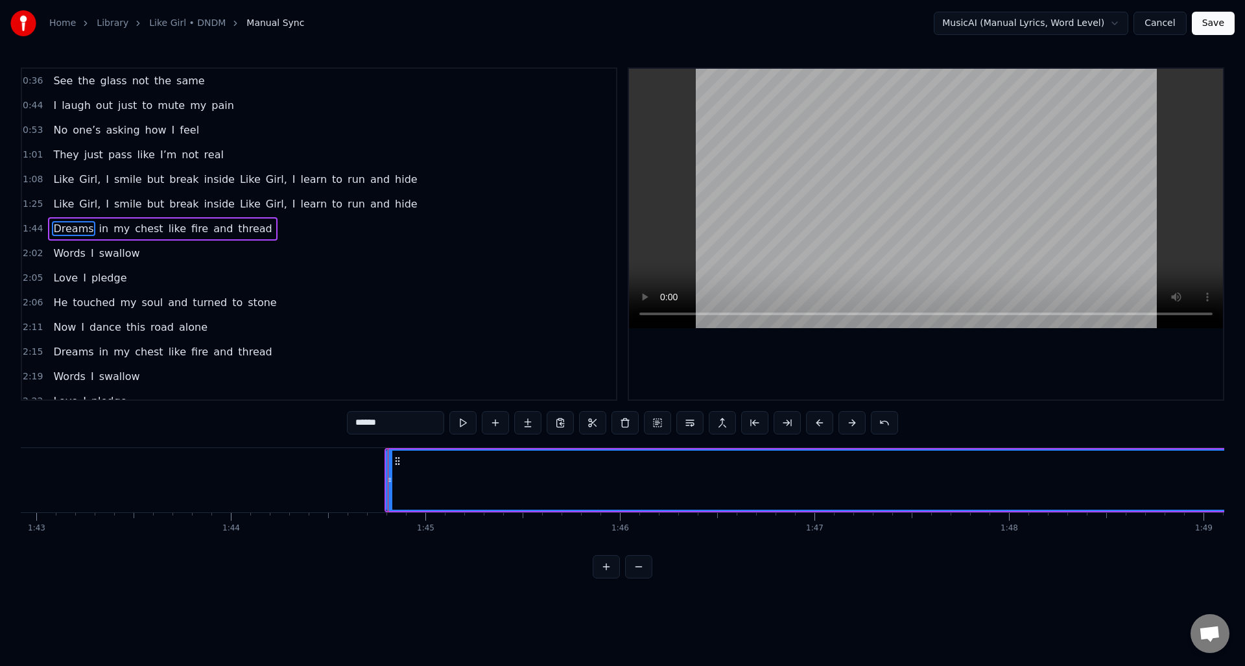
scroll to position [0, 20046]
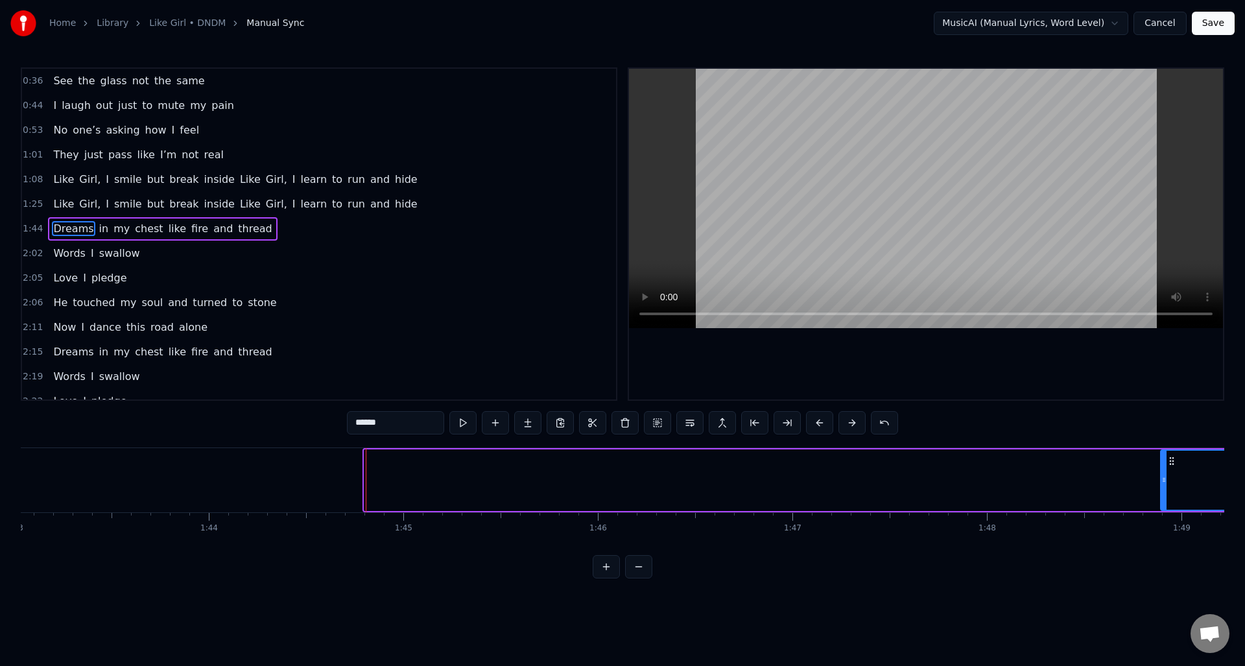
drag, startPoint x: 366, startPoint y: 480, endPoint x: 1163, endPoint y: 462, distance: 797.3
click at [1089, 459] on div at bounding box center [1164, 480] width 5 height 59
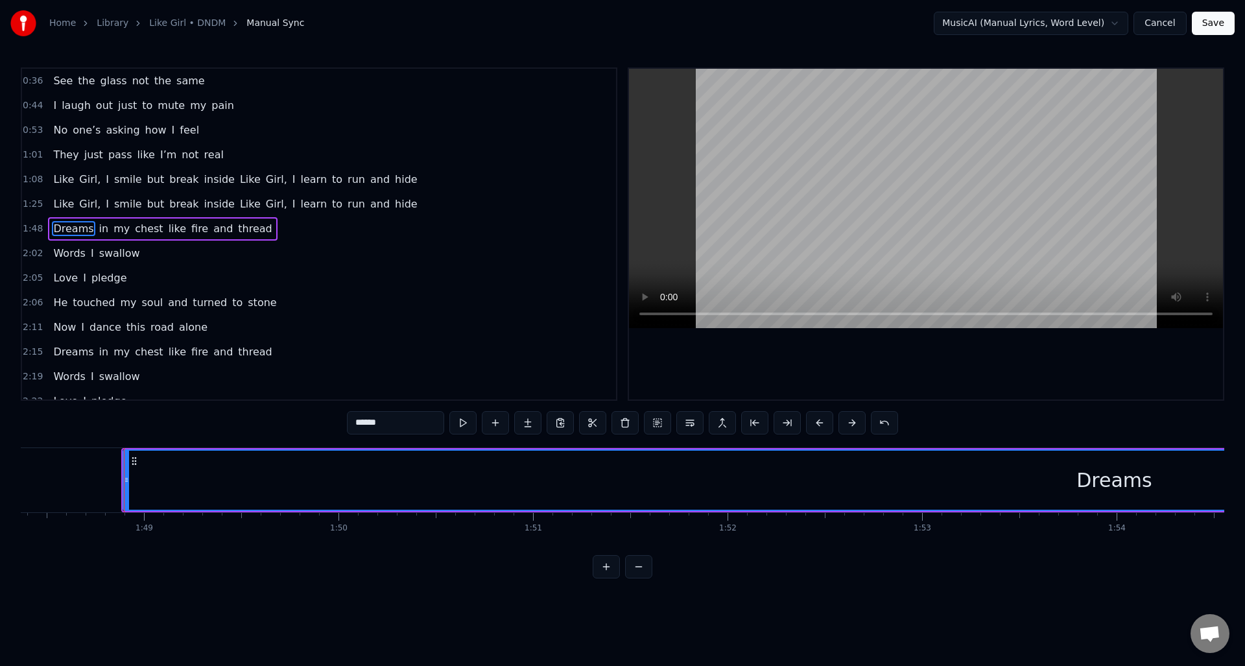
scroll to position [0, 21078]
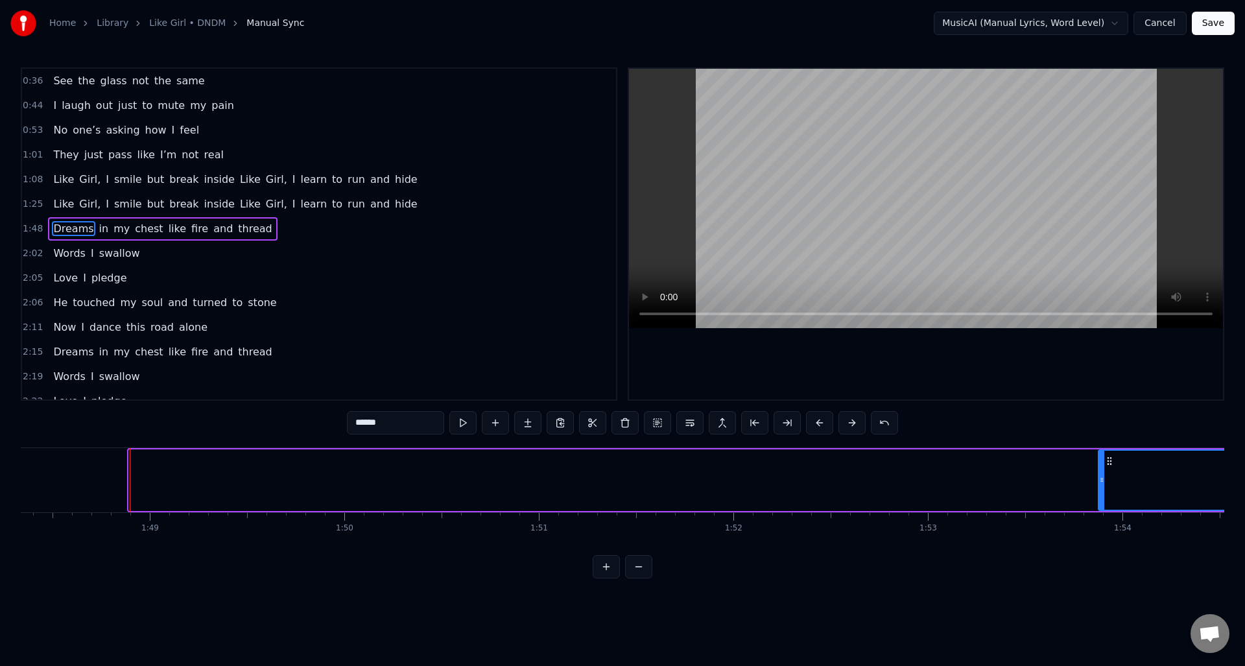
drag, startPoint x: 132, startPoint y: 484, endPoint x: 1102, endPoint y: 511, distance: 969.9
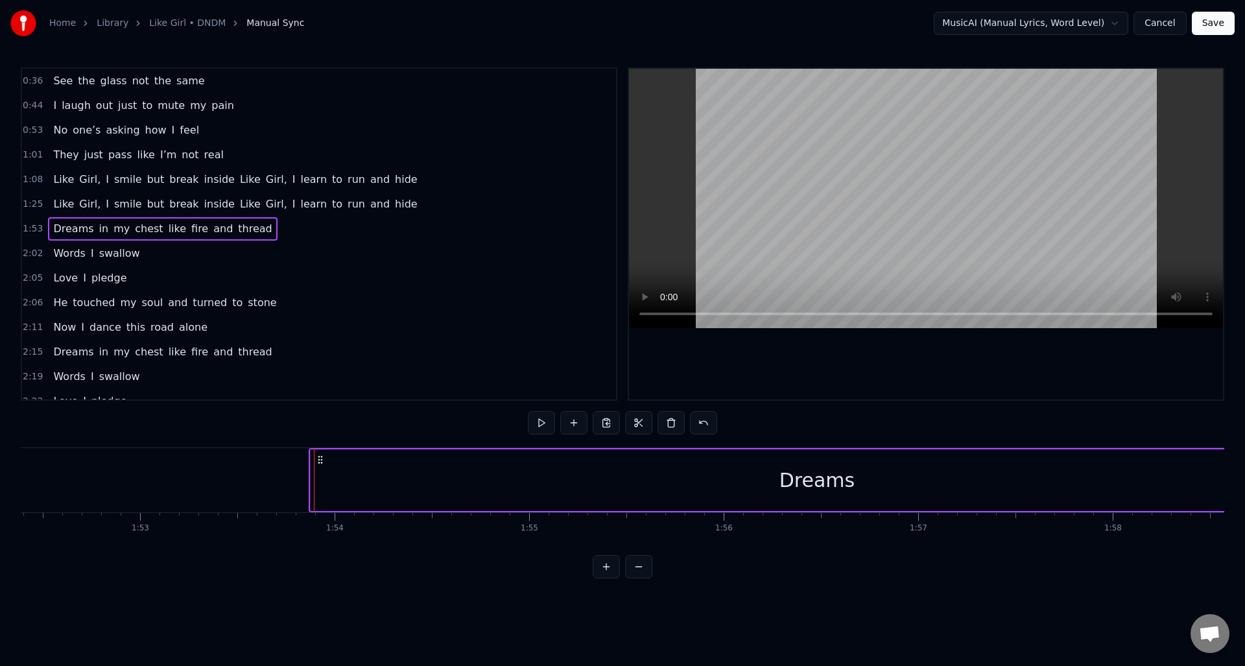
scroll to position [0, 21887]
drag, startPoint x: 291, startPoint y: 477, endPoint x: 321, endPoint y: 481, distance: 30.7
click at [334, 479] on div "Dreams" at bounding box center [796, 480] width 1013 height 62
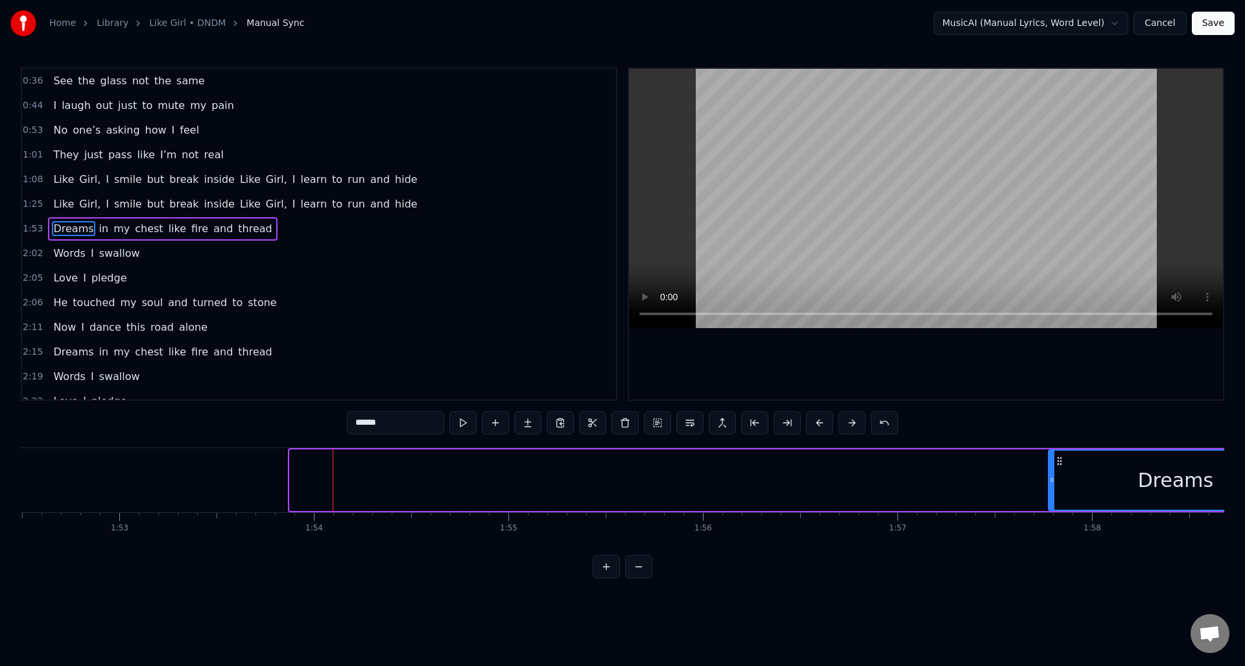
drag, startPoint x: 291, startPoint y: 475, endPoint x: 1053, endPoint y: 484, distance: 762.1
click at [1053, 484] on icon at bounding box center [1051, 480] width 5 height 10
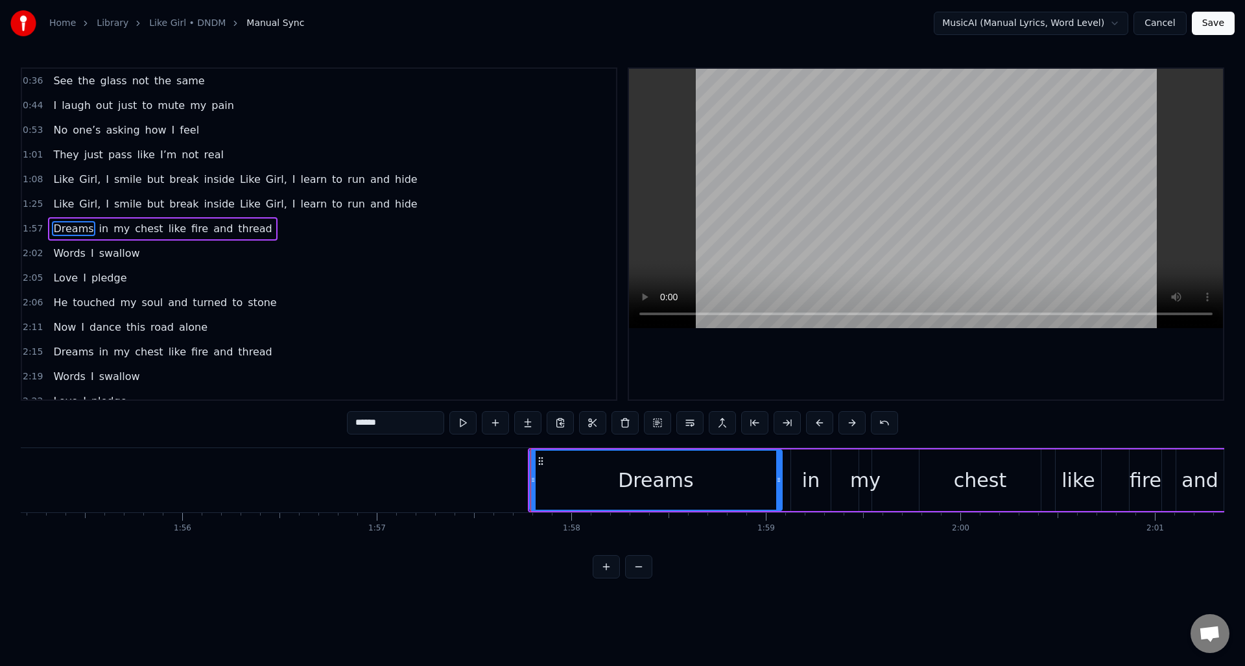
scroll to position [0, 22409]
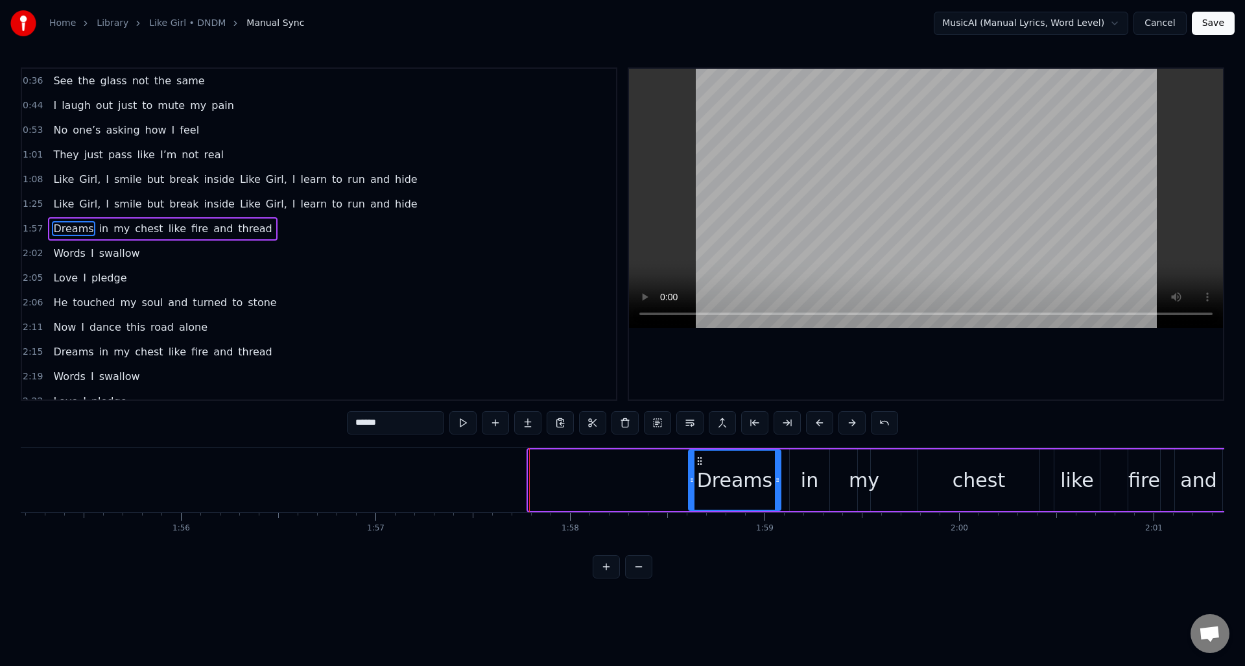
drag, startPoint x: 533, startPoint y: 478, endPoint x: 689, endPoint y: 488, distance: 156.6
click at [693, 490] on div at bounding box center [691, 480] width 5 height 59
click at [134, 232] on span "chest" at bounding box center [149, 228] width 30 height 15
type input "*****"
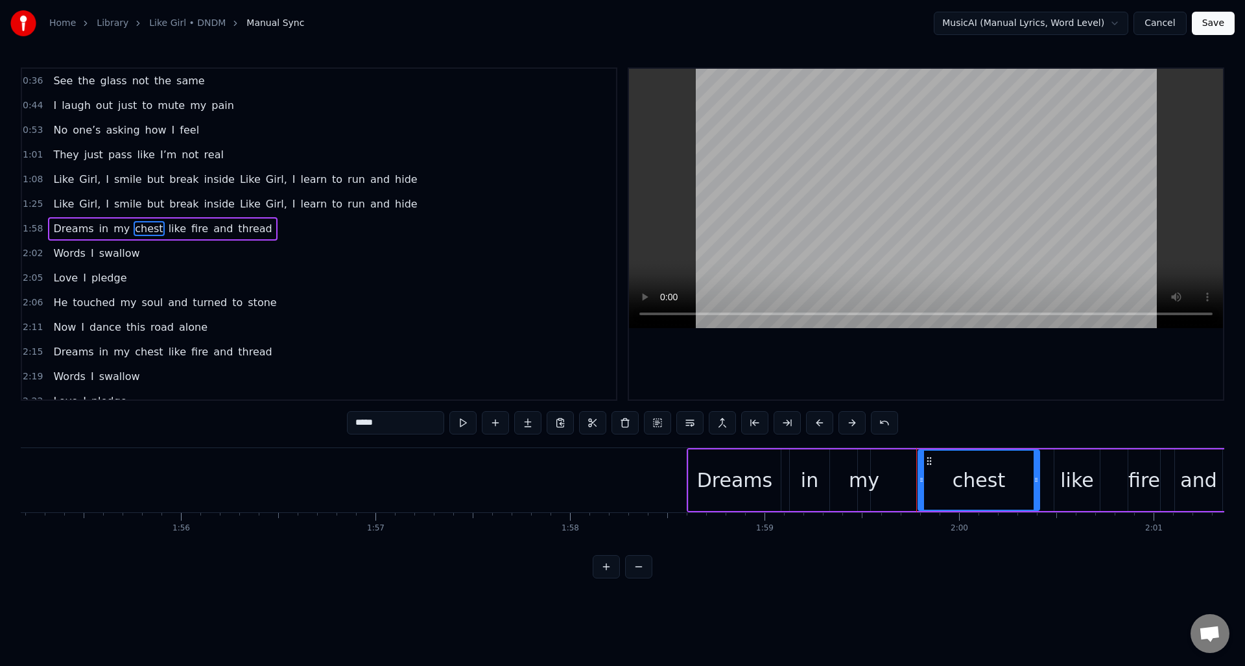
click at [40, 228] on span "1:58" at bounding box center [33, 228] width 20 height 13
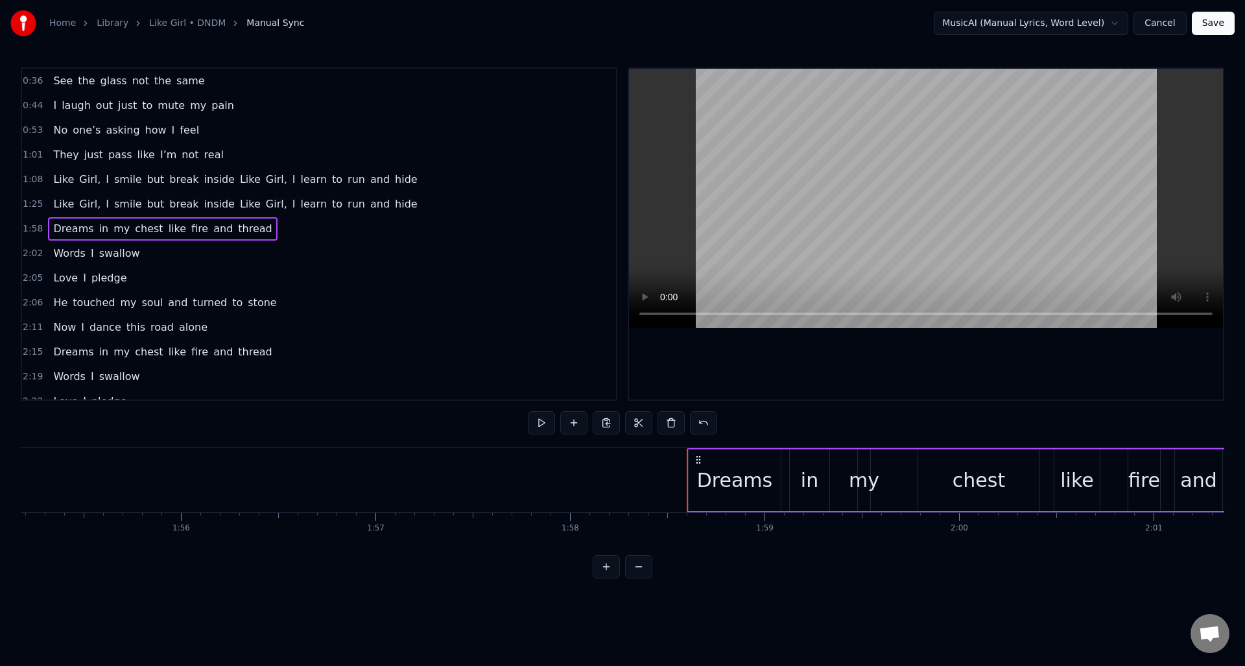
click at [64, 221] on span "Dreams" at bounding box center [73, 229] width 43 height 16
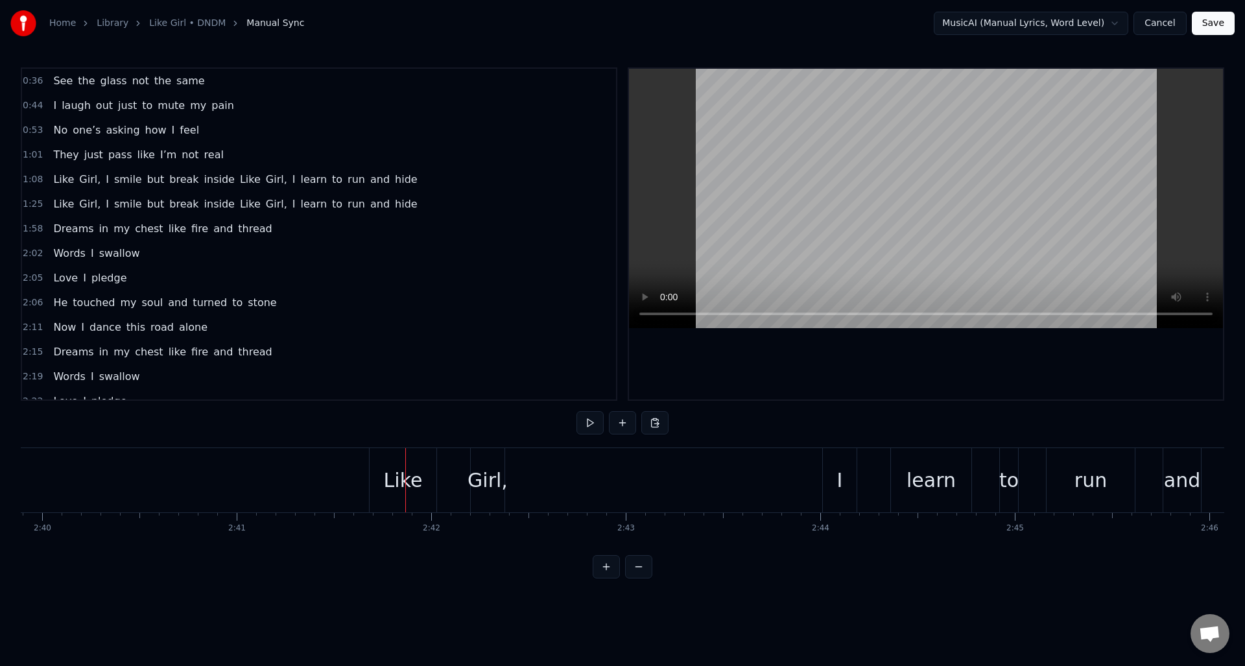
scroll to position [113, 0]
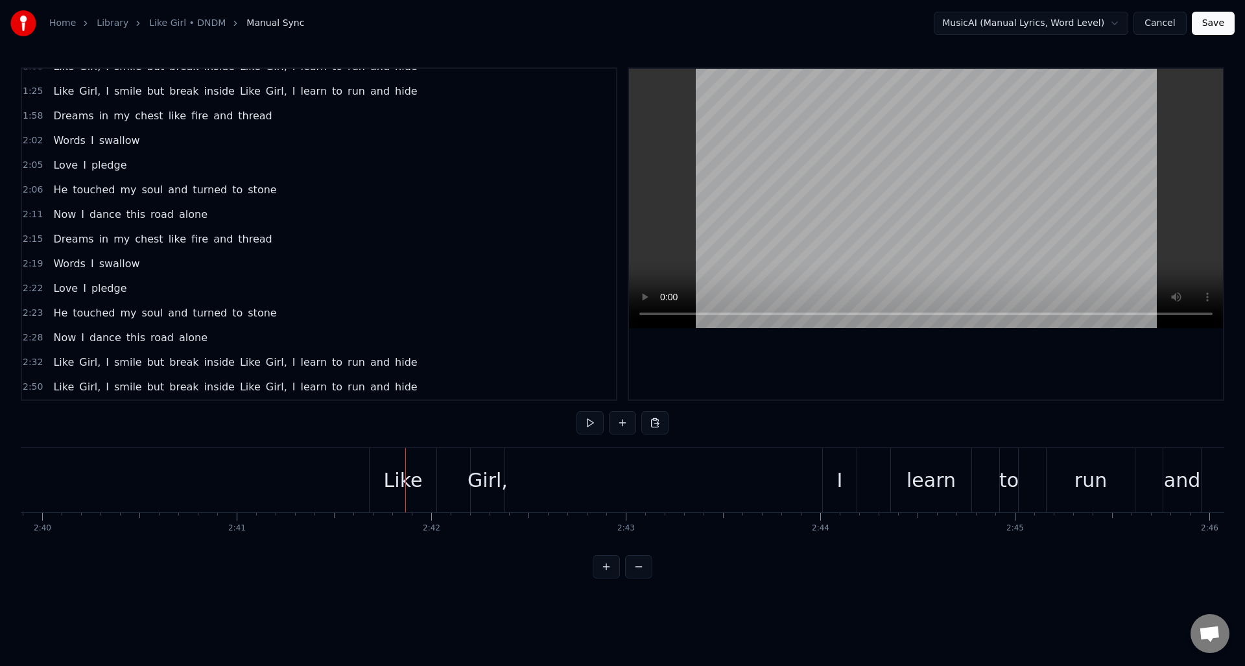
click at [206, 364] on span "inside" at bounding box center [219, 362] width 33 height 15
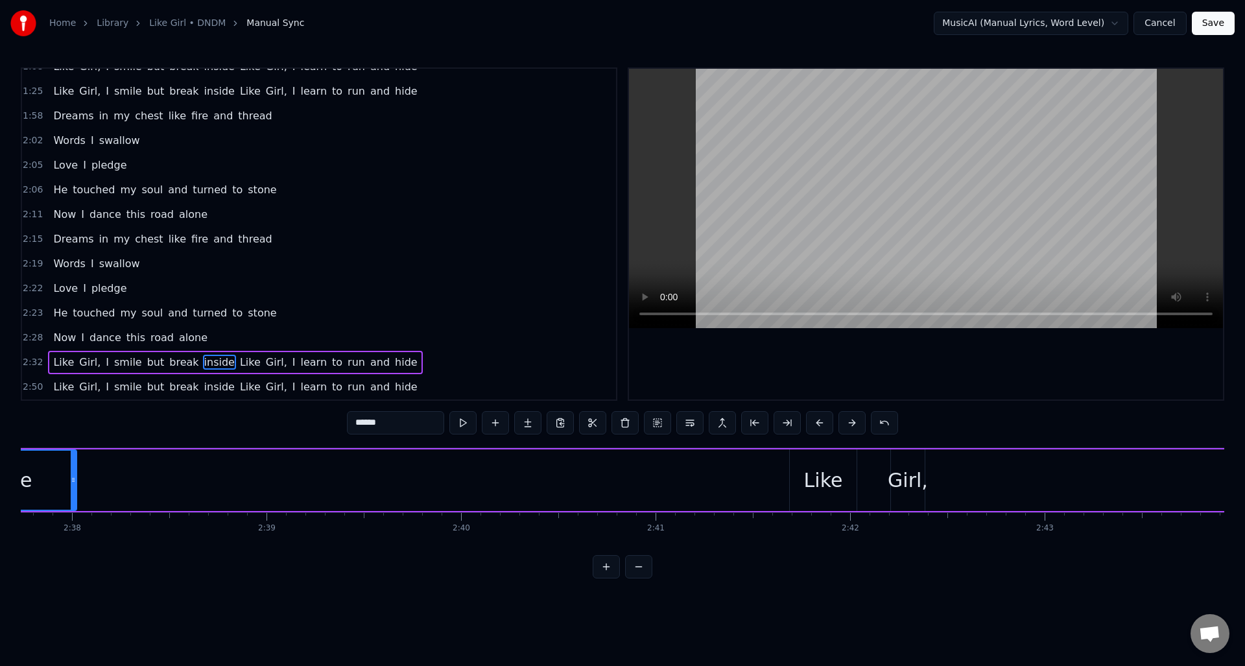
scroll to position [0, 30532]
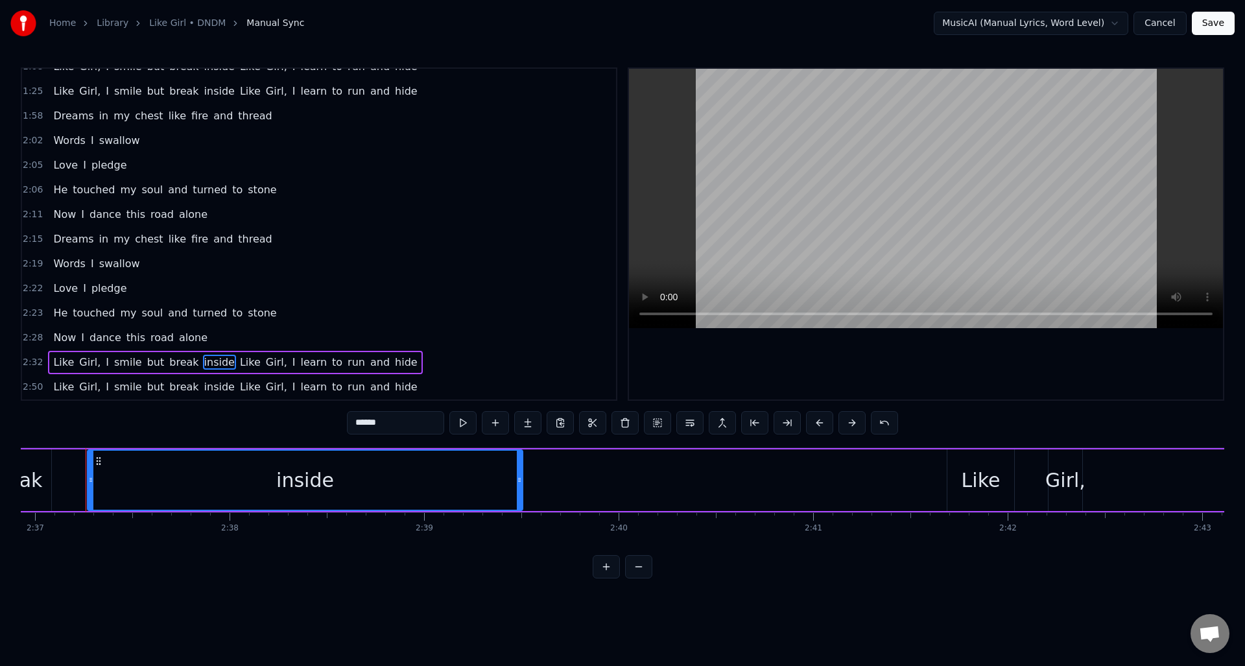
drag, startPoint x: 231, startPoint y: 479, endPoint x: 519, endPoint y: 492, distance: 288.3
click at [519, 492] on div at bounding box center [519, 480] width 5 height 59
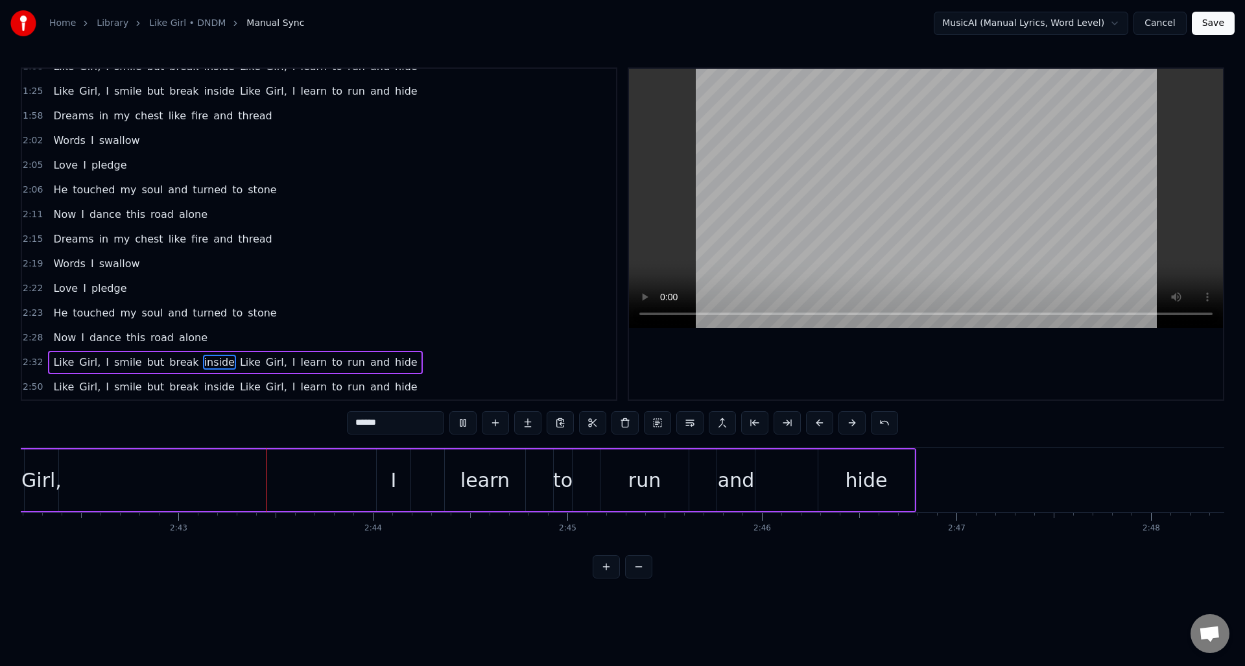
scroll to position [0, 31617]
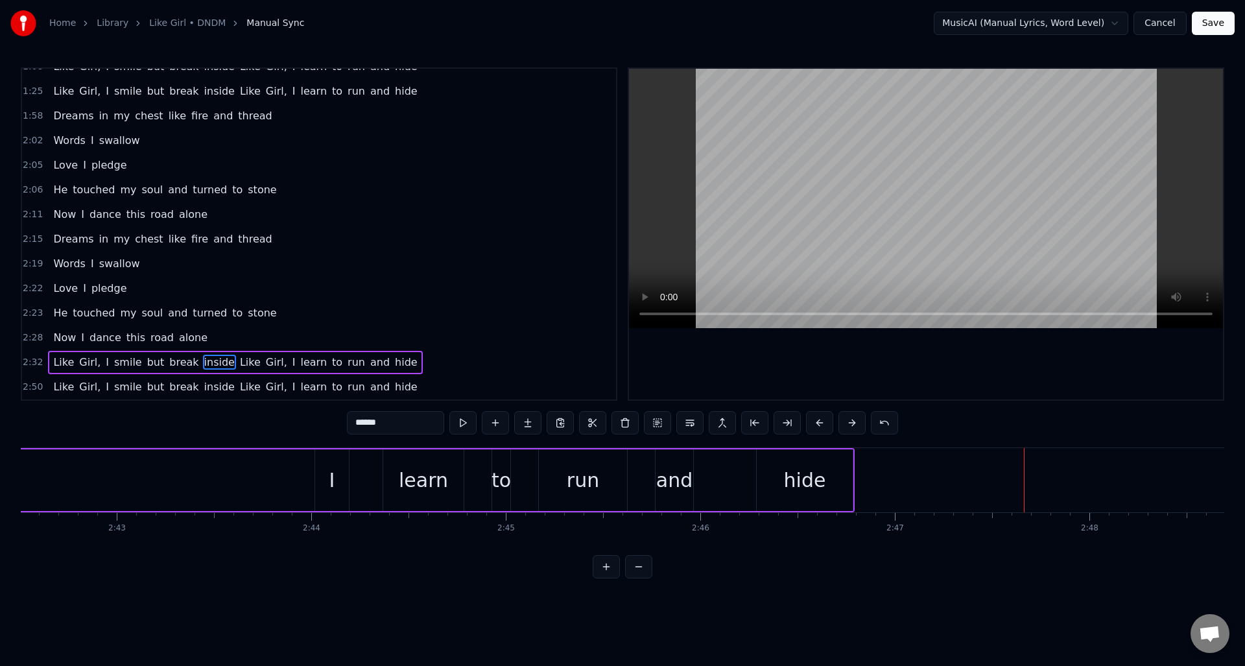
click at [394, 364] on span "hide" at bounding box center [406, 362] width 25 height 15
type input "****"
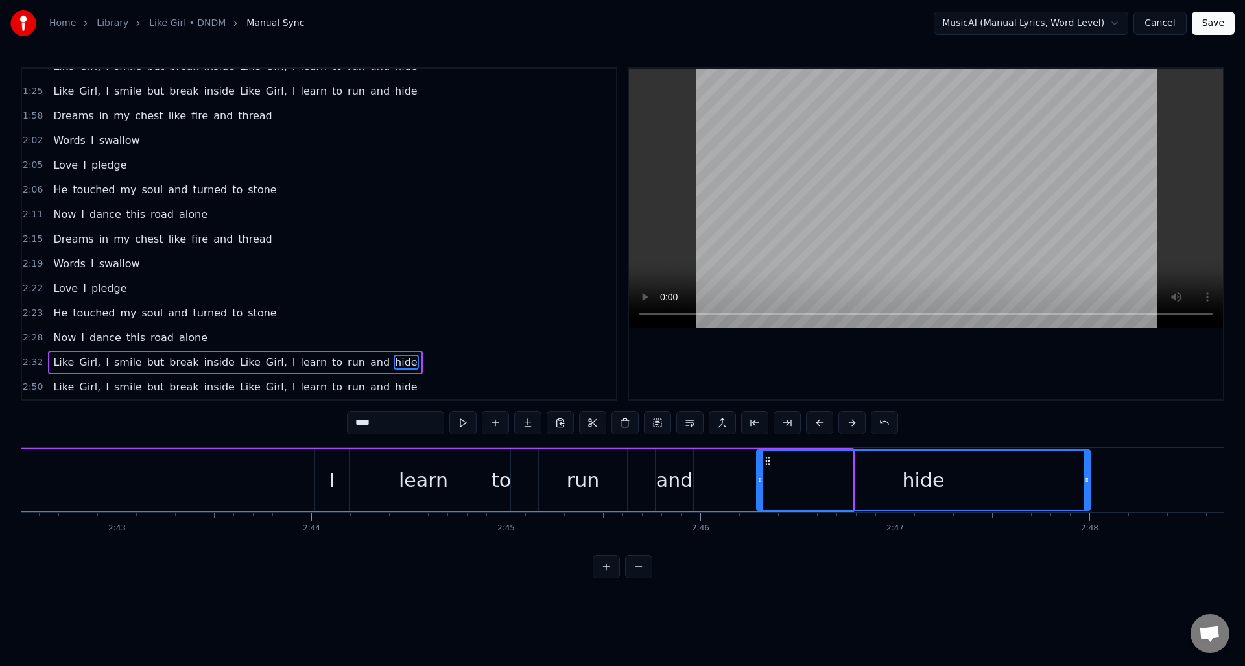
drag, startPoint x: 850, startPoint y: 479, endPoint x: 1088, endPoint y: 486, distance: 237.5
click at [1088, 486] on div at bounding box center [1086, 480] width 5 height 59
click at [49, 354] on div "Like Girl, I smile but break inside Like Girl, I learn to run and hide" at bounding box center [235, 362] width 374 height 23
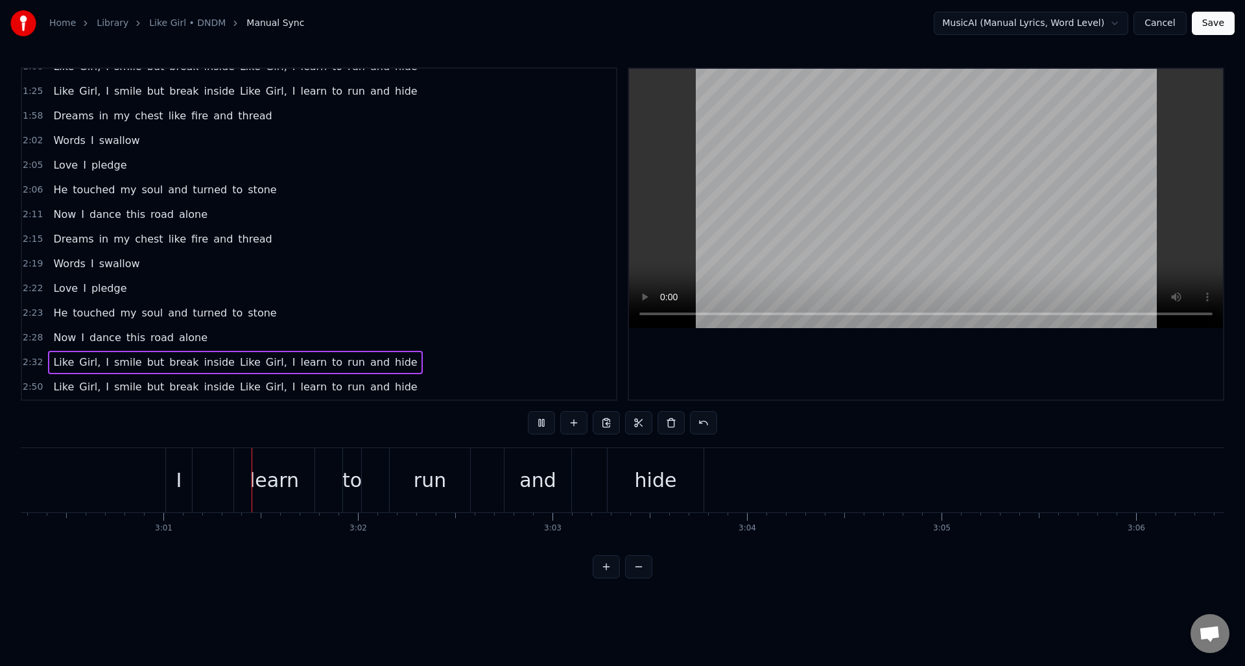
scroll to position [0, 35117]
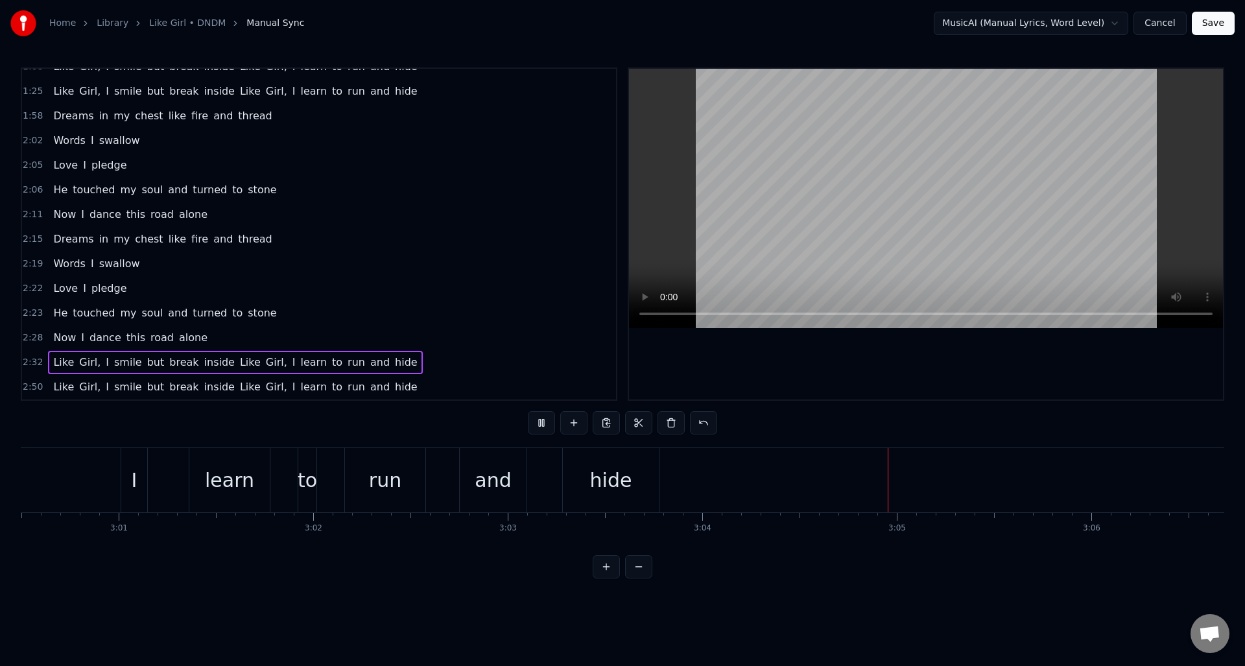
click at [394, 384] on span "hide" at bounding box center [406, 386] width 25 height 15
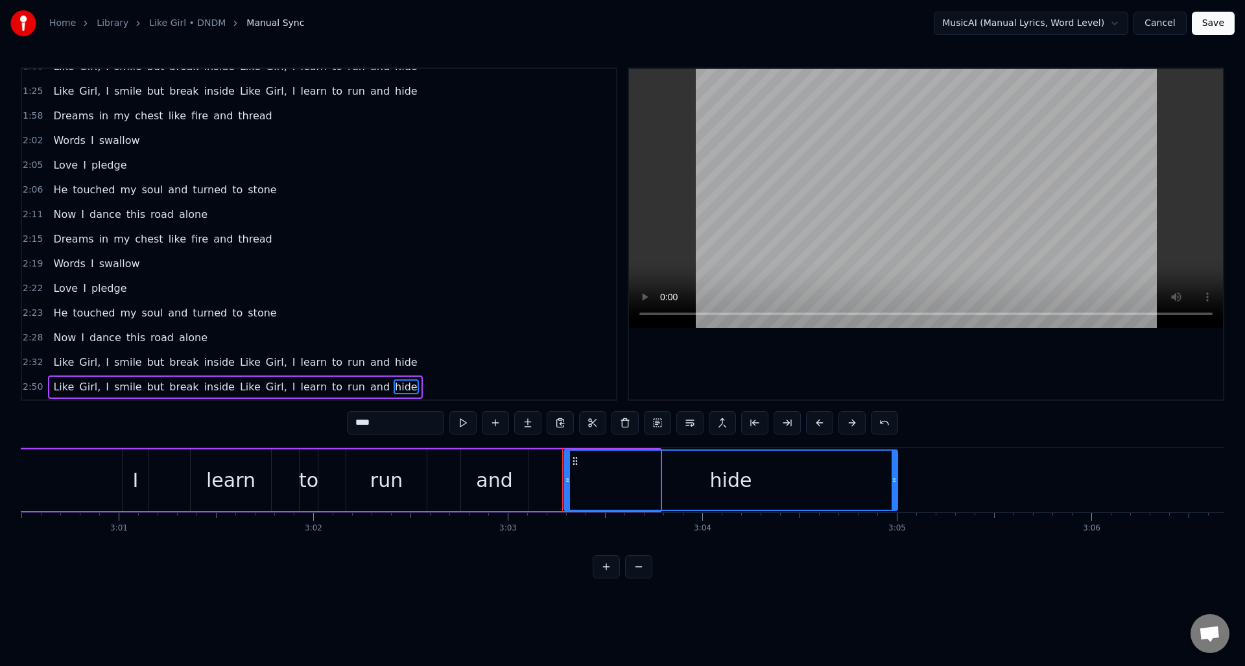
drag, startPoint x: 659, startPoint y: 482, endPoint x: 880, endPoint y: 495, distance: 221.6
click at [894, 498] on div at bounding box center [894, 480] width 5 height 59
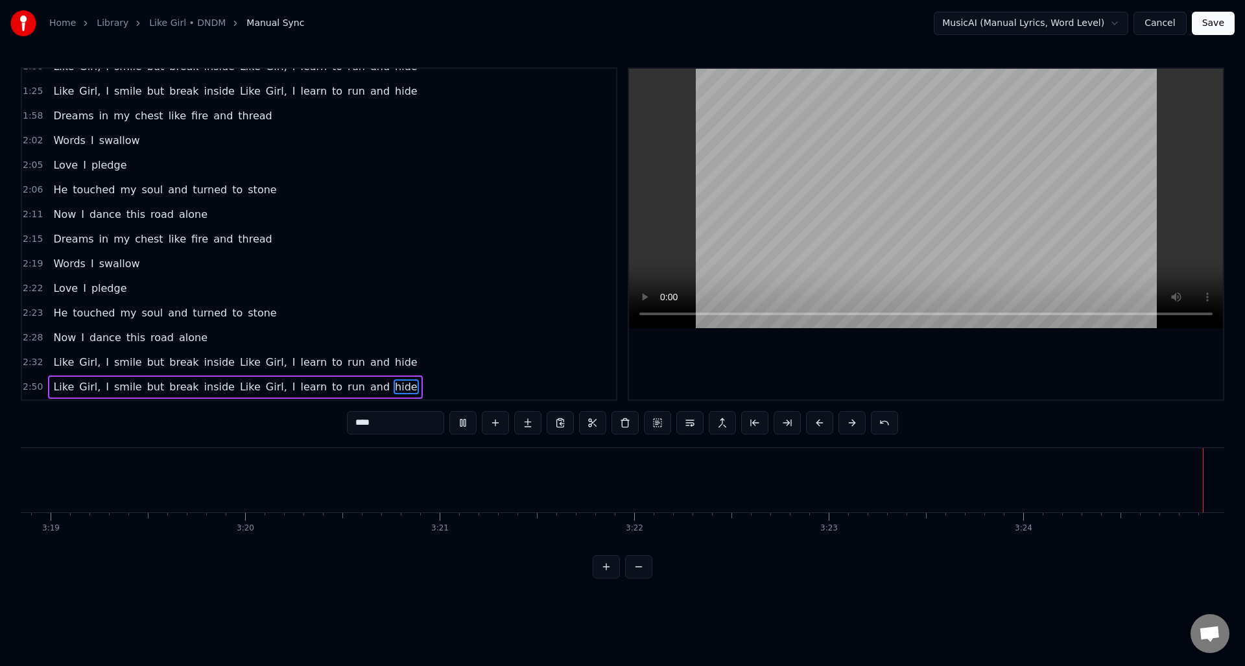
scroll to position [0, 38688]
click at [1089, 25] on button "Save" at bounding box center [1213, 23] width 43 height 23
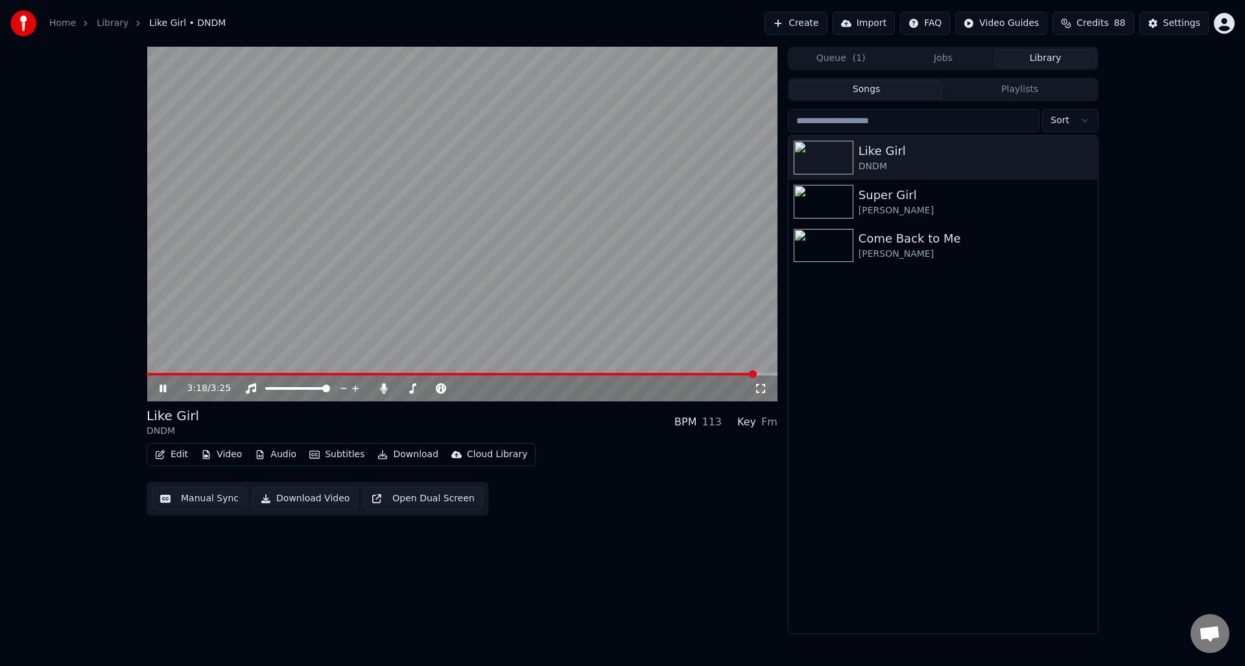
click at [1048, 60] on button "Library" at bounding box center [1045, 58] width 102 height 19
